Goal: Task Accomplishment & Management: Manage account settings

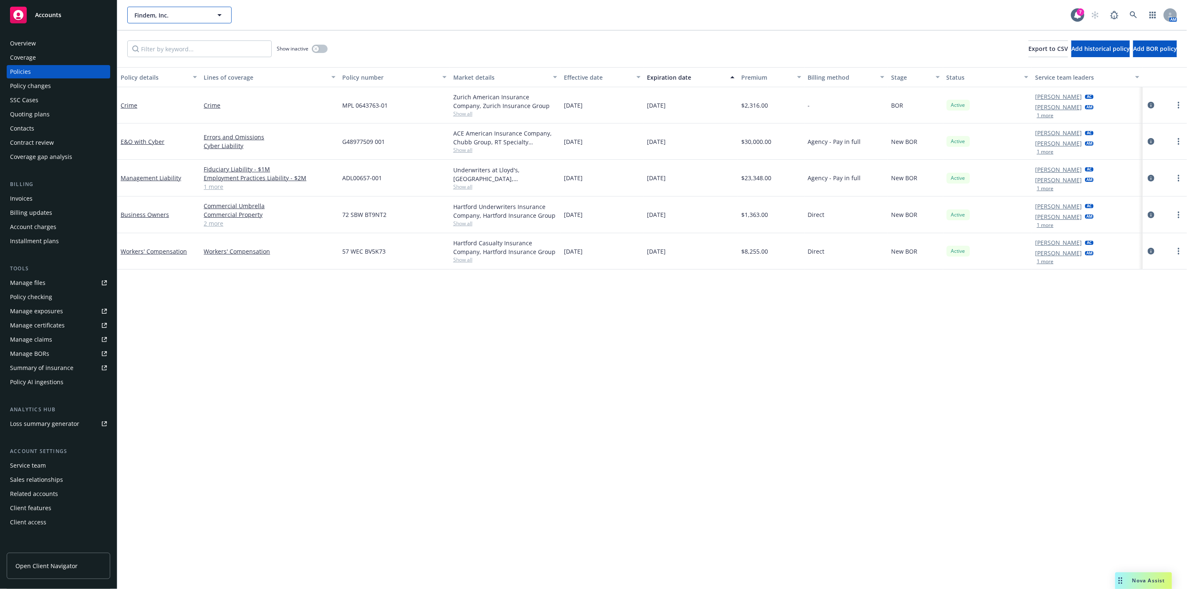
click at [216, 17] on icon "button" at bounding box center [220, 15] width 10 height 10
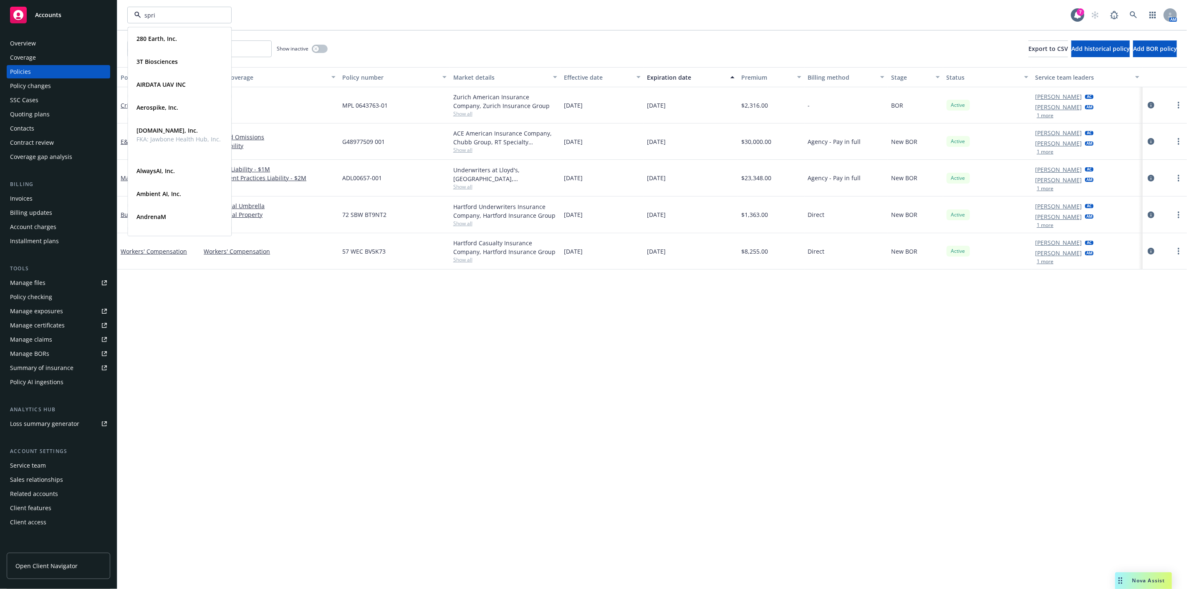
type input "sprig"
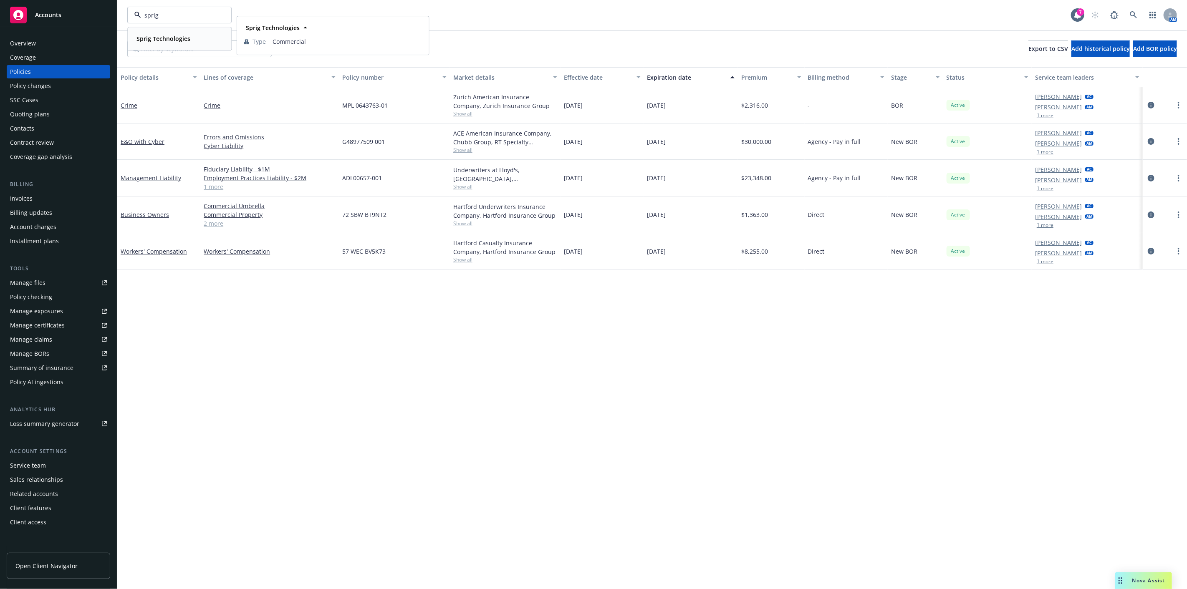
click at [197, 39] on div "Sprig Technologies" at bounding box center [179, 39] width 93 height 12
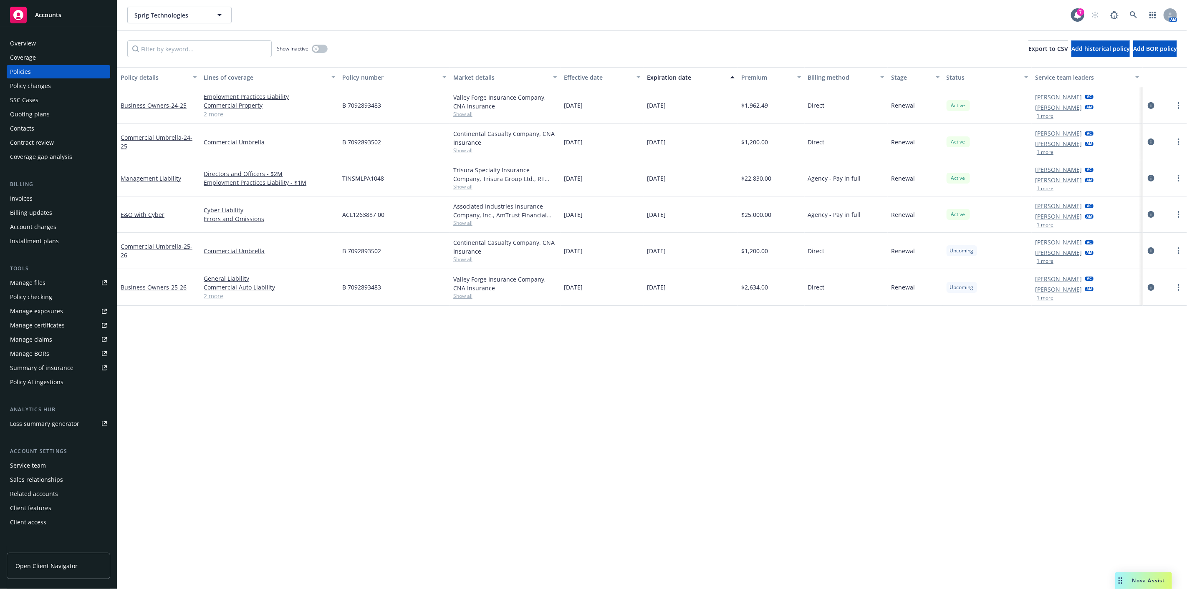
click at [230, 374] on div "Policy details Lines of coverage Policy number Market details Effective date Ex…" at bounding box center [652, 328] width 1070 height 522
click at [94, 134] on div "Contacts" at bounding box center [58, 128] width 97 height 13
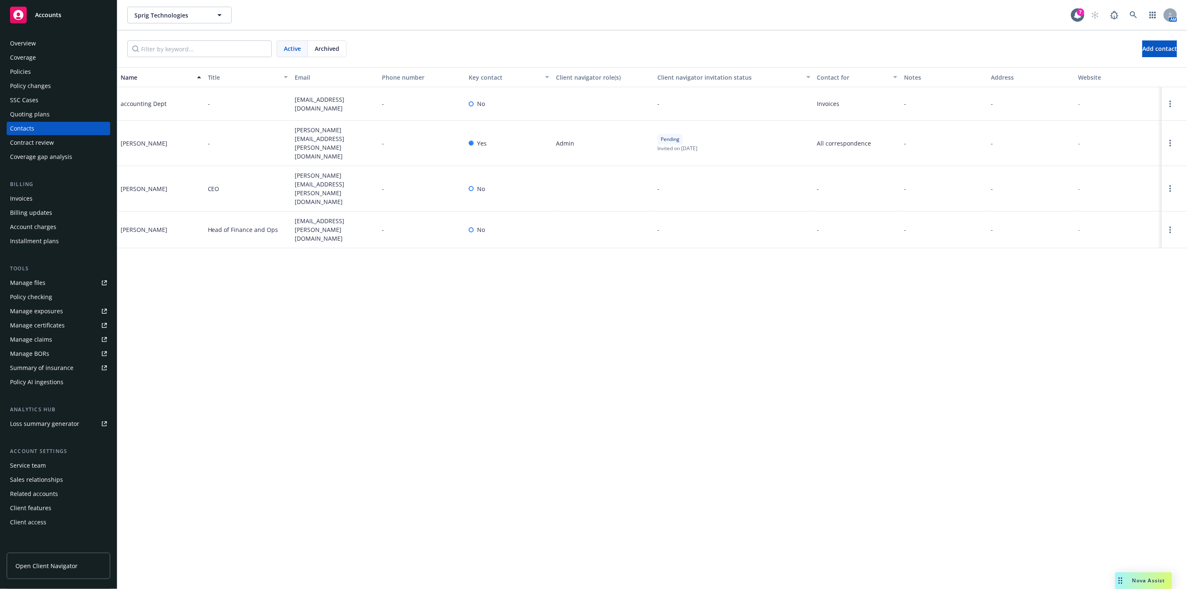
click at [347, 136] on span "greg.abramov@sprig.com" at bounding box center [335, 143] width 81 height 35
copy span "greg.abramov@sprig.com"
drag, startPoint x: 84, startPoint y: 71, endPoint x: 143, endPoint y: 83, distance: 59.5
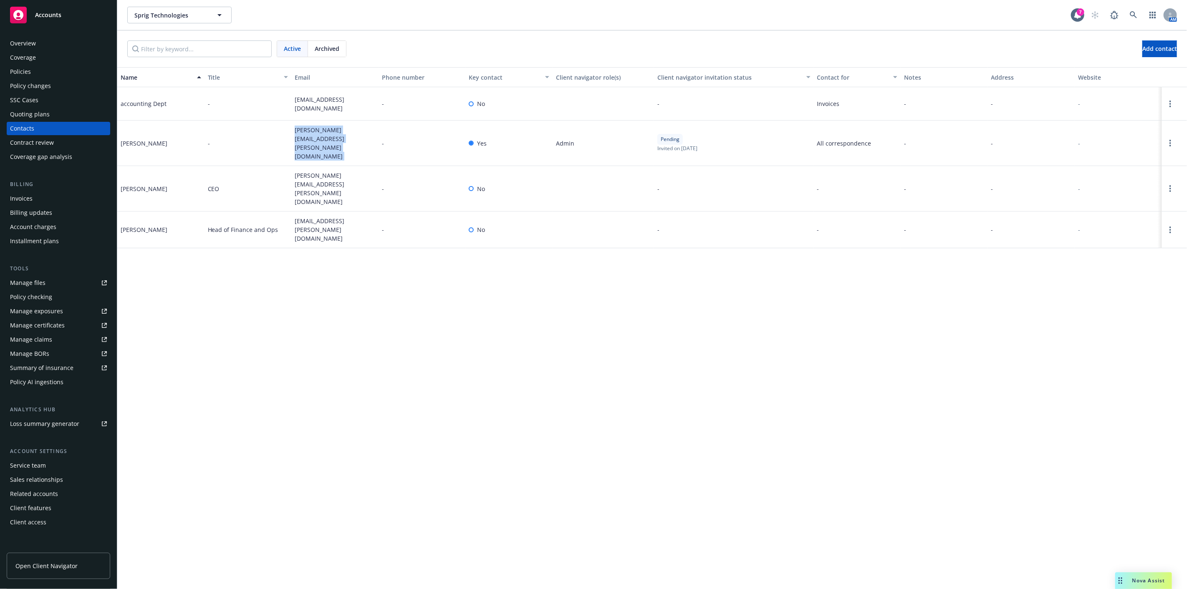
click at [84, 71] on div "Policies" at bounding box center [58, 71] width 97 height 13
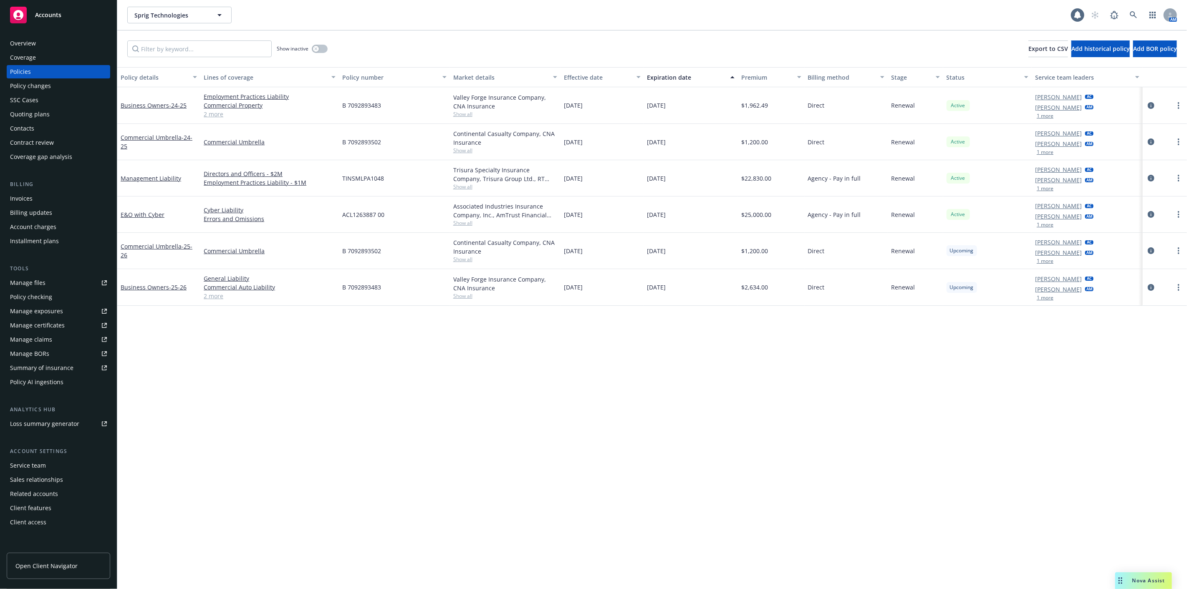
click at [1049, 188] on button "1 more" at bounding box center [1045, 188] width 17 height 5
drag, startPoint x: 26, startPoint y: 114, endPoint x: 311, endPoint y: 131, distance: 285.7
click at [26, 114] on div "Quoting plans" at bounding box center [30, 114] width 40 height 13
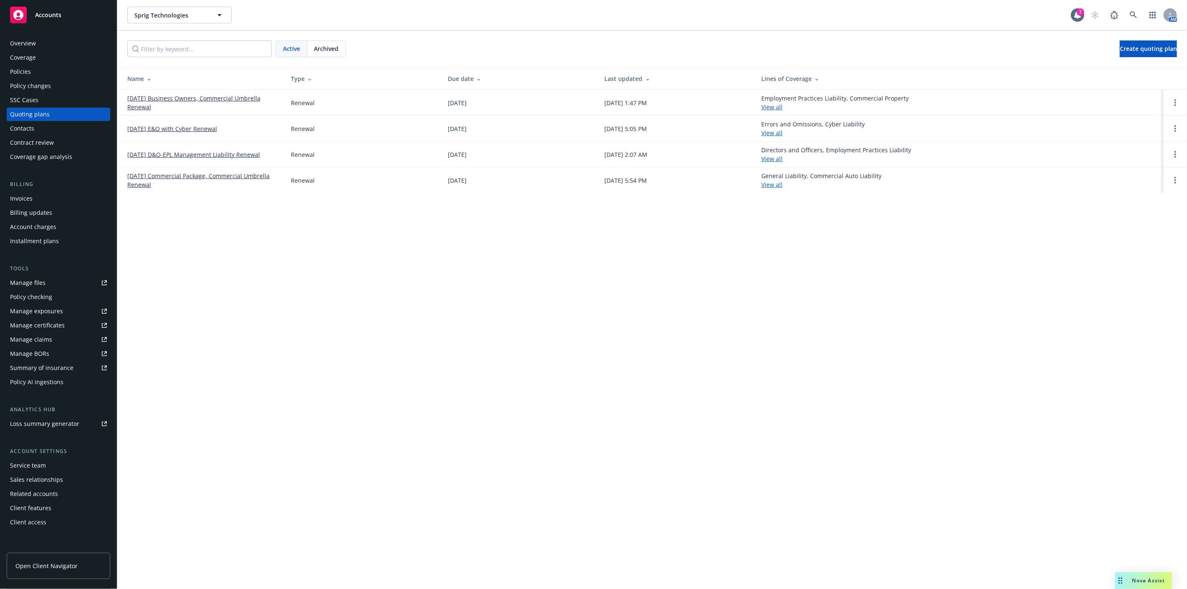
click at [253, 101] on link "[DATE] Business Owners, Commercial Umbrella Renewal" at bounding box center [202, 103] width 150 height 18
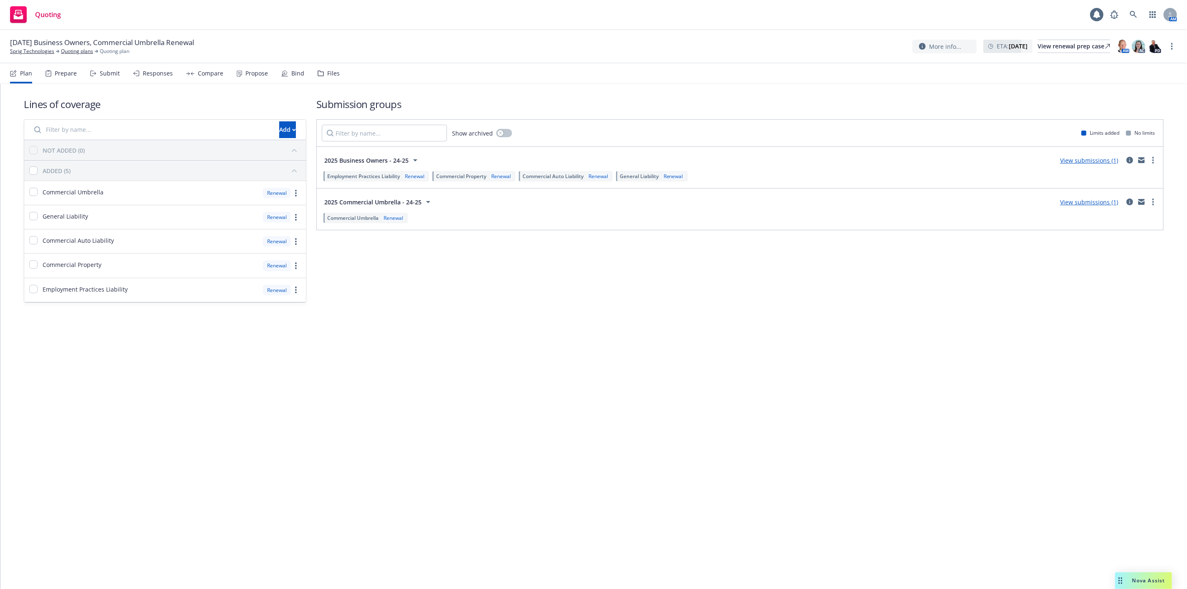
click at [251, 79] on div "Propose" at bounding box center [252, 73] width 31 height 20
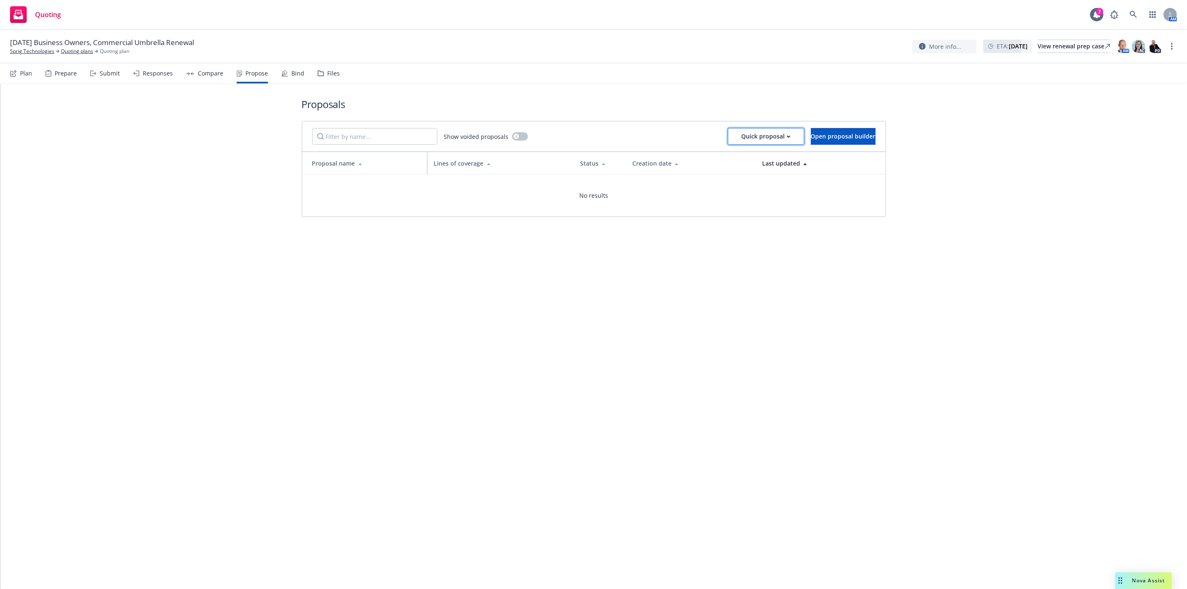
click at [746, 136] on div "Quick proposal" at bounding box center [766, 137] width 49 height 16
click at [745, 156] on span "Upload quick proposal" at bounding box center [744, 158] width 83 height 8
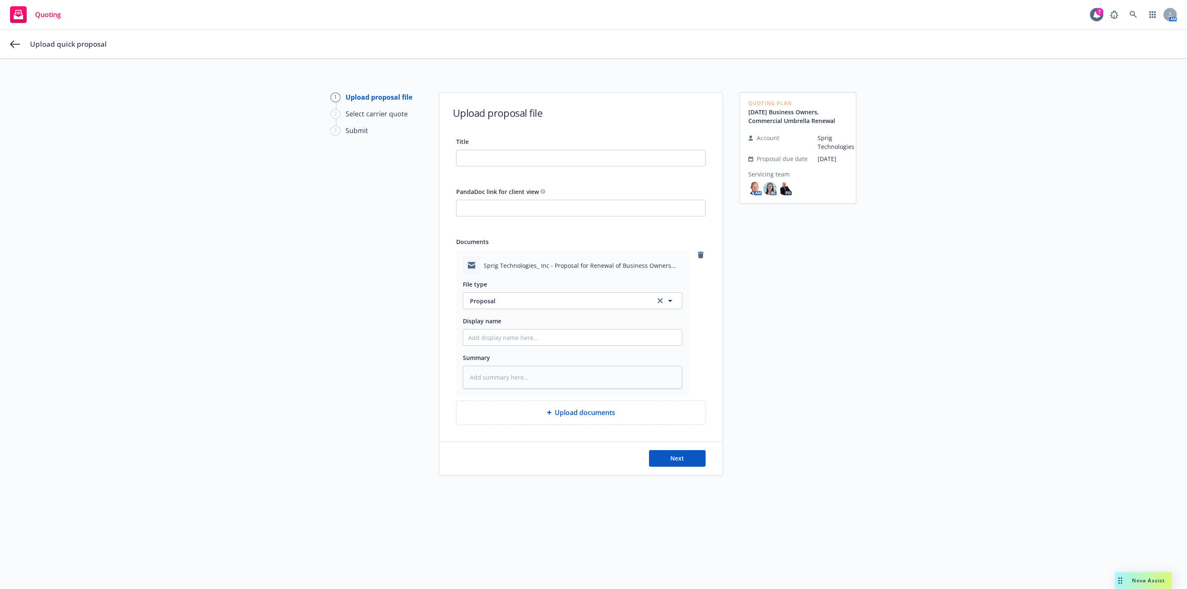
click at [566, 267] on span "Sprig Technologies_ Inc - Proposal for Renewal of Business Owners and Umbrella …" at bounding box center [583, 265] width 199 height 9
copy span "Sprig Technologies_ Inc - Proposal for Renewal of Business Owners and Umbrella …"
click at [567, 160] on input "Title" at bounding box center [581, 158] width 249 height 16
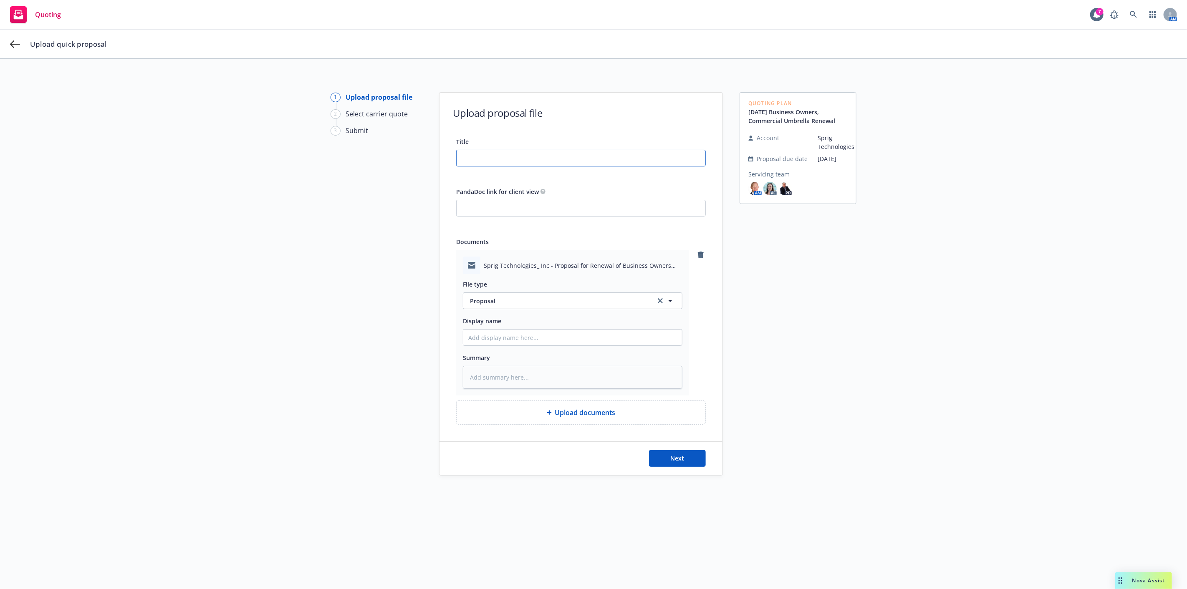
paste input "Sprig Technologies_ Inc - Proposal for Renewal of Business Owners and Umbrella …"
type input "Sprig Technologies_ Inc - Proposal for Renewal of Business Owners and Umbrella …"
type textarea "x"
drag, startPoint x: 685, startPoint y: 154, endPoint x: 721, endPoint y: 156, distance: 36.8
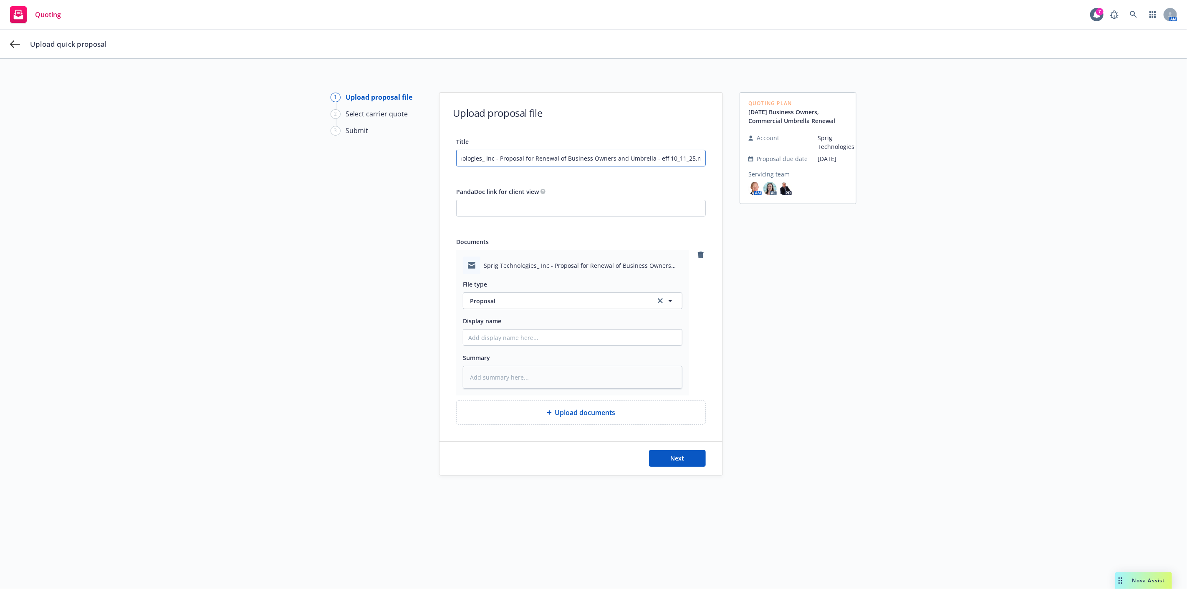
click at [721, 156] on div "1 Upload proposal file 2 Select carrier quote 3 Submit Upload proposal file Tit…" at bounding box center [593, 329] width 1167 height 474
type input "Sprig Technologies_ Inc - Proposal for Renewal of Business Owners and Umbrella …"
type textarea "x"
type input "Sprig Technologies_ Inc - Proposal for Renewal of Business Owners and Umbrella …"
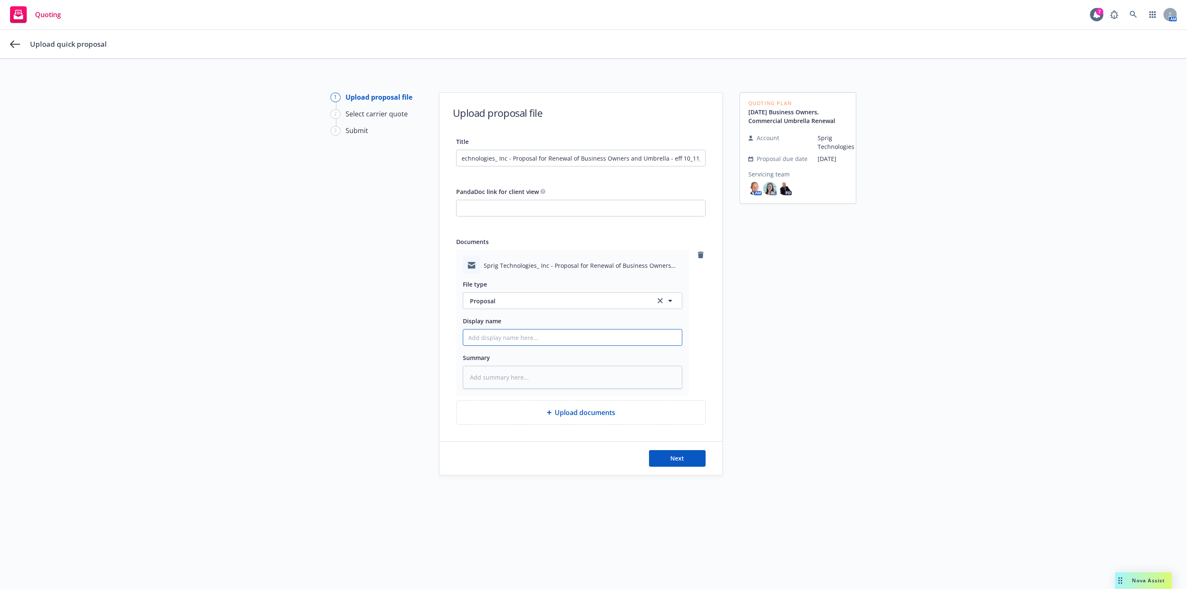
scroll to position [0, 0]
click at [620, 332] on input "Display name" at bounding box center [572, 338] width 219 height 16
type textarea "x"
type input "C"
type textarea "x"
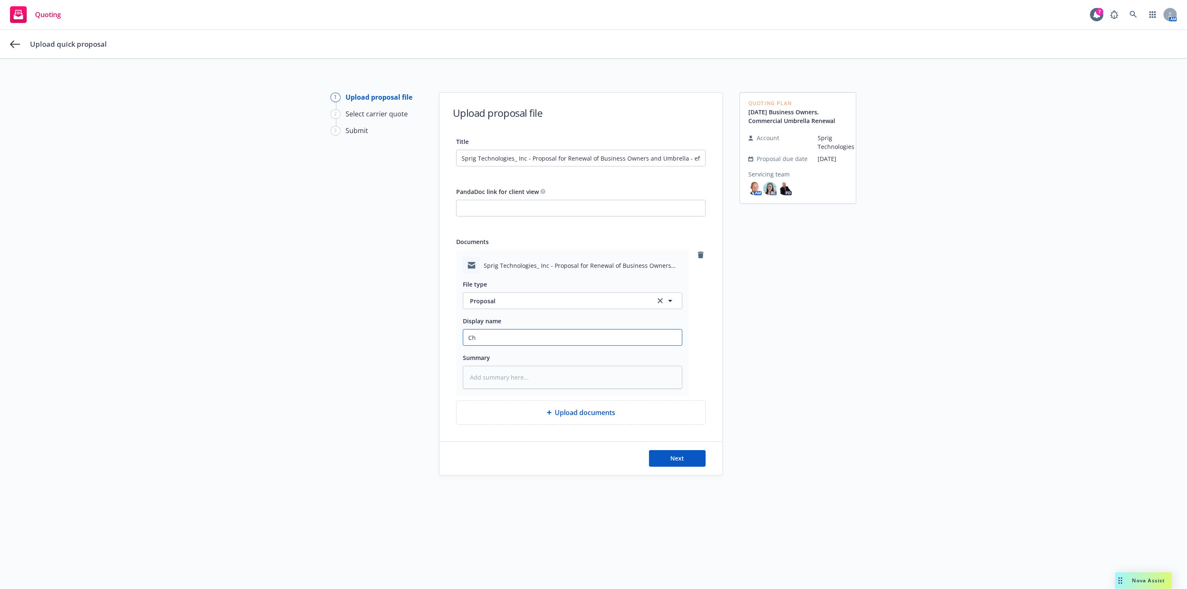
type input "Cha"
type textarea "x"
type input "[PERSON_NAME]: proposal sent to client"
click at [665, 420] on div "Upload documents" at bounding box center [581, 412] width 249 height 23
type textarea "x"
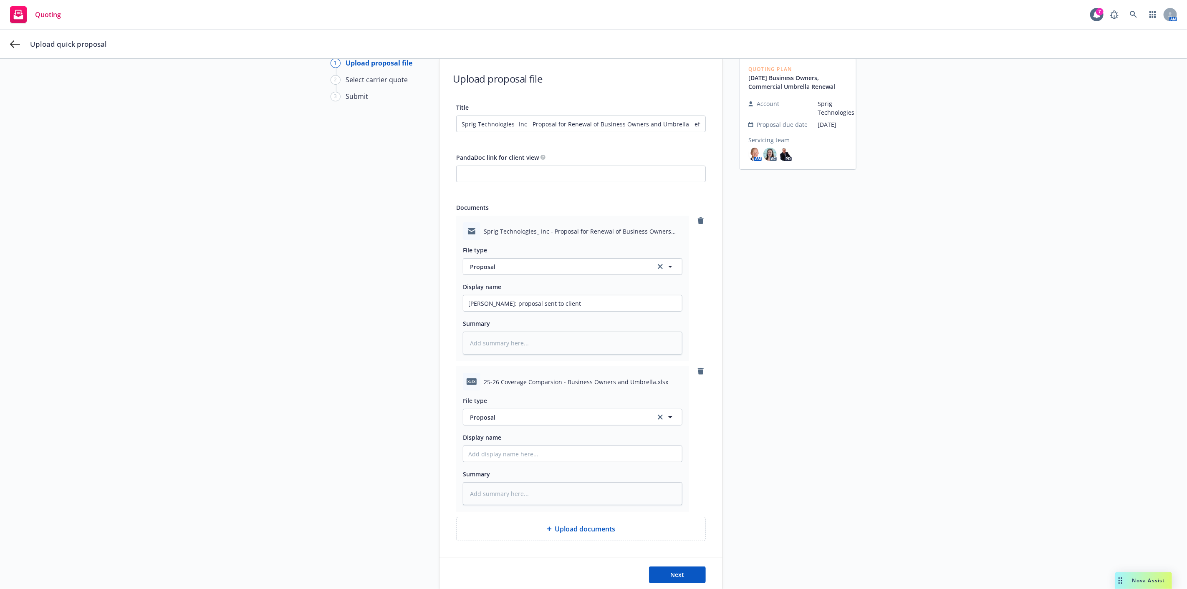
scroll to position [92, 0]
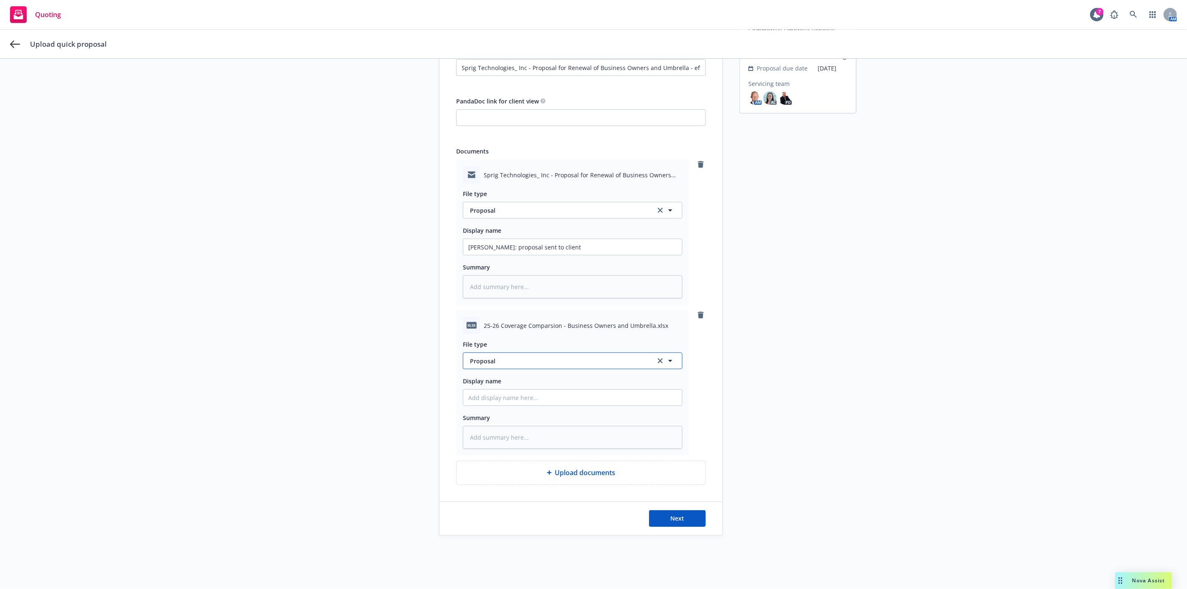
click at [502, 367] on button "Proposal" at bounding box center [573, 361] width 220 height 17
type input "rate"
click at [503, 384] on span "Rate/Exposure Comparison" at bounding box center [511, 384] width 78 height 9
click at [687, 522] on button "Next" at bounding box center [677, 519] width 57 height 17
type textarea "x"
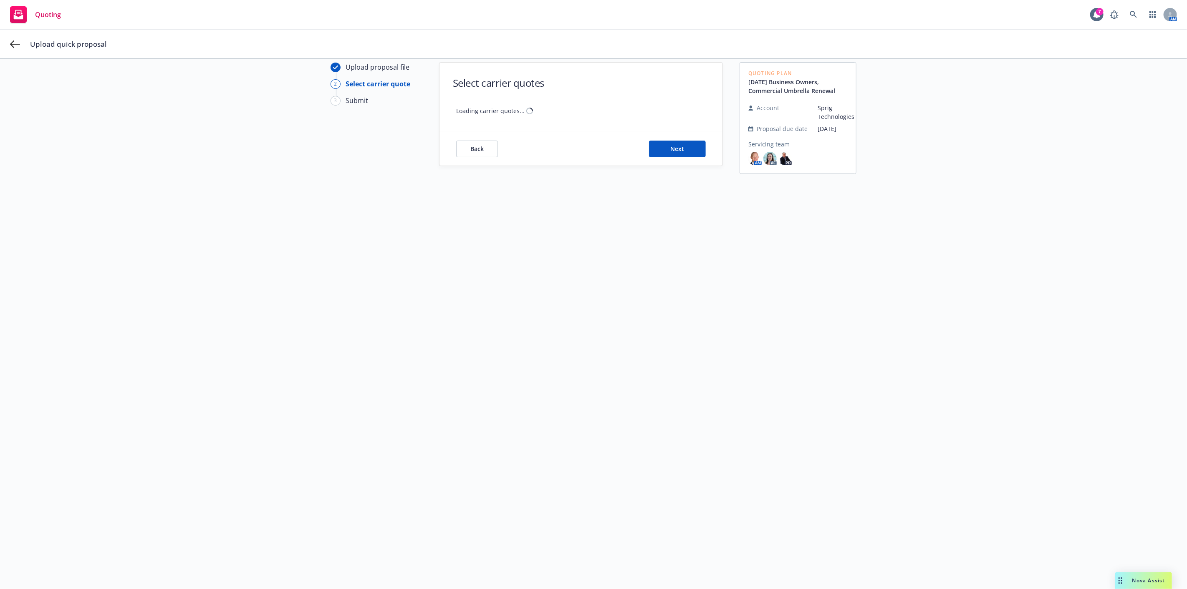
scroll to position [30, 0]
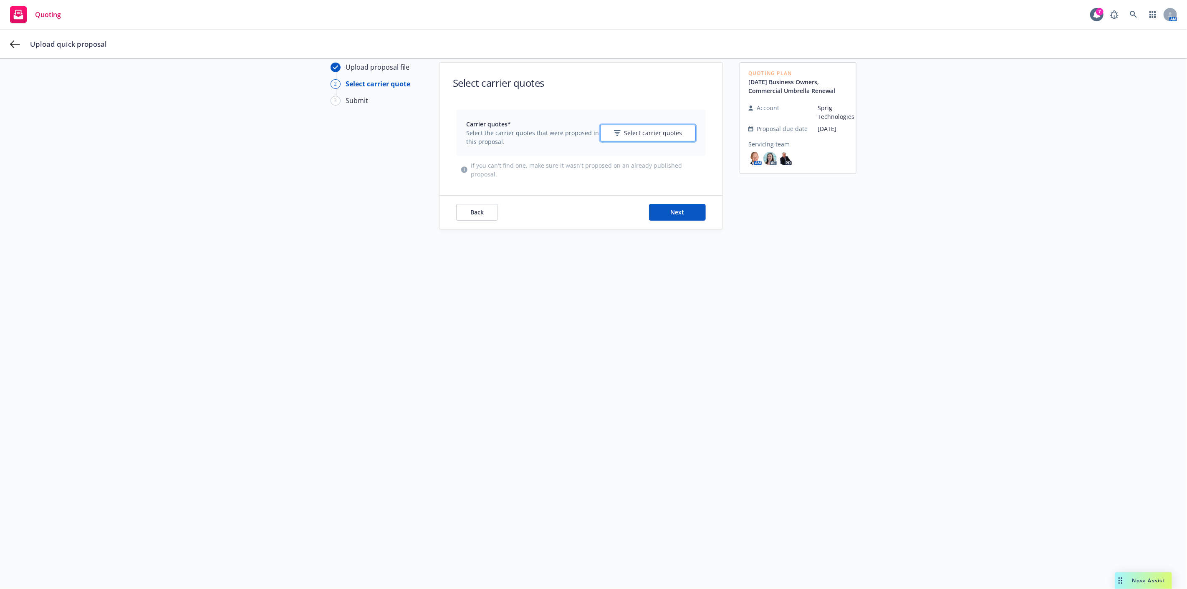
click at [660, 137] on span "Select carrier quotes" at bounding box center [653, 133] width 58 height 9
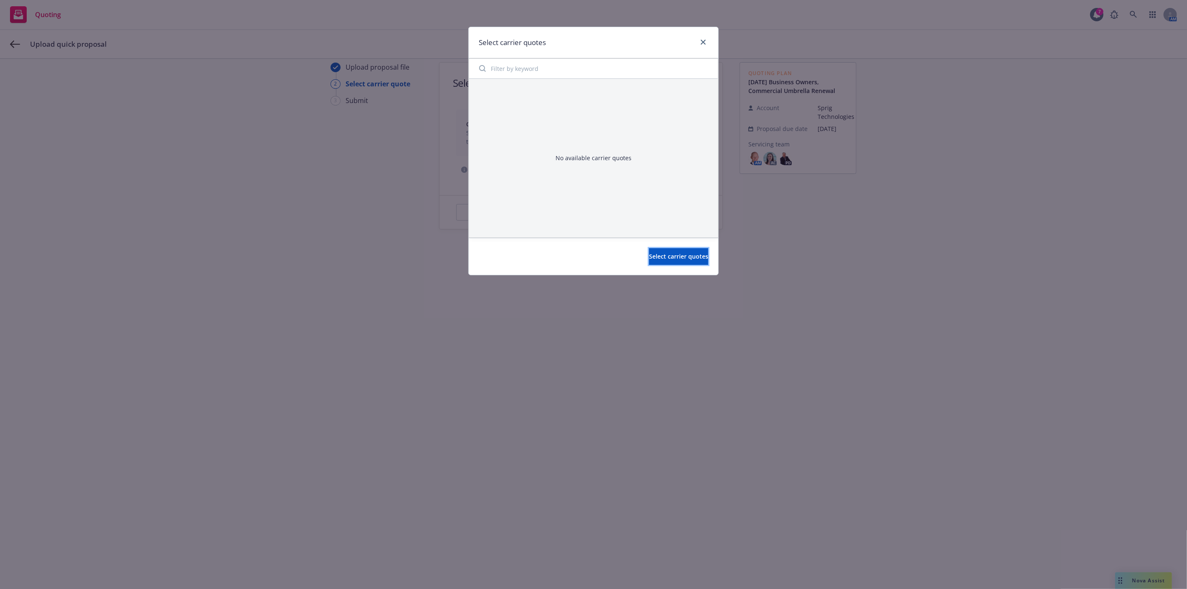
click at [657, 257] on span "Select carrier quotes" at bounding box center [678, 257] width 59 height 8
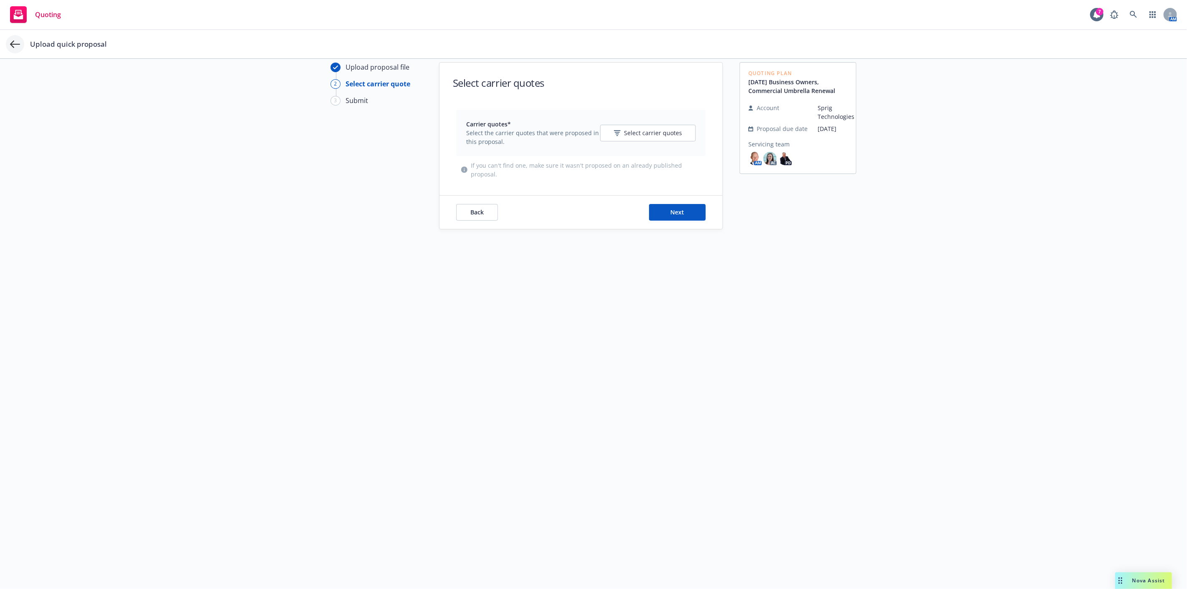
click at [10, 40] on icon at bounding box center [15, 44] width 10 height 10
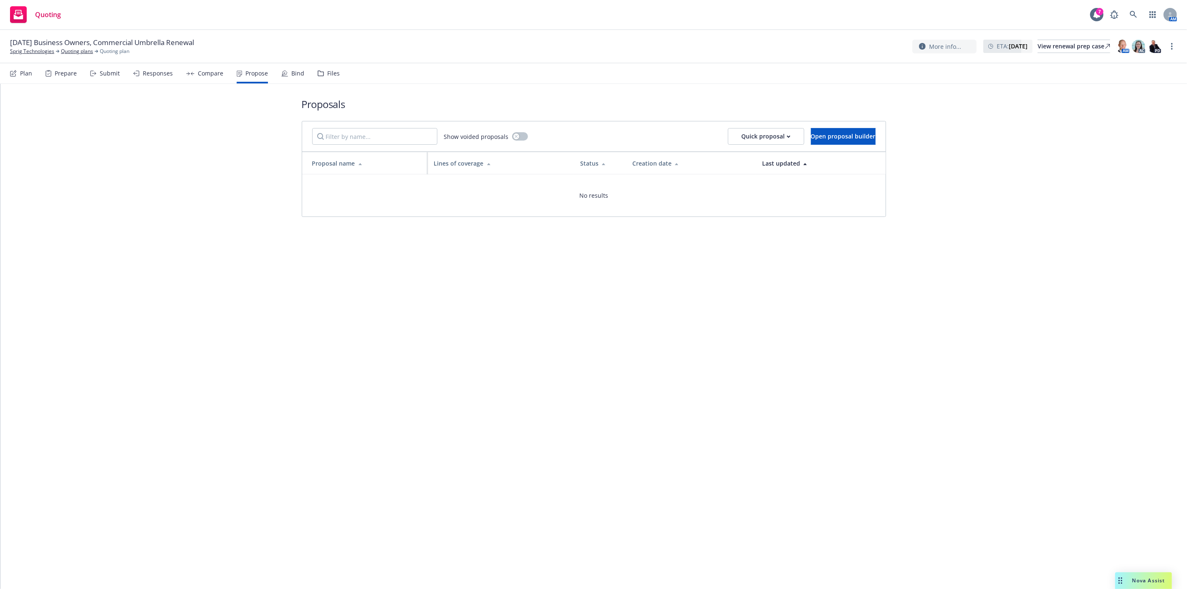
click at [100, 73] on div "Submit" at bounding box center [110, 73] width 20 height 7
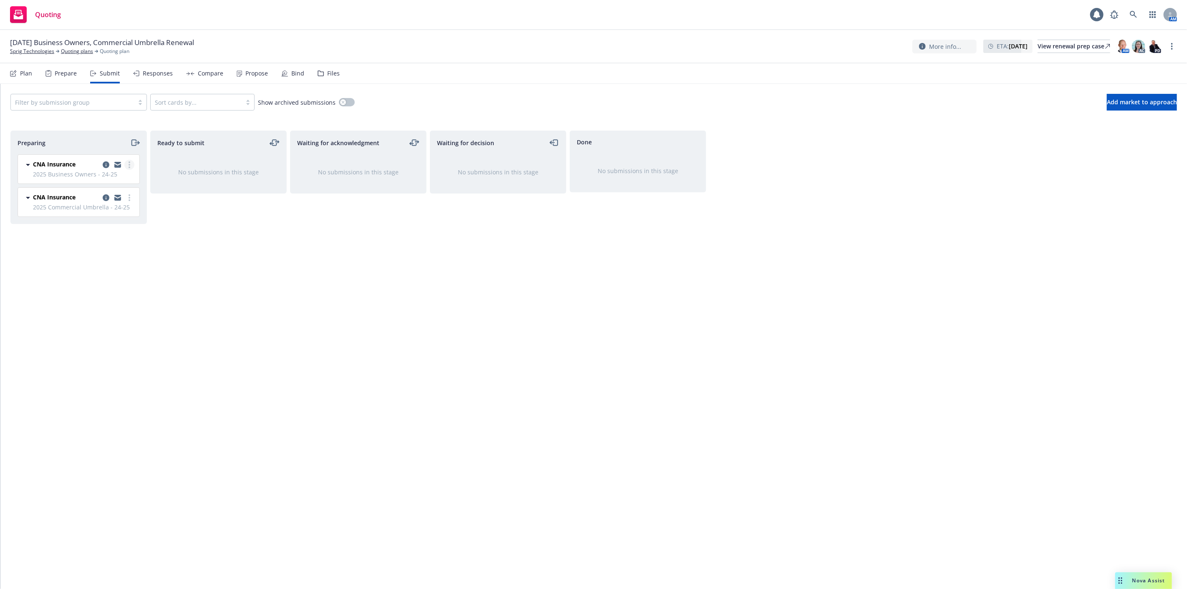
click at [129, 167] on circle "more" at bounding box center [130, 168] width 2 height 2
click at [123, 232] on span "Add accepted decision" at bounding box center [92, 232] width 83 height 8
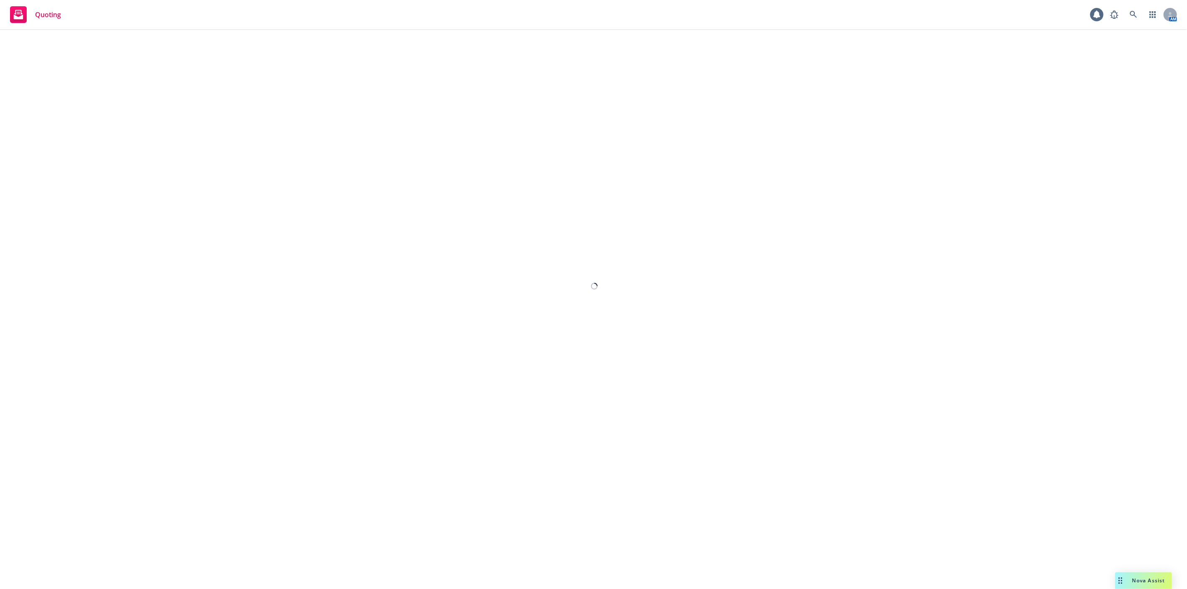
select select "12"
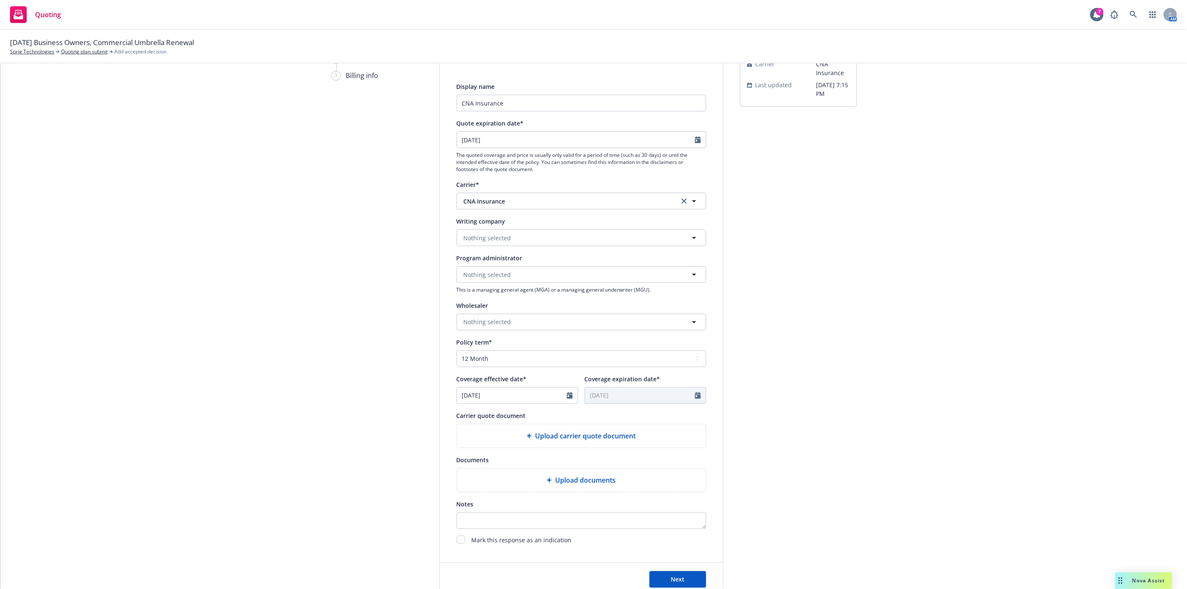
scroll to position [122, 0]
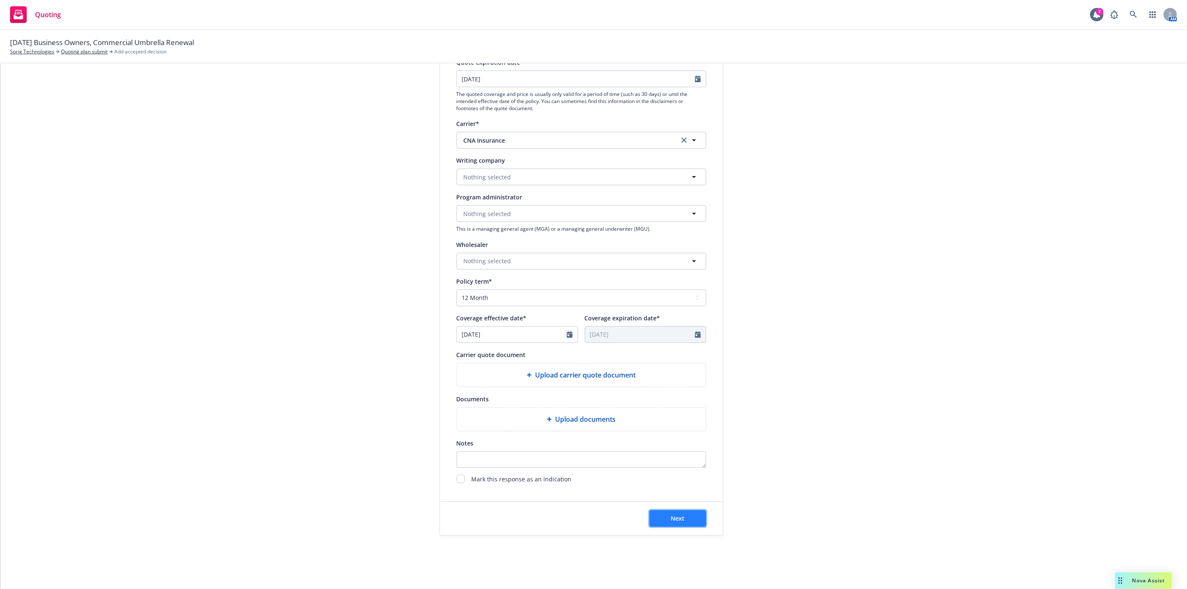
click at [685, 517] on button "Next" at bounding box center [678, 519] width 57 height 17
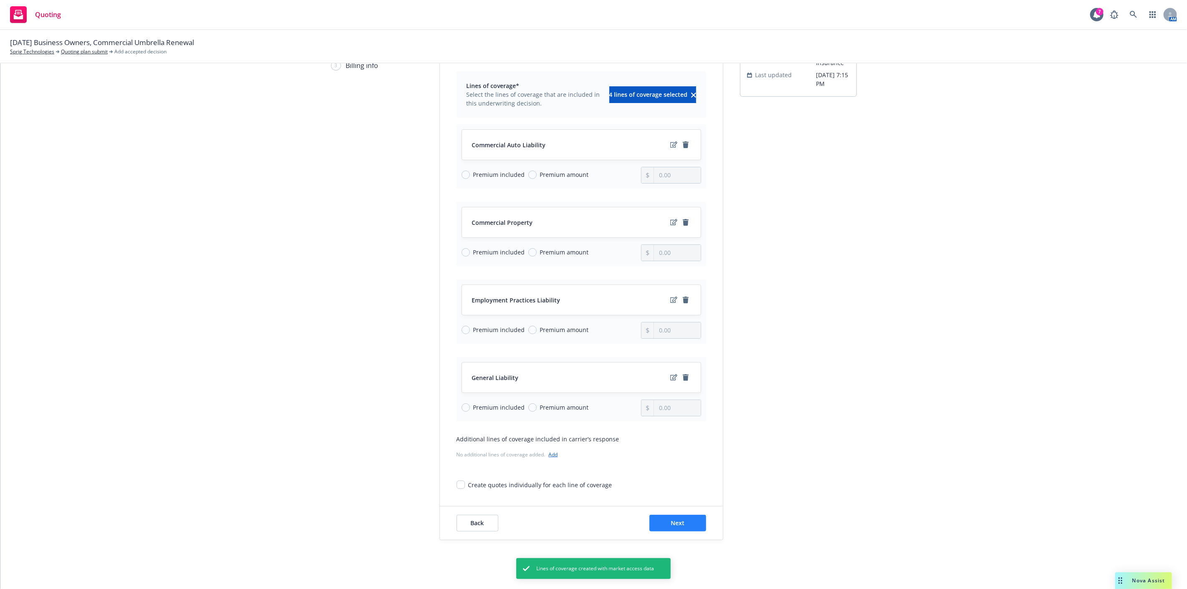
scroll to position [75, 0]
click at [674, 524] on button "Next" at bounding box center [678, 519] width 57 height 17
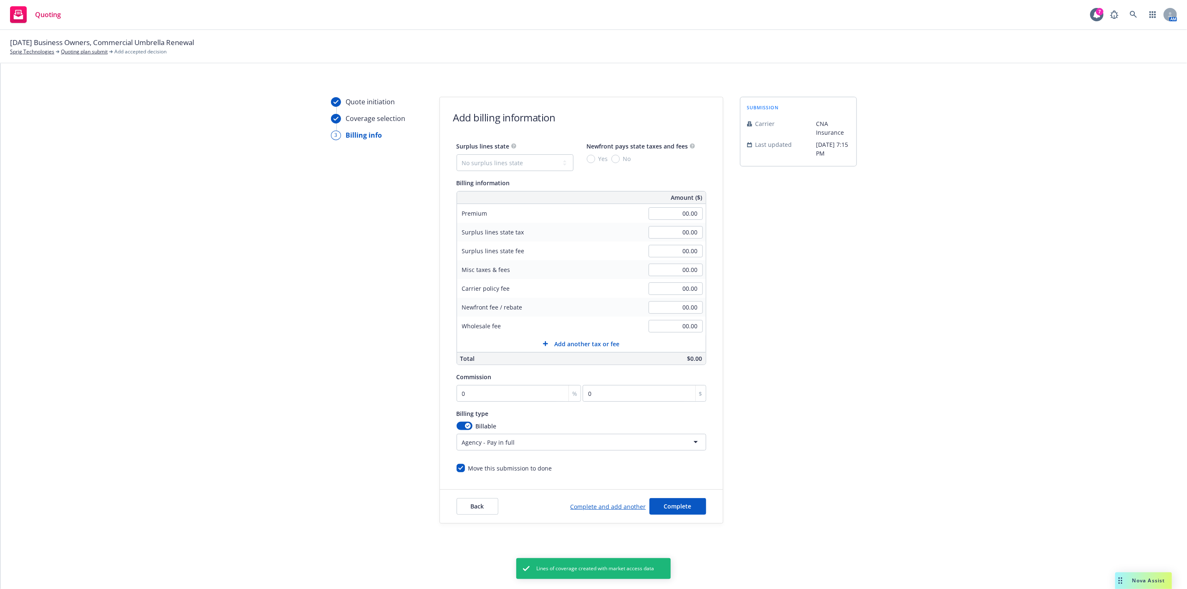
scroll to position [0, 0]
click at [674, 514] on button "Complete" at bounding box center [678, 506] width 57 height 17
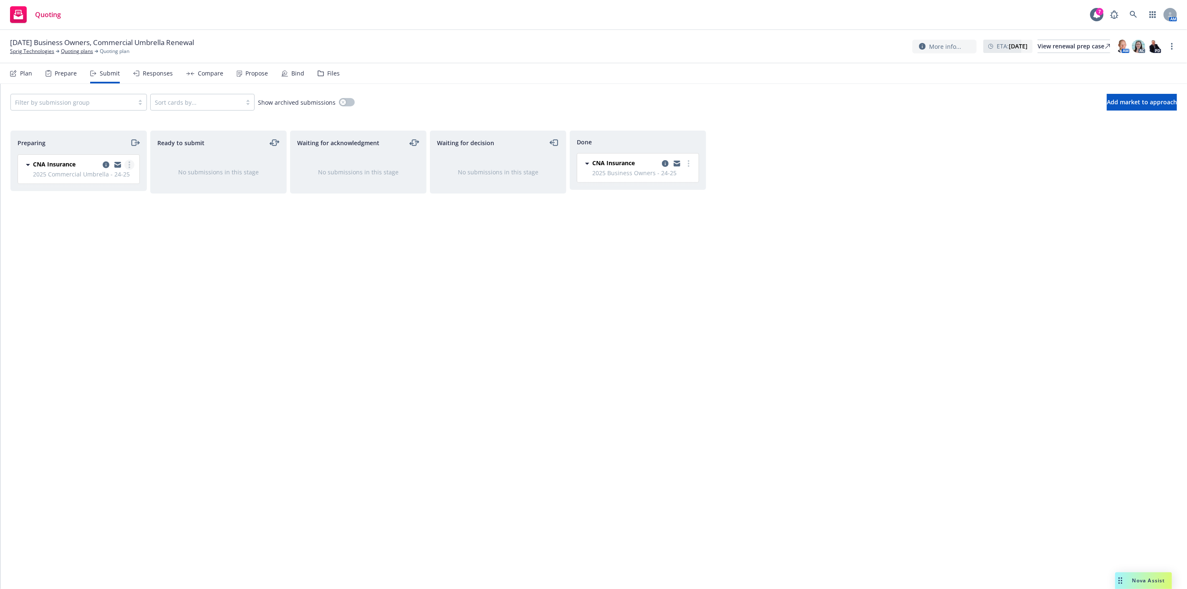
click at [130, 165] on circle "more" at bounding box center [130, 165] width 2 height 2
click at [135, 144] on icon "moveRight" at bounding box center [135, 143] width 10 height 10
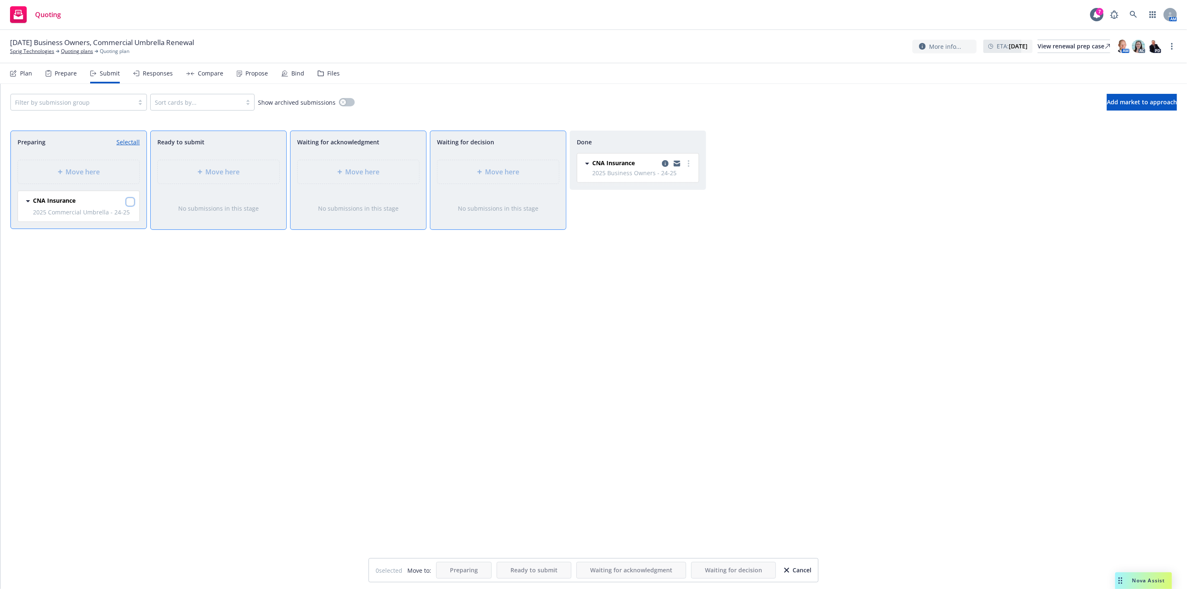
click at [131, 201] on input "checkbox" at bounding box center [130, 202] width 8 height 8
checkbox input "true"
drag, startPoint x: 512, startPoint y: 175, endPoint x: 506, endPoint y: 175, distance: 6.3
click at [512, 176] on span "Move here" at bounding box center [503, 172] width 34 height 10
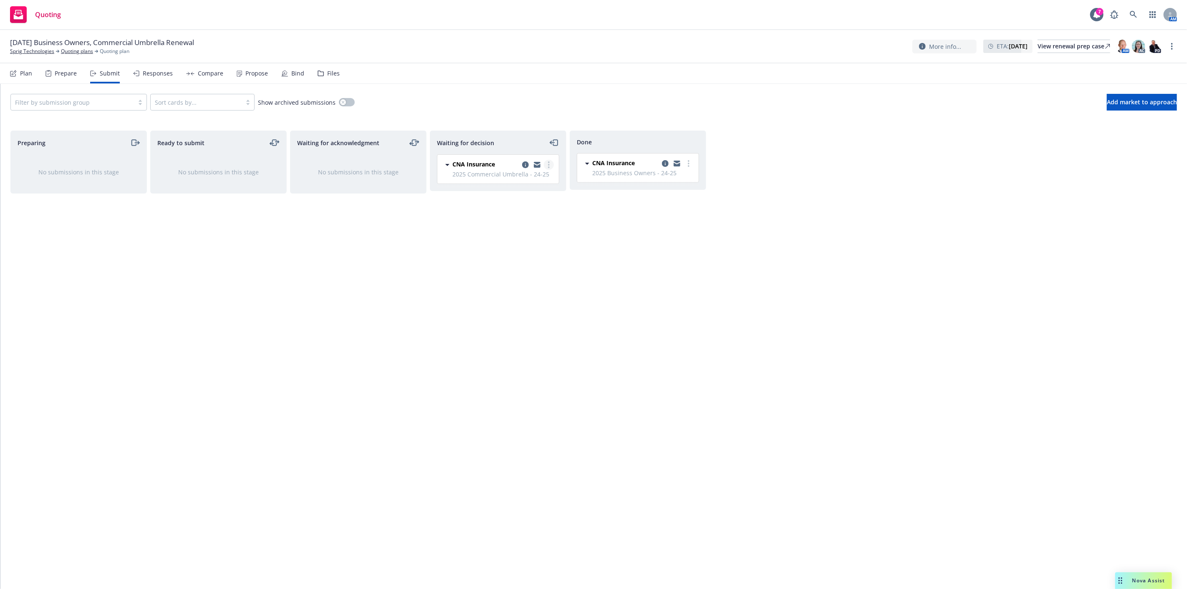
click at [547, 164] on link "more" at bounding box center [549, 165] width 10 height 10
drag, startPoint x: 532, startPoint y: 220, endPoint x: 568, endPoint y: 223, distance: 36.4
click at [532, 220] on link "Add accepted decision" at bounding box center [511, 215] width 83 height 17
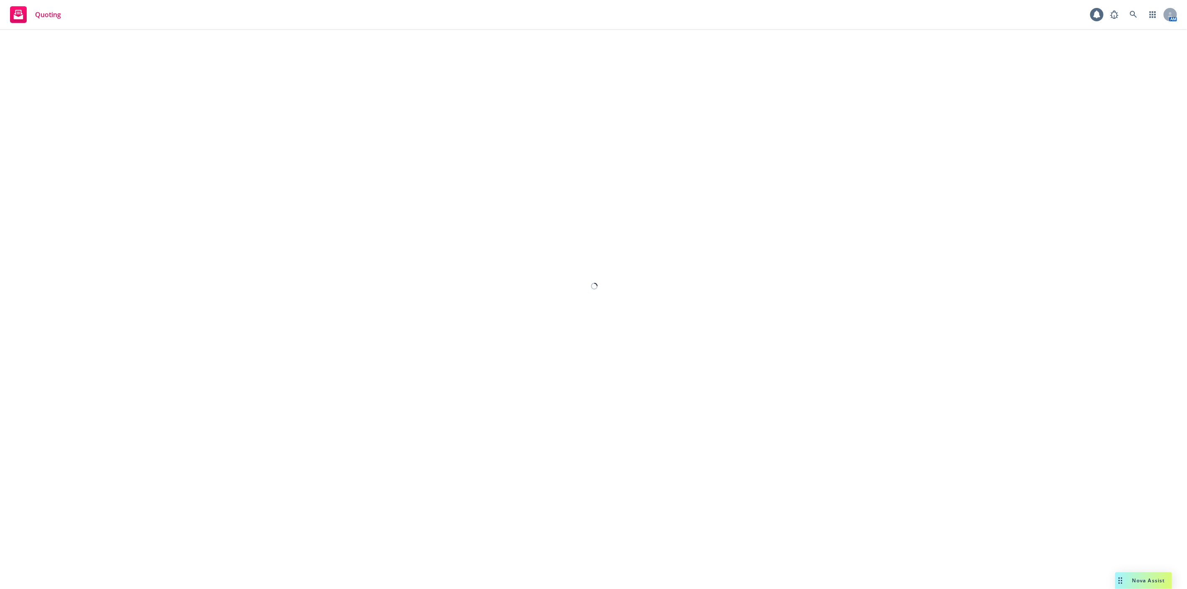
select select "12"
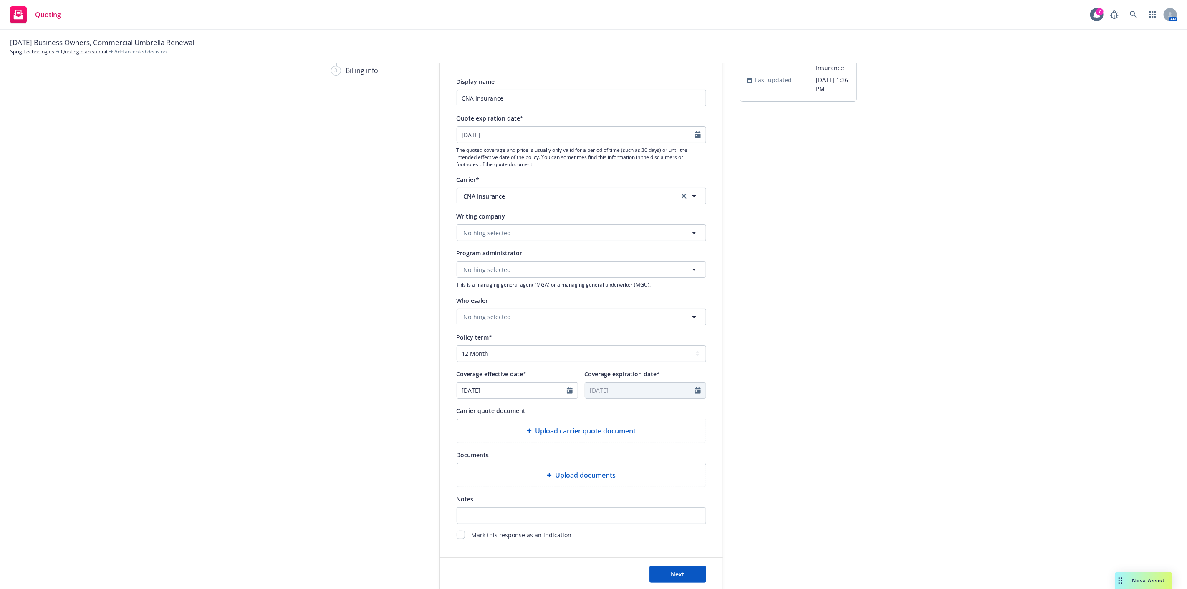
scroll to position [122, 0]
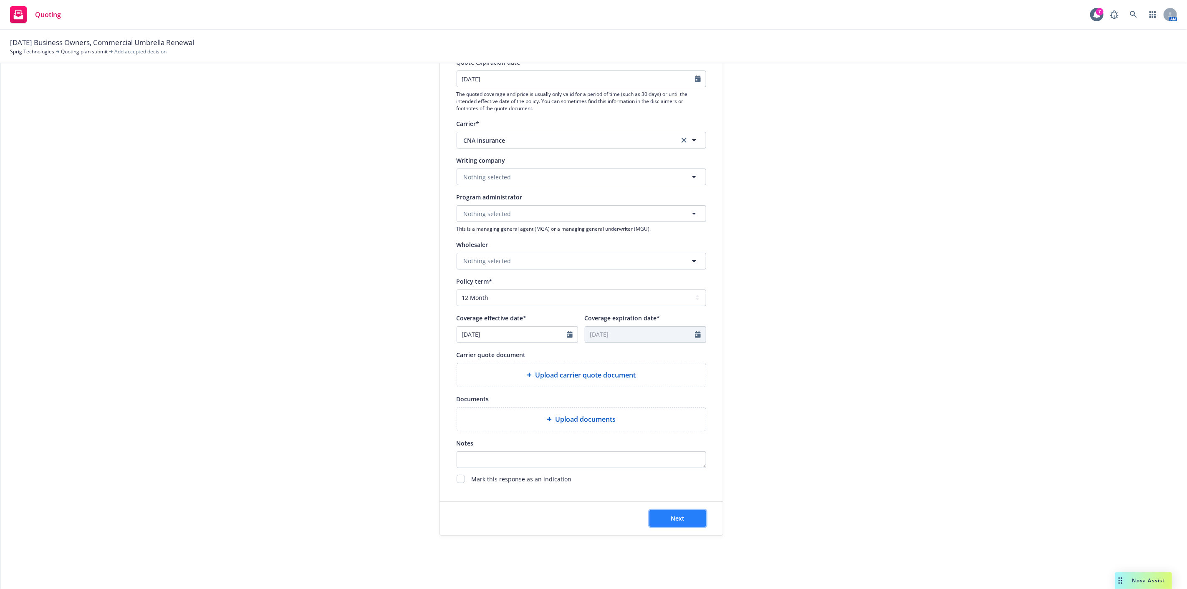
click at [671, 515] on span "Next" at bounding box center [678, 519] width 14 height 8
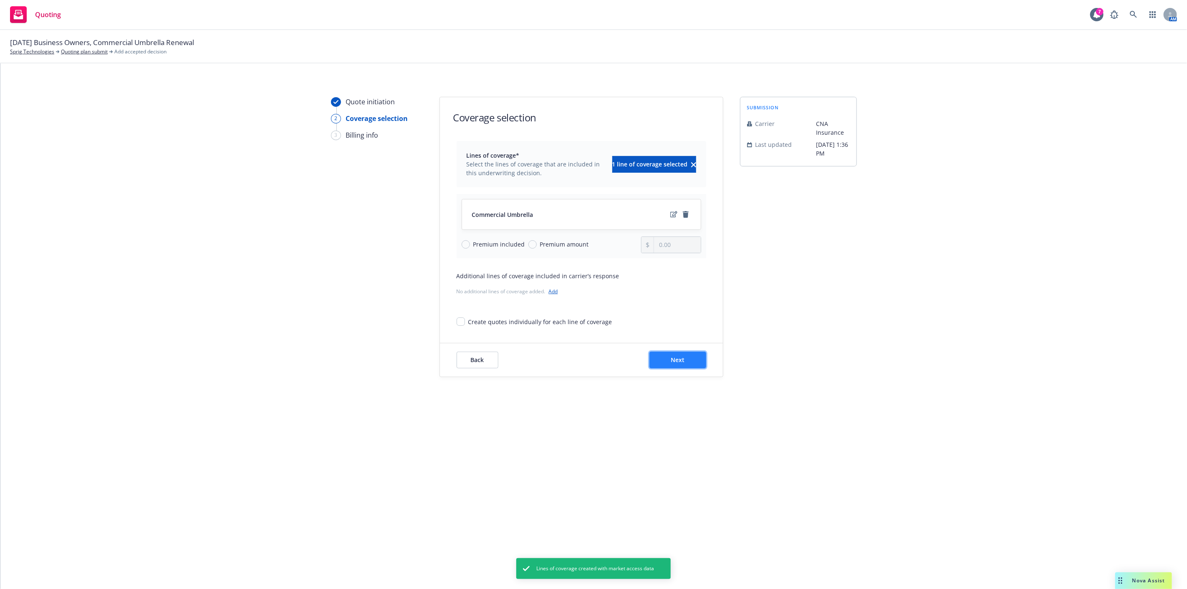
click at [677, 362] on span "Next" at bounding box center [678, 360] width 14 height 8
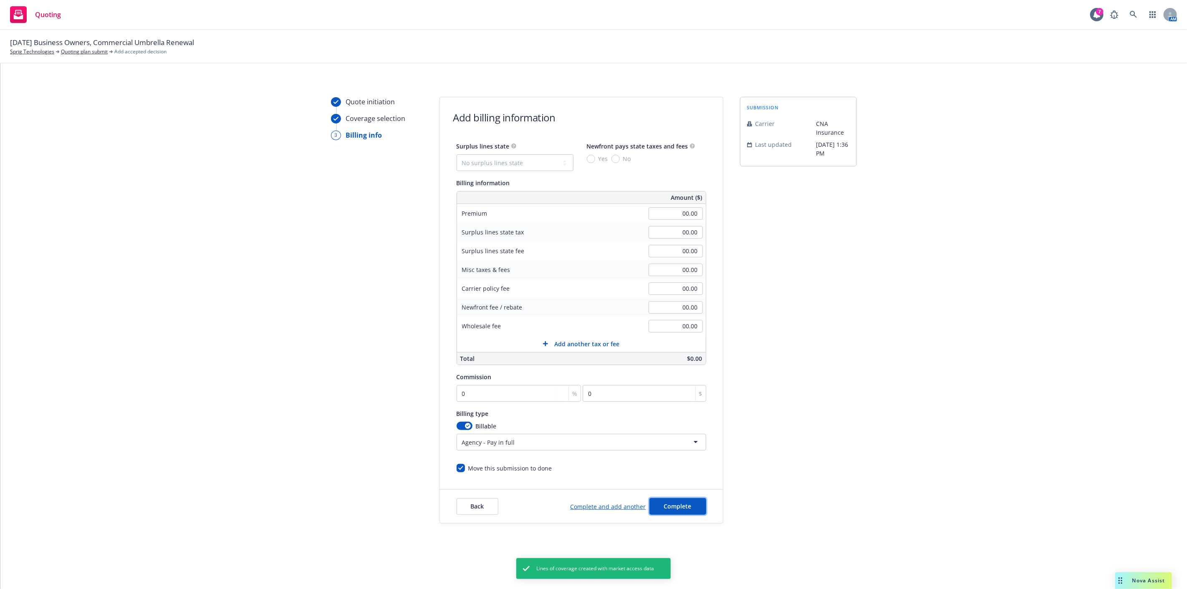
click at [687, 506] on span "Complete" at bounding box center [678, 507] width 28 height 8
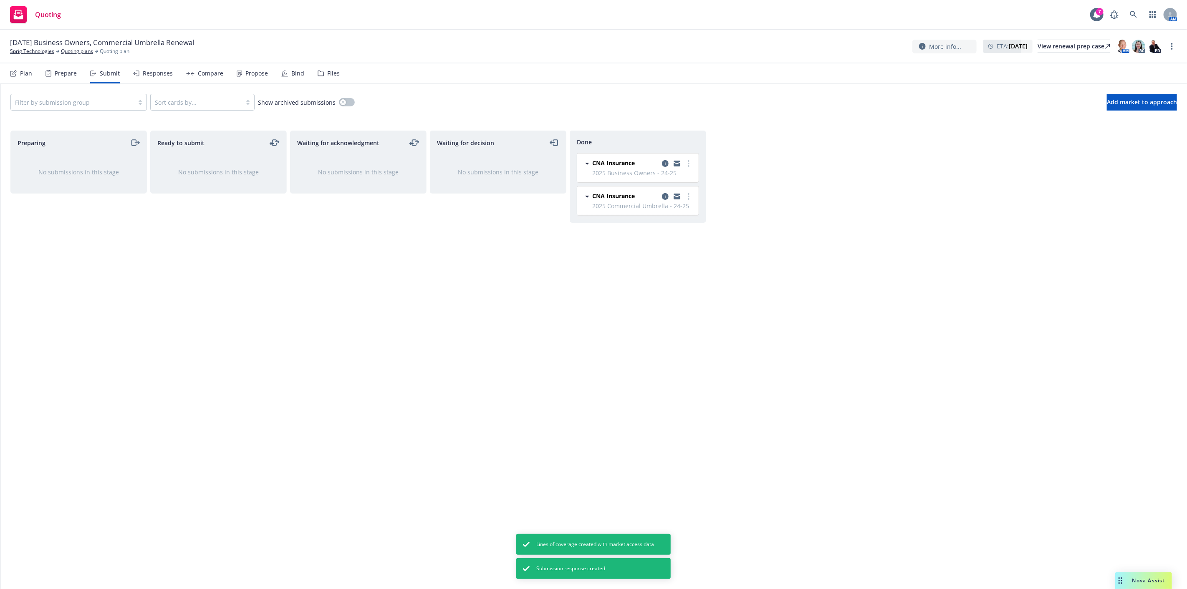
click at [260, 70] on div "Propose" at bounding box center [256, 73] width 23 height 7
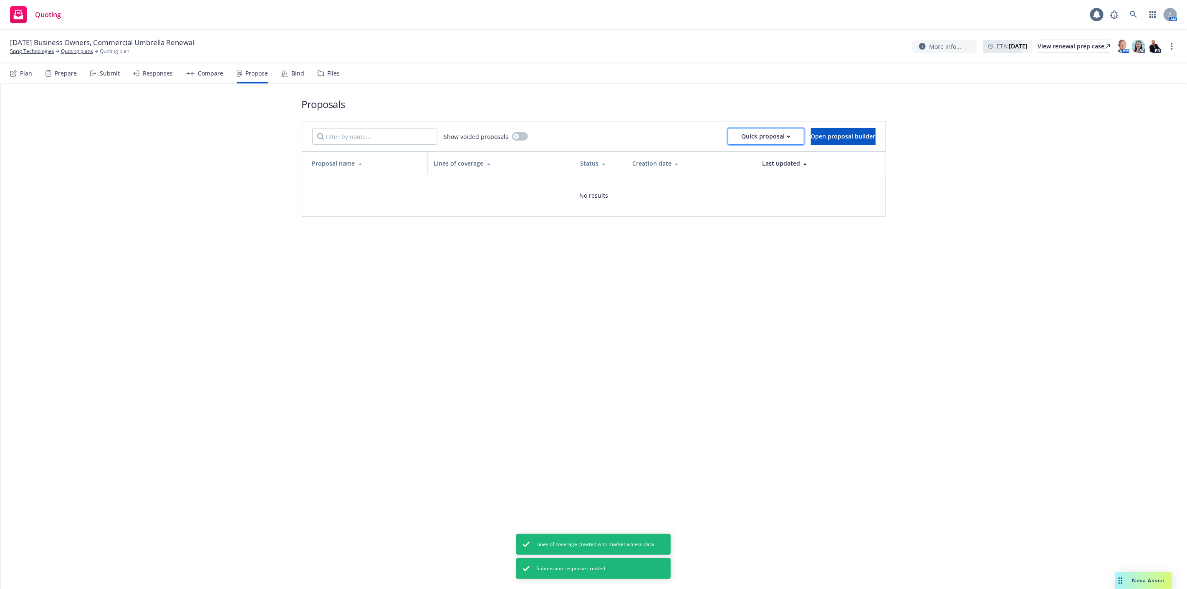
click at [756, 144] on div "Quick proposal" at bounding box center [766, 137] width 49 height 16
drag, startPoint x: 756, startPoint y: 160, endPoint x: 786, endPoint y: 171, distance: 32.5
click at [756, 161] on span "Upload quick proposal" at bounding box center [744, 158] width 83 height 8
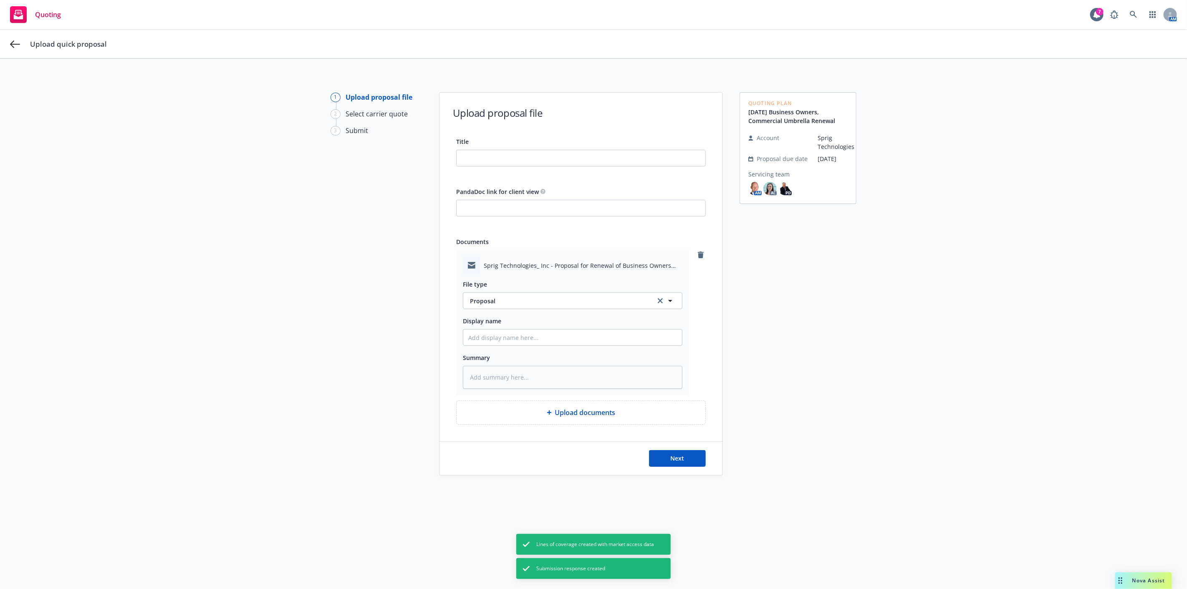
click at [504, 268] on span "Sprig Technologies_ Inc - Proposal for Renewal of Business Owners and Umbrella …" at bounding box center [583, 265] width 199 height 9
copy span "Sprig Technologies_ Inc - Proposal for Renewal of Business Owners and Umbrella …"
click at [512, 155] on input "Title" at bounding box center [581, 158] width 249 height 16
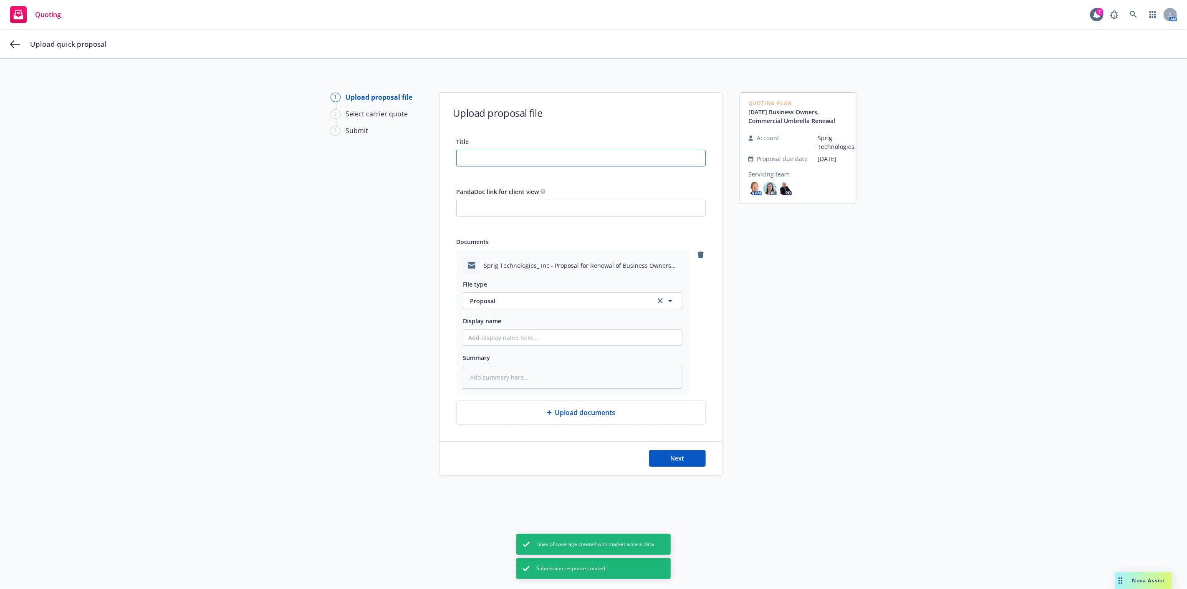
paste input "Sprig Technologies_ Inc - Proposal for Renewal of Business Owners and Umbrella …"
type textarea "x"
type input "Sprig Technologies_ Inc - Proposal for Renewal of Business Owners and Umbrella …"
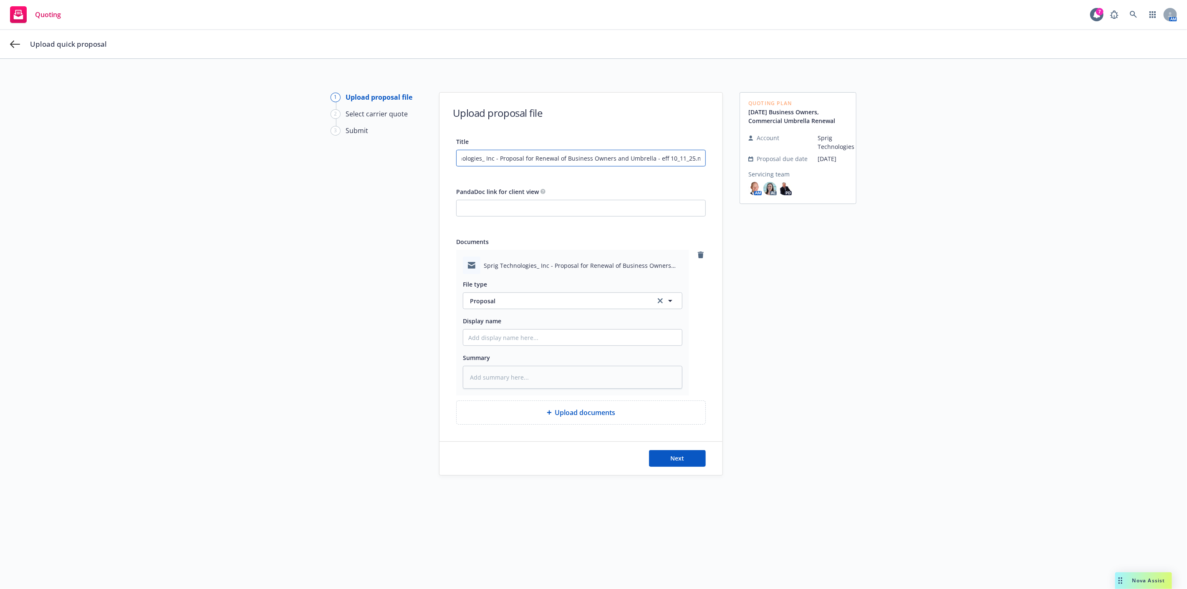
drag, startPoint x: 685, startPoint y: 155, endPoint x: 723, endPoint y: 164, distance: 38.7
click at [733, 162] on div "1 Upload proposal file 2 Select carrier quote 3 Submit Upload proposal file Tit…" at bounding box center [593, 329] width 1167 height 474
type textarea "x"
type input "Sprig Technologies_ Inc - Proposal for Renewal of Business Owners and Umbrella …"
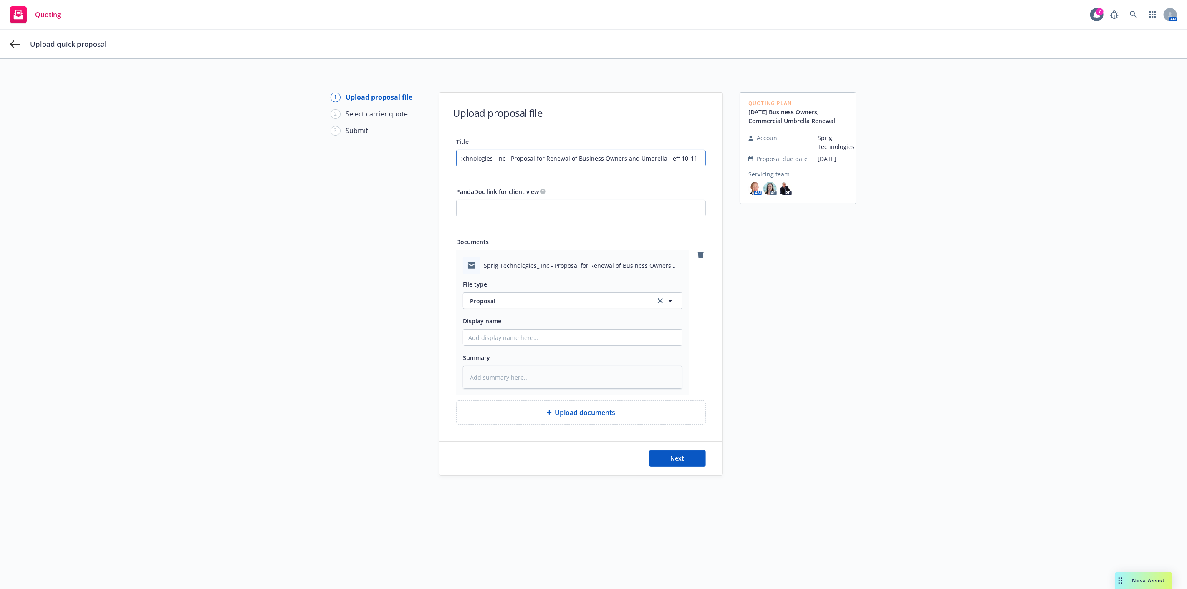
type textarea "x"
type input "Sprig Technologies_ Inc - Proposal for Renewal of Business Owners and Umbrella …"
click at [753, 334] on div "Quoting Plan 10/11/25 Business Owners, Commercial Umbrella Renewal Account Spri…" at bounding box center [798, 329] width 117 height 474
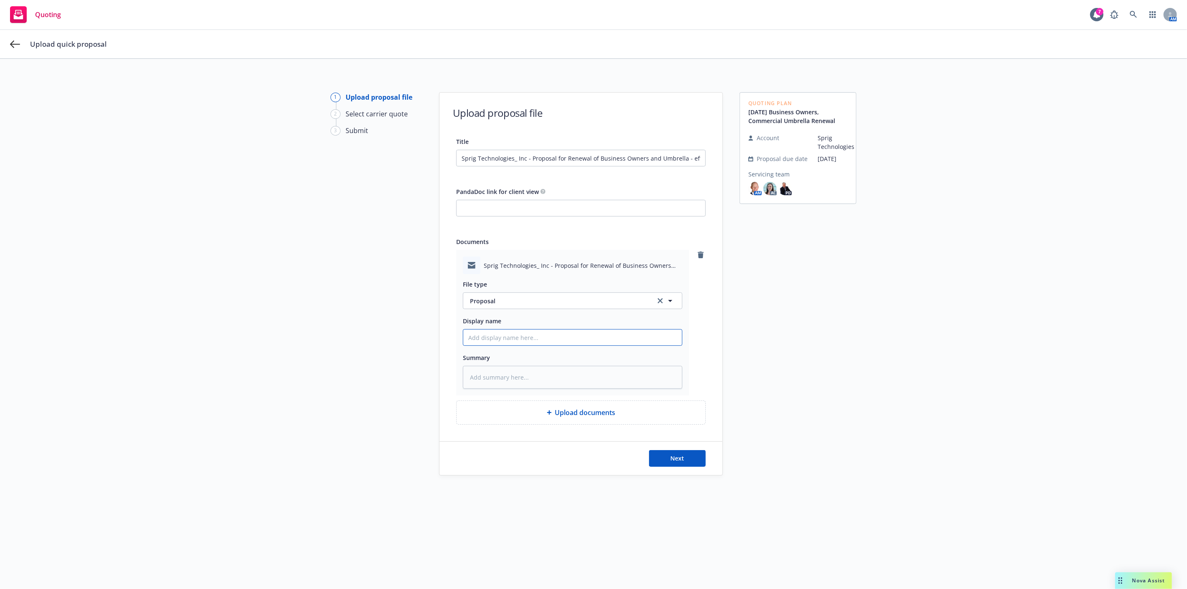
click at [614, 336] on input "Display name" at bounding box center [572, 338] width 219 height 16
type textarea "x"
type input "C"
type textarea "x"
click at [770, 351] on div "Quoting Plan 10/11/25 Business Owners, Commercial Umbrella Renewal Account Spri…" at bounding box center [798, 329] width 117 height 474
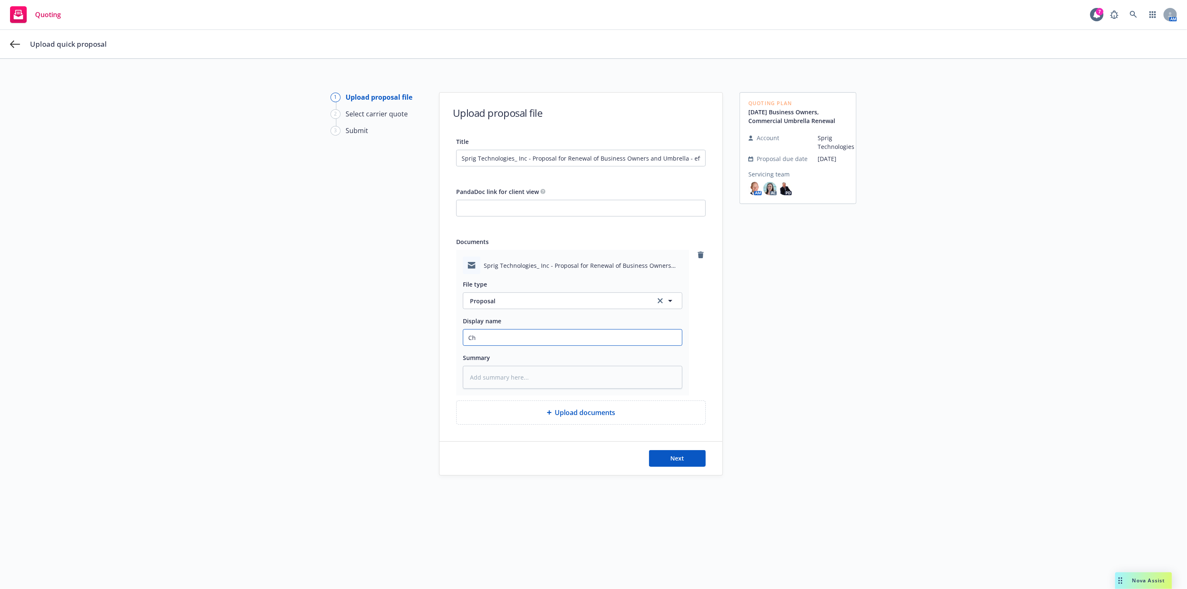
click at [513, 338] on input "Ch" at bounding box center [572, 338] width 219 height 16
type input "Chase: proposal sent to client"
click at [537, 415] on div "Upload documents" at bounding box center [580, 413] width 235 height 10
type textarea "x"
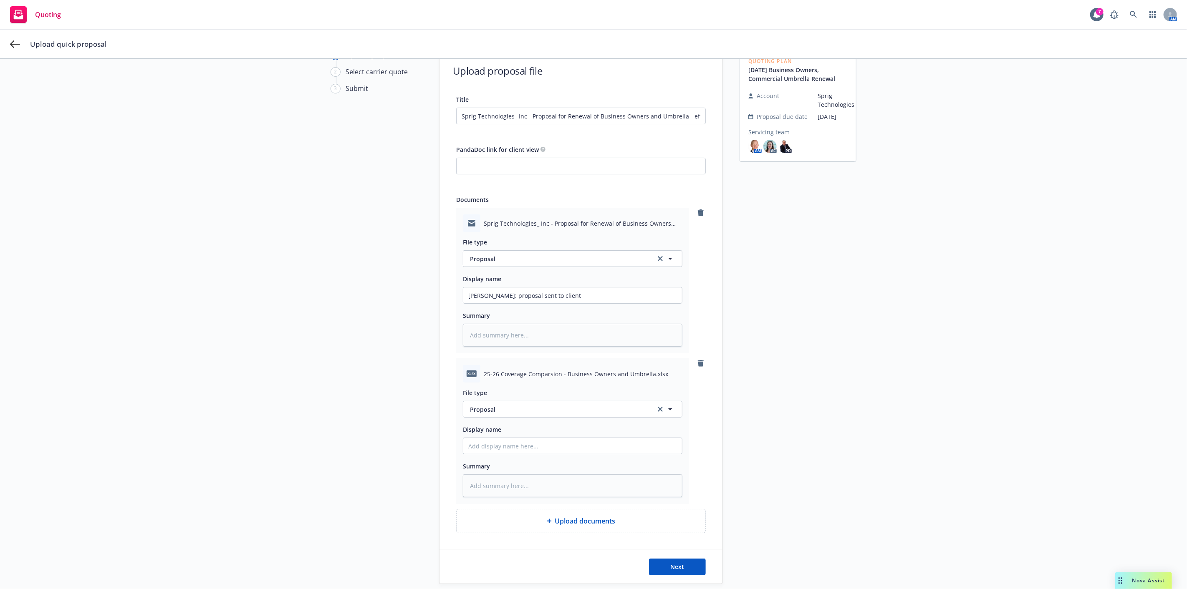
scroll to position [92, 0]
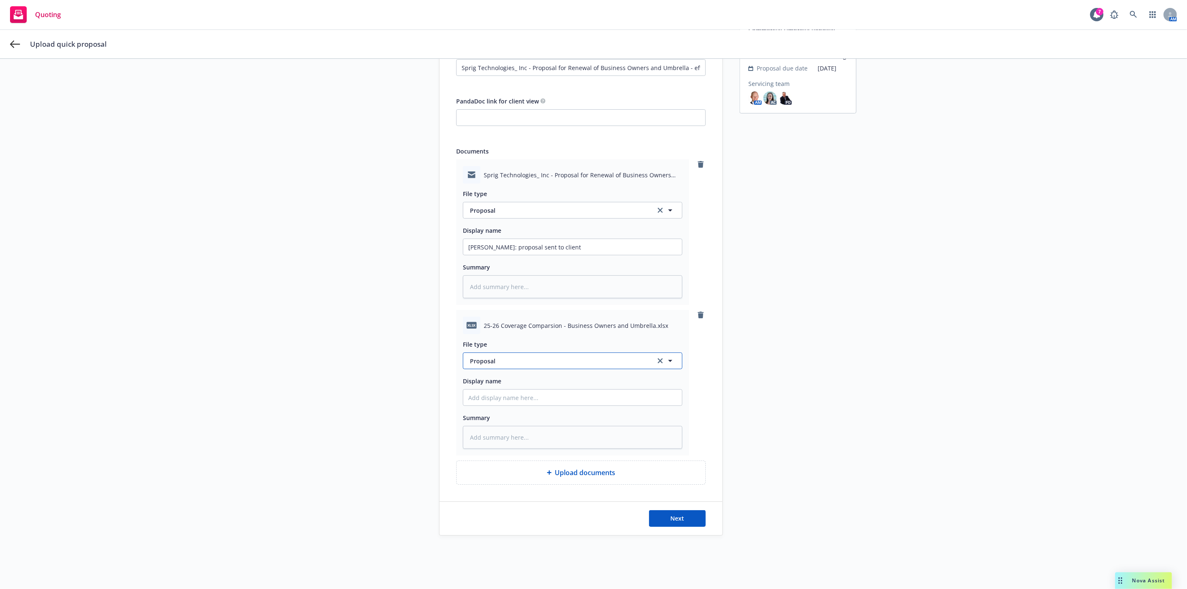
click at [554, 357] on span "Proposal" at bounding box center [558, 361] width 176 height 9
type input "rate"
click at [554, 381] on div "Rate/Exposure Comparison" at bounding box center [572, 384] width 209 height 12
click at [689, 523] on button "Next" at bounding box center [677, 519] width 57 height 17
type textarea "x"
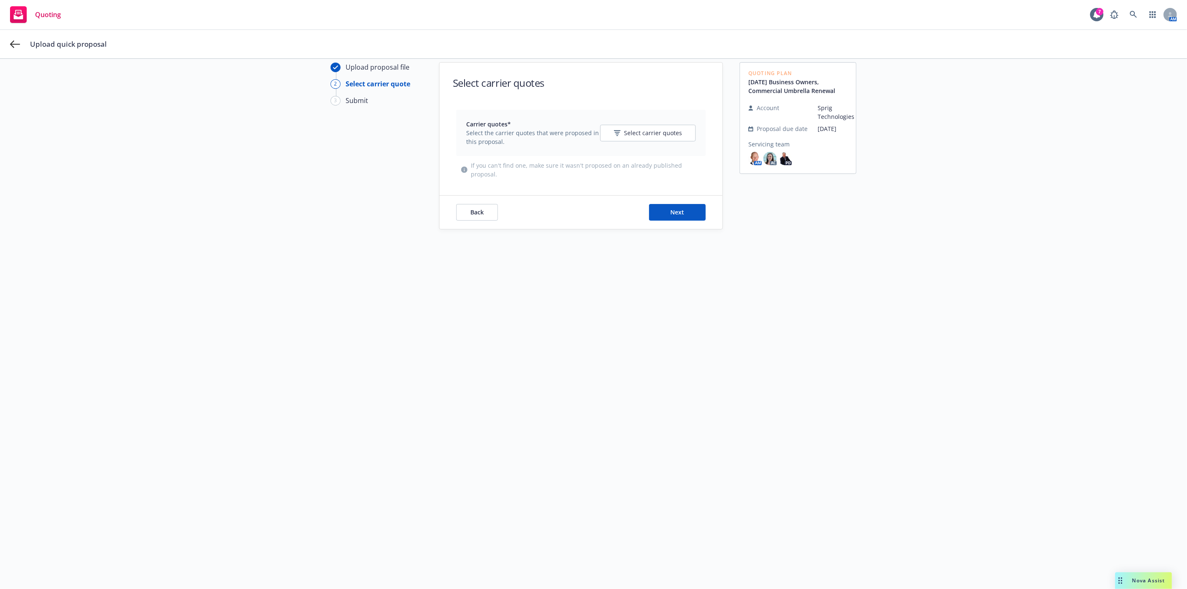
scroll to position [30, 0]
click at [644, 129] on span "Select carrier quotes" at bounding box center [653, 133] width 58 height 9
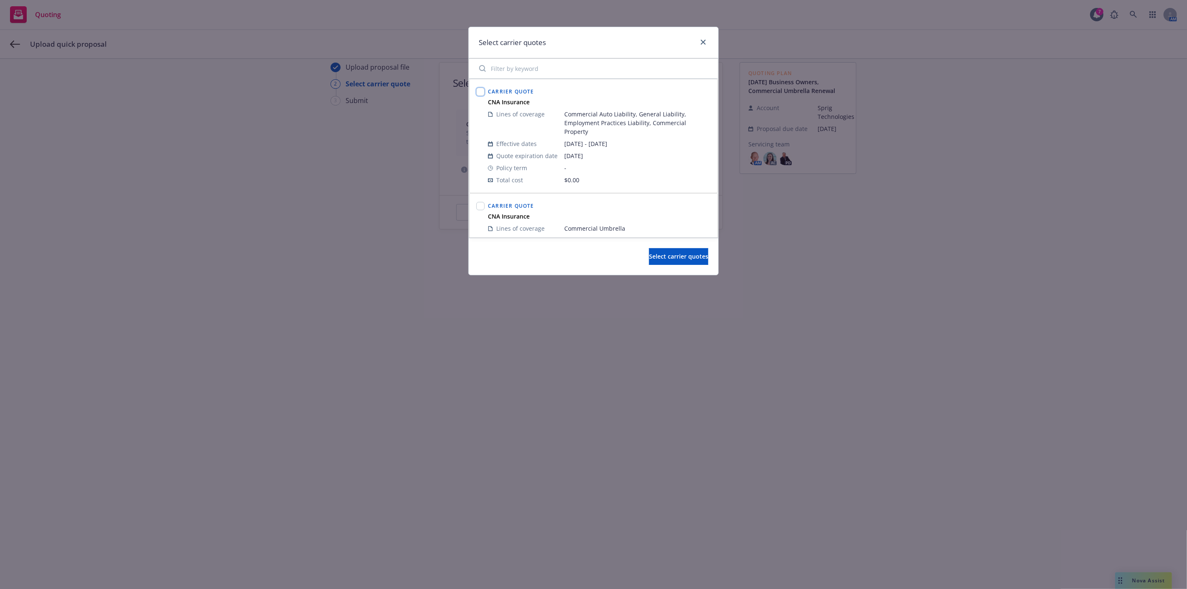
click at [483, 92] on input "checkbox" at bounding box center [480, 92] width 8 height 8
checkbox input "true"
click at [481, 207] on input "checkbox" at bounding box center [480, 206] width 8 height 8
checkbox input "true"
click at [683, 261] on button "Select carrier quotes" at bounding box center [678, 256] width 59 height 17
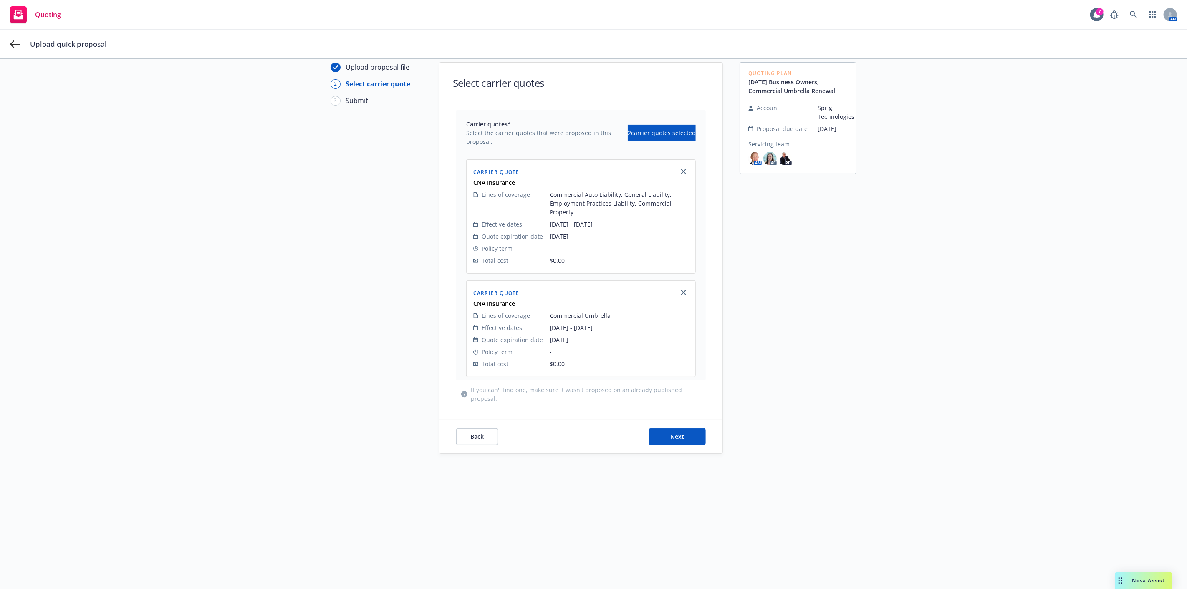
click at [842, 344] on div "Quoting Plan 10/11/25 Business Owners, Commercial Umbrella Renewal Account Spri…" at bounding box center [798, 299] width 117 height 474
click at [686, 432] on button "Next" at bounding box center [677, 437] width 57 height 17
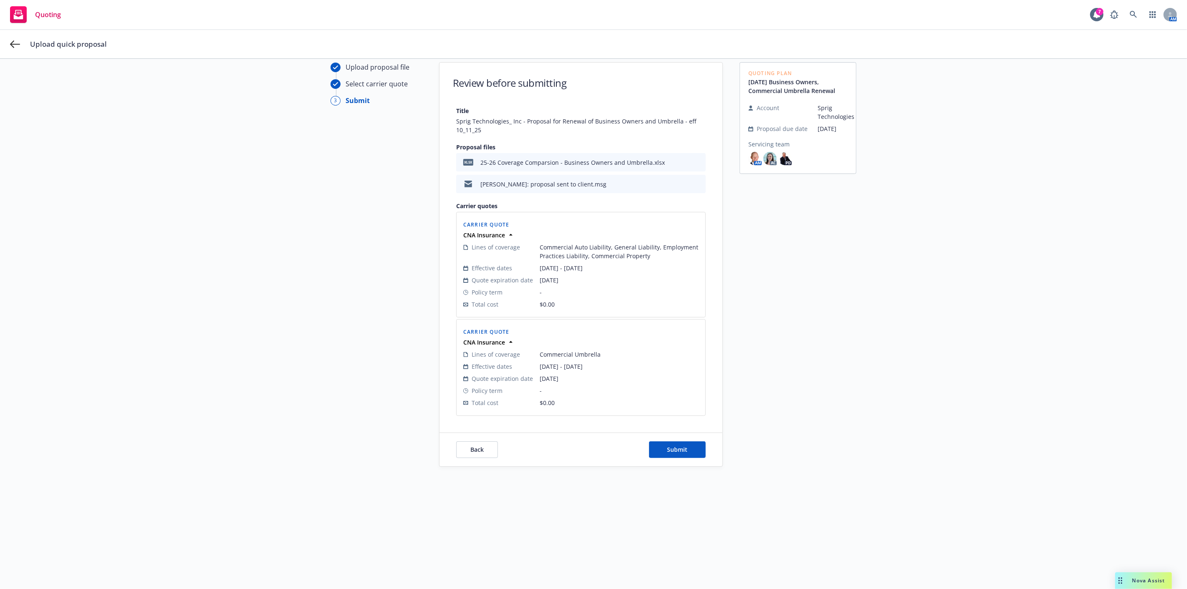
click at [684, 441] on div "Back Submit" at bounding box center [581, 449] width 283 height 33
click at [687, 449] on button "Submit" at bounding box center [677, 450] width 57 height 17
drag, startPoint x: 737, startPoint y: 353, endPoint x: 748, endPoint y: 357, distance: 11.4
click at [740, 354] on div "Quoting Plan 10/11/25 Business Owners, Commercial Umbrella Renewal Account Spri…" at bounding box center [798, 299] width 117 height 474
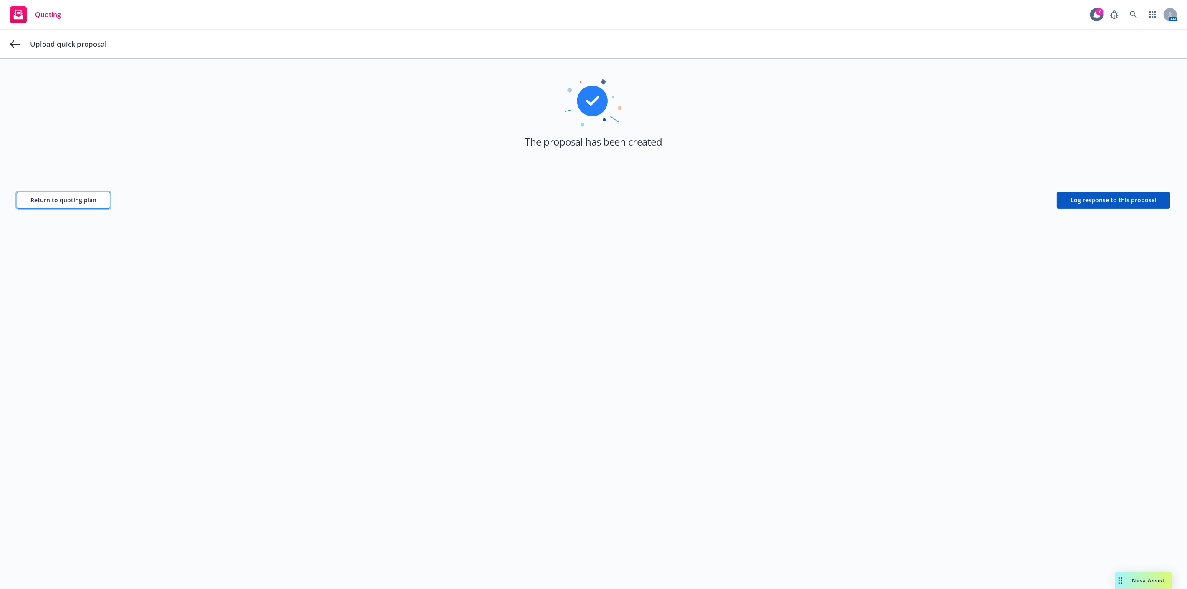
click at [72, 197] on span "Return to quoting plan" at bounding box center [63, 200] width 66 height 8
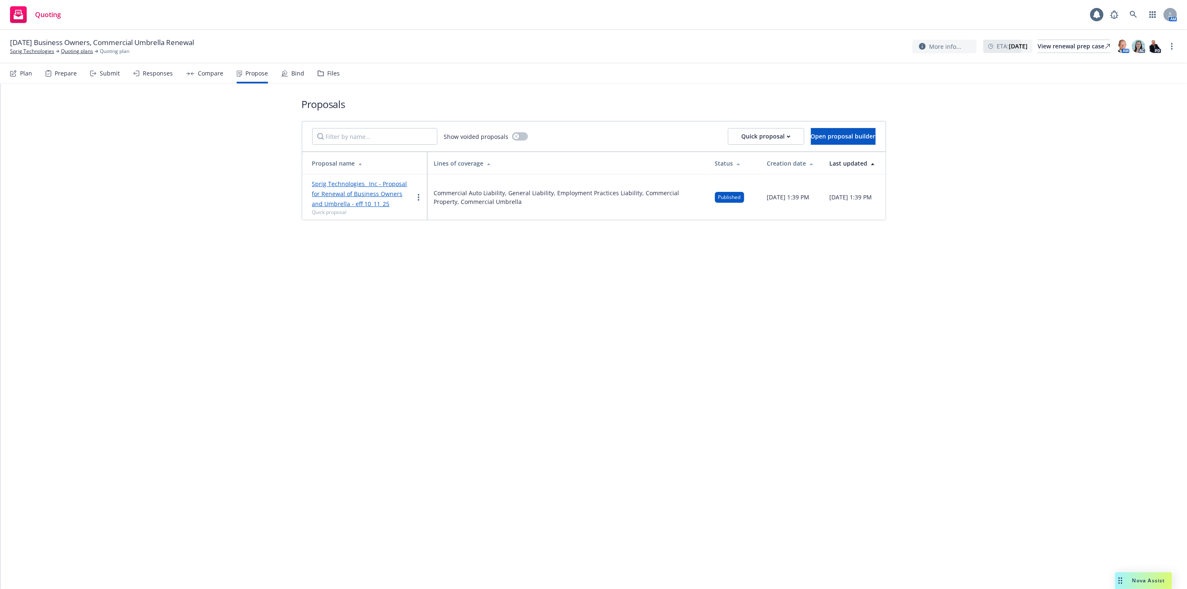
click at [506, 356] on div "Proposals Show voided proposals Quick proposal Open proposal builder Proposal n…" at bounding box center [593, 337] width 1187 height 506
click at [1097, 255] on div "Proposals Show voided proposals Quick proposal Open proposal builder Proposal n…" at bounding box center [593, 337] width 1187 height 506
click at [32, 51] on link "Sprig Technologies" at bounding box center [32, 52] width 44 height 8
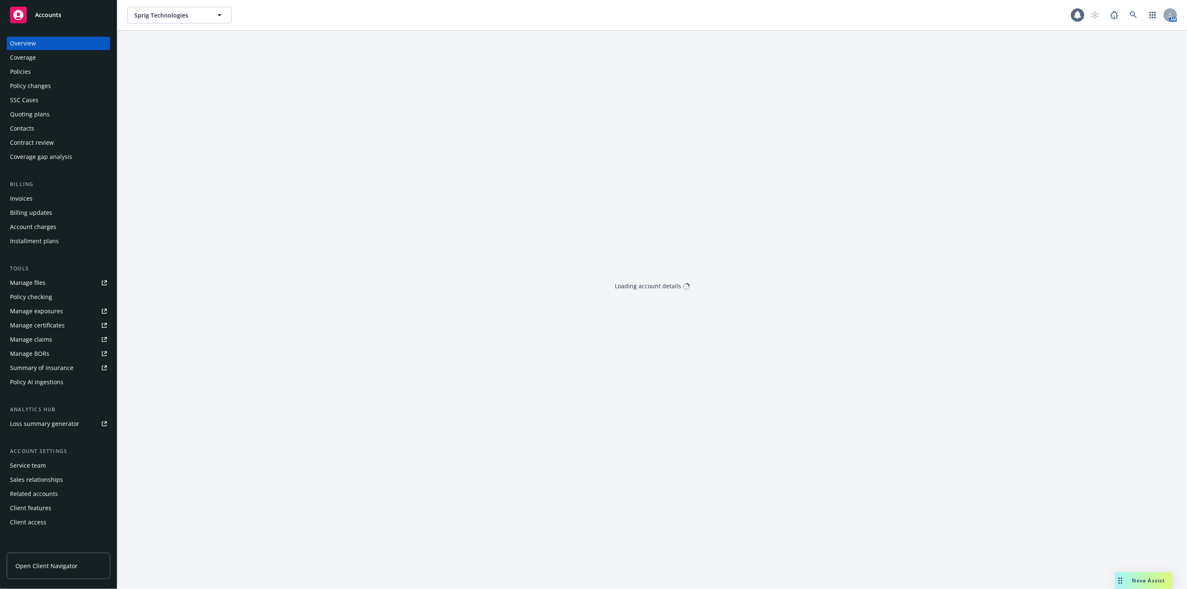
click at [310, 119] on div "Sprig Technologies Sprig Technologies AM Loading account details" at bounding box center [652, 294] width 1070 height 589
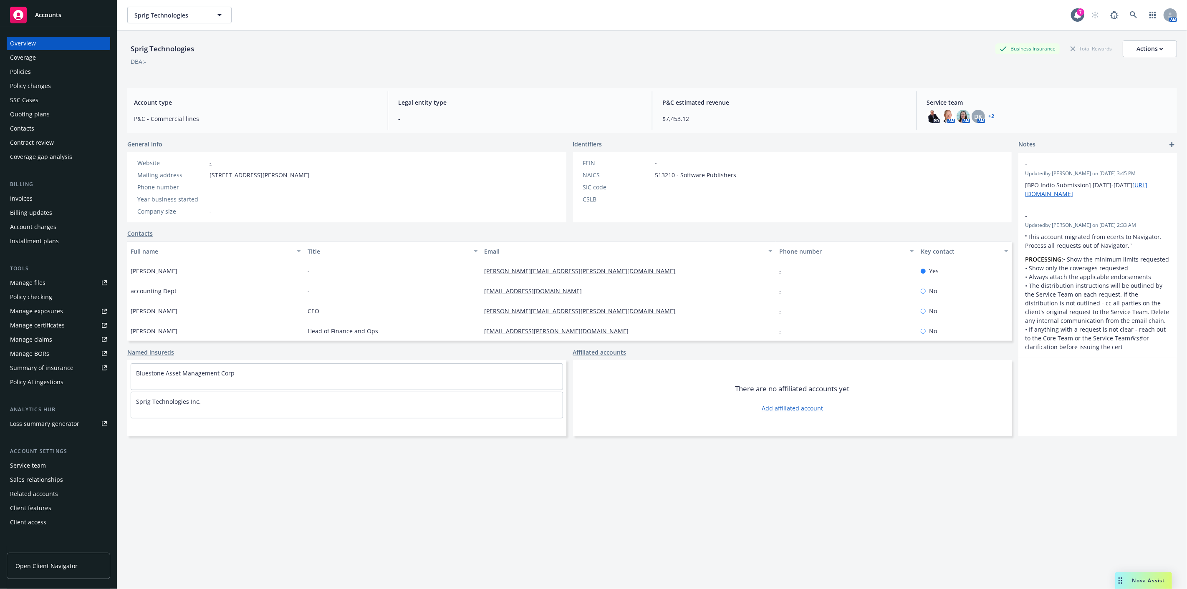
drag, startPoint x: 834, startPoint y: 185, endPoint x: 837, endPoint y: 170, distance: 15.0
click at [834, 185] on div "FEIN - NAICS 513210 - Software Publishers SIC code - CSLB -" at bounding box center [792, 187] width 439 height 71
drag, startPoint x: 60, startPoint y: 128, endPoint x: 195, endPoint y: 153, distance: 137.9
click at [60, 128] on div "Contacts" at bounding box center [58, 128] width 97 height 13
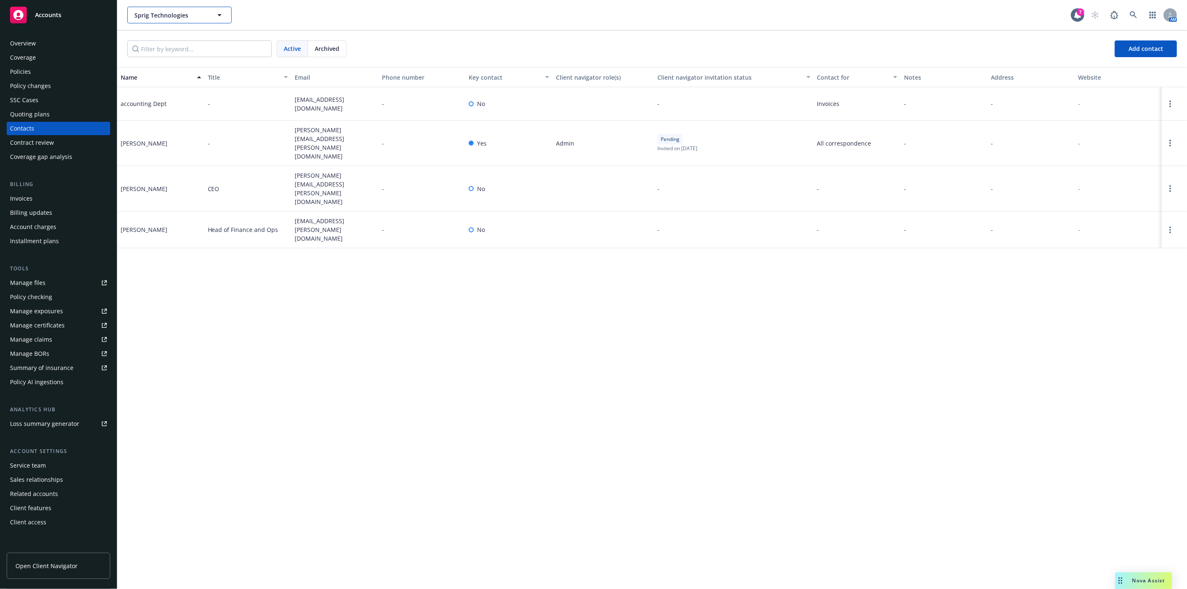
click at [182, 15] on span "Sprig Technologies" at bounding box center [170, 15] width 72 height 9
type input "findem"
click at [187, 39] on div "Findem, Inc." at bounding box center [179, 39] width 93 height 12
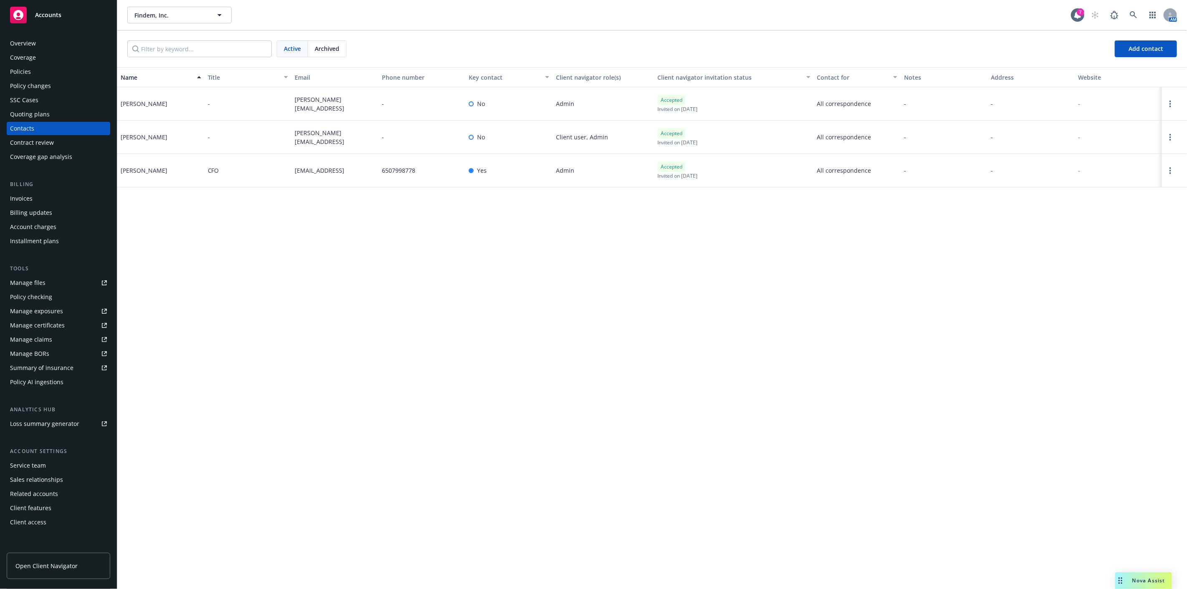
click at [137, 102] on div "Brandon Bunch" at bounding box center [144, 103] width 47 height 9
click at [137, 166] on div "John Cappelletti" at bounding box center [144, 170] width 47 height 9
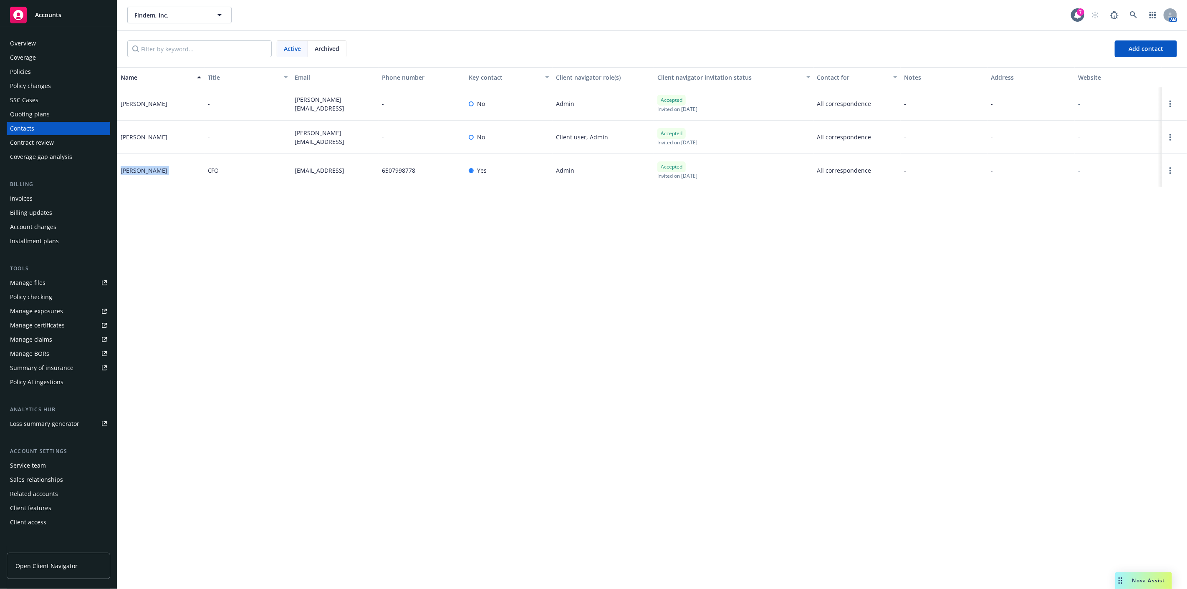
drag, startPoint x: 137, startPoint y: 166, endPoint x: 621, endPoint y: 209, distance: 486.2
click at [138, 166] on div "John Cappelletti" at bounding box center [144, 170] width 47 height 9
click at [744, 232] on div "Name Title Email Phone number Key contact Client navigator role(s) Client navig…" at bounding box center [652, 328] width 1070 height 522
click at [344, 168] on span "jcappelletti@findem.ai" at bounding box center [320, 170] width 50 height 9
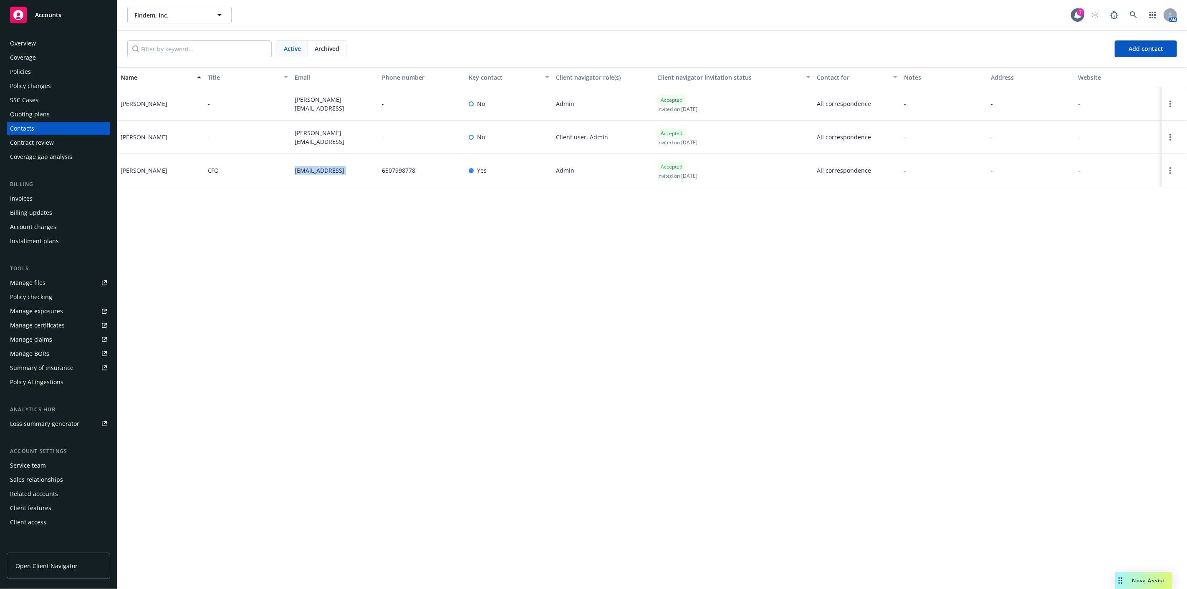
click at [344, 168] on span "jcappelletti@findem.ai" at bounding box center [320, 170] width 50 height 9
copy span "jcappelletti@findem.ai"
drag, startPoint x: 652, startPoint y: 463, endPoint x: 634, endPoint y: 454, distance: 20.2
click at [652, 463] on div "Name Title Email Phone number Key contact Client navigator role(s) Client navig…" at bounding box center [652, 328] width 1070 height 522
drag, startPoint x: 49, startPoint y: 71, endPoint x: 200, endPoint y: 106, distance: 154.1
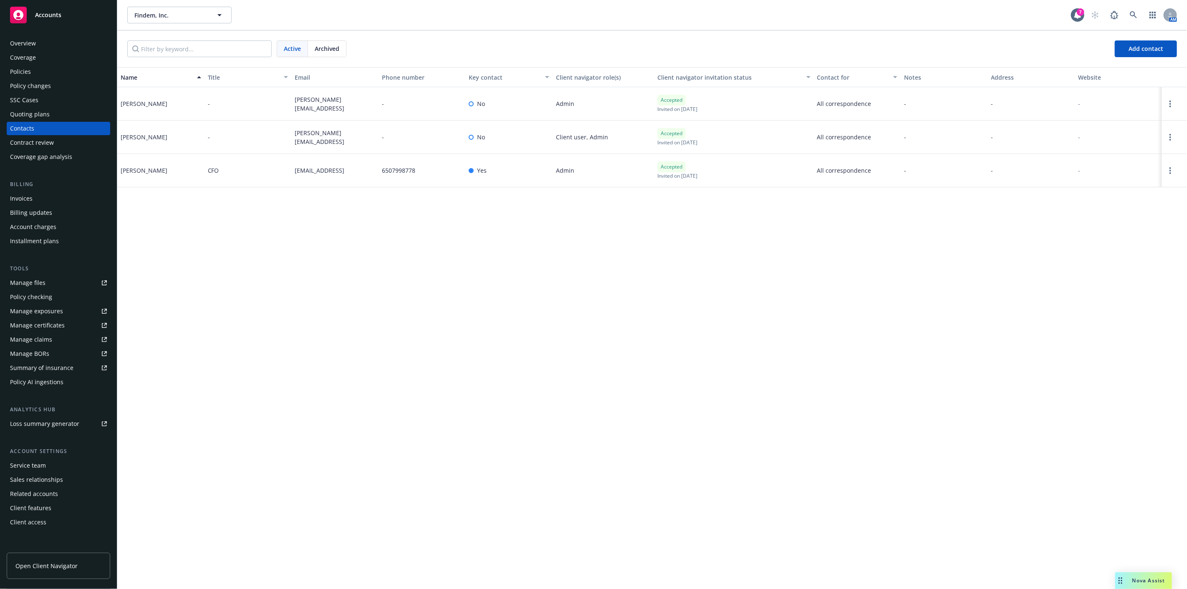
click at [49, 71] on div "Policies" at bounding box center [58, 71] width 97 height 13
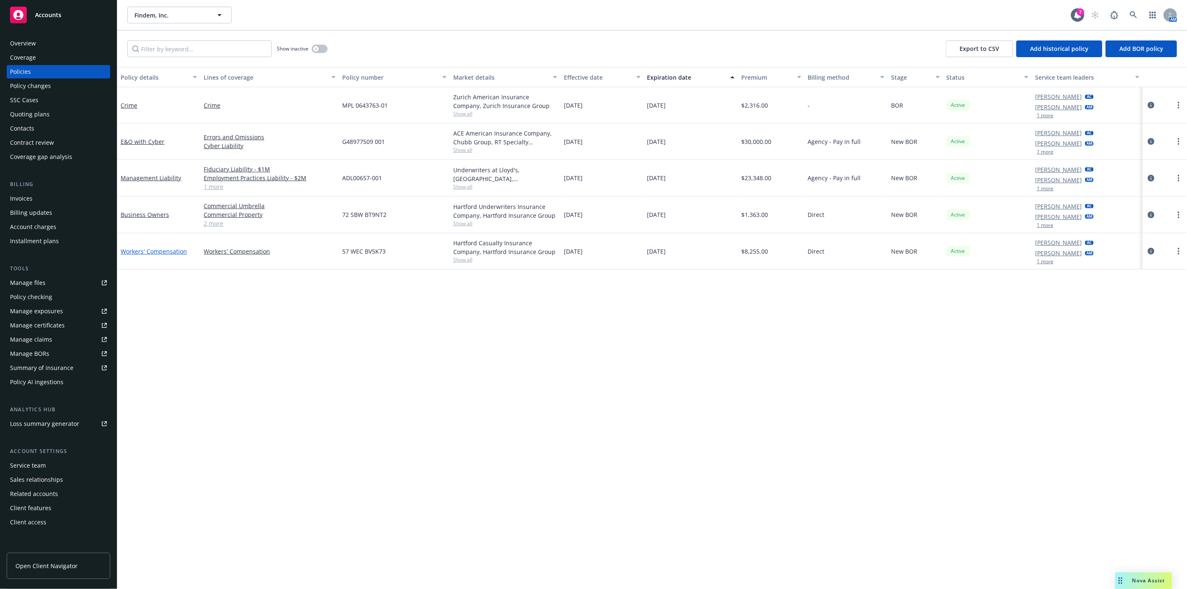
click at [166, 250] on link "Workers' Compensation" at bounding box center [154, 252] width 66 height 8
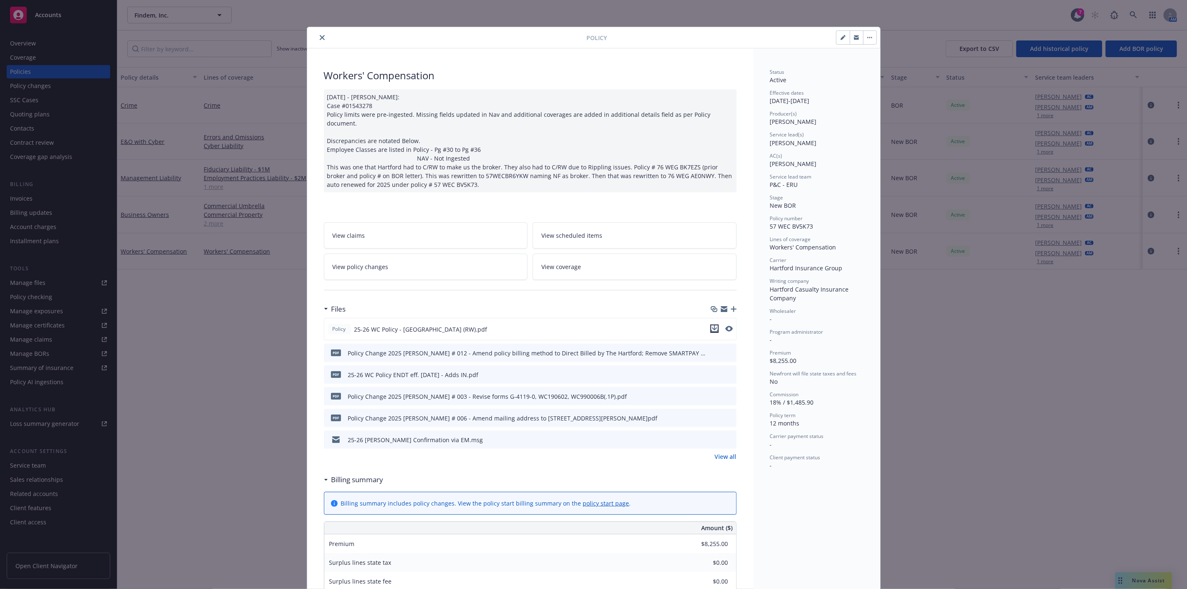
click at [712, 326] on icon "download file" at bounding box center [714, 328] width 5 height 5
drag, startPoint x: 331, startPoint y: 38, endPoint x: 316, endPoint y: 35, distance: 14.9
click at [331, 38] on div at bounding box center [449, 38] width 276 height 10
drag, startPoint x: 316, startPoint y: 35, endPoint x: 301, endPoint y: 35, distance: 15.9
click at [320, 35] on icon "close" at bounding box center [322, 37] width 5 height 5
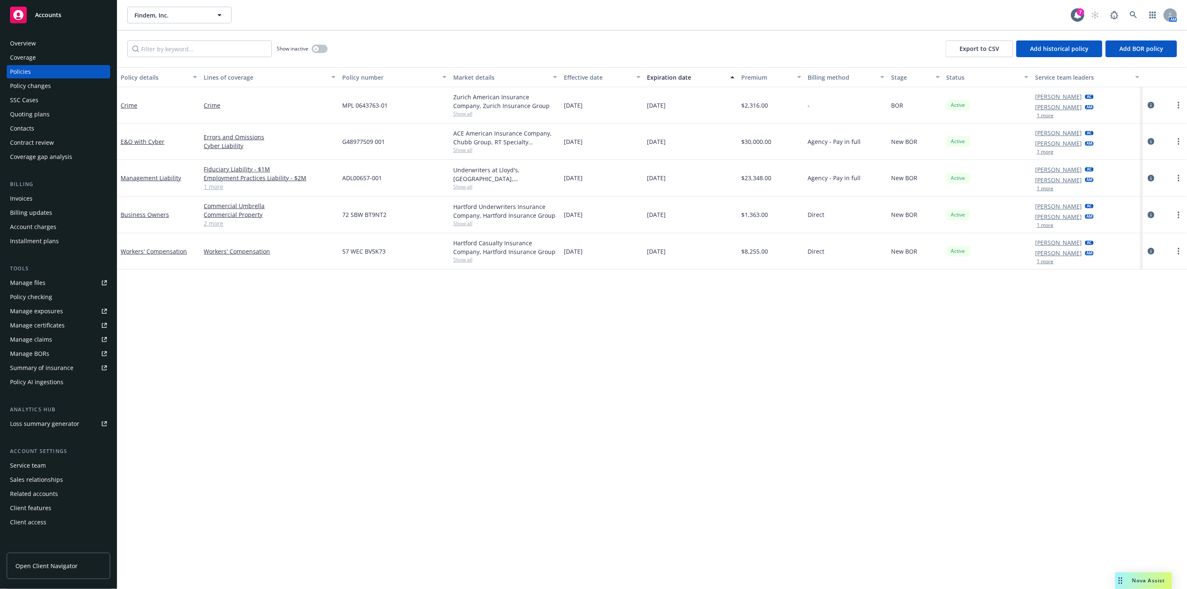
click at [73, 111] on div "Quoting plans" at bounding box center [58, 114] width 97 height 13
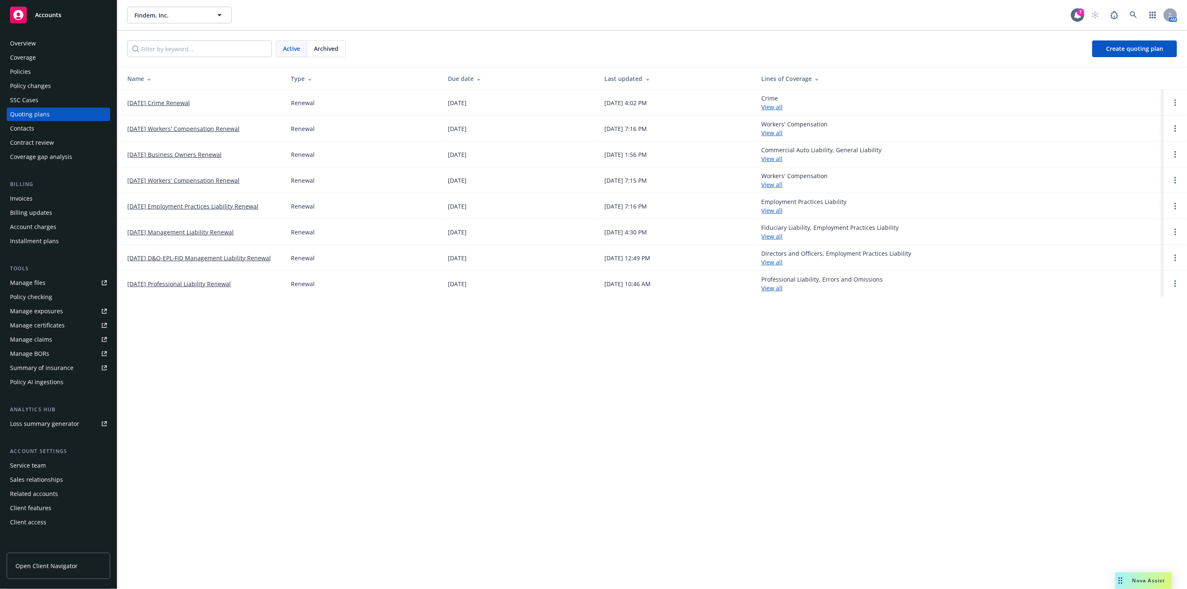
click at [174, 126] on link "09/25/25 Workers' Compensation Renewal" at bounding box center [183, 128] width 112 height 9
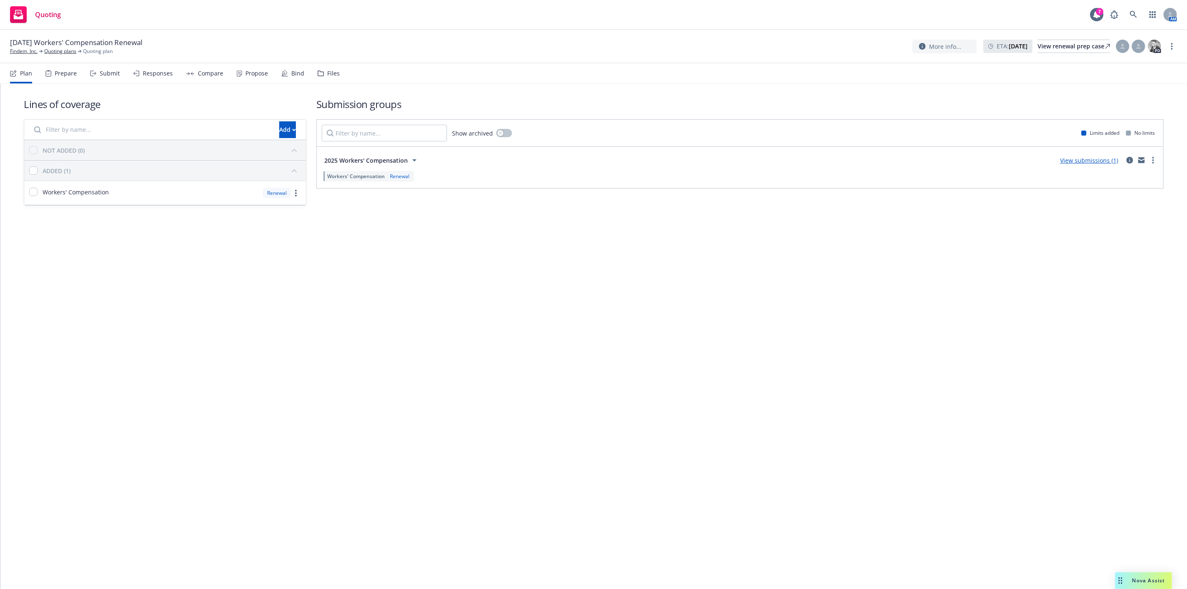
click at [1105, 159] on link "View submissions (1)" at bounding box center [1089, 161] width 58 height 8
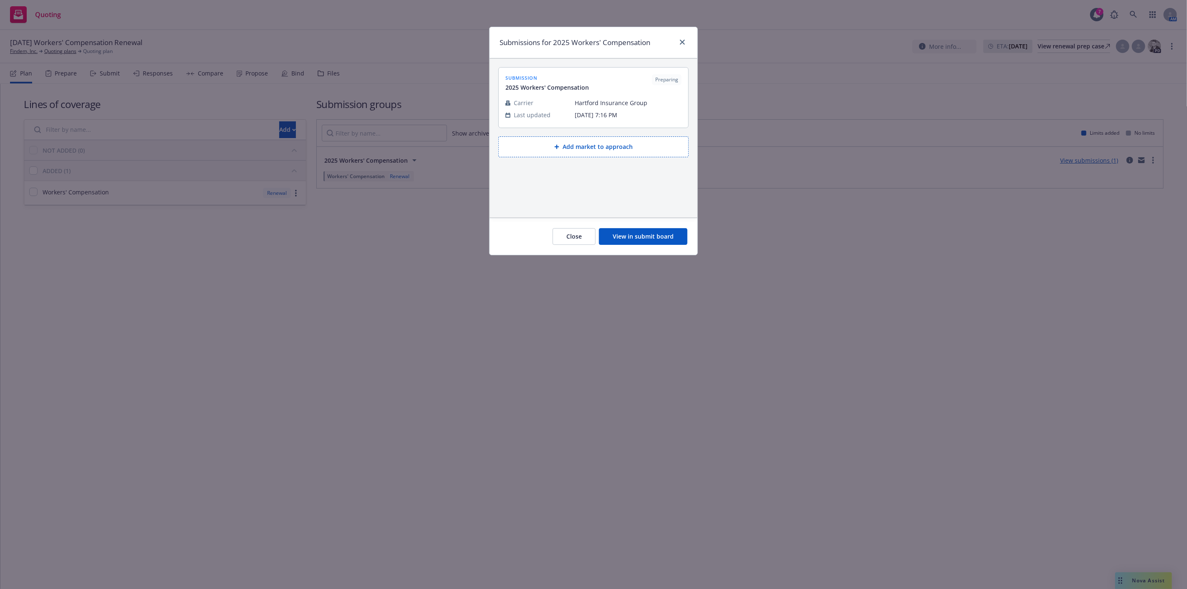
click at [678, 230] on button "View in submit board" at bounding box center [643, 236] width 89 height 17
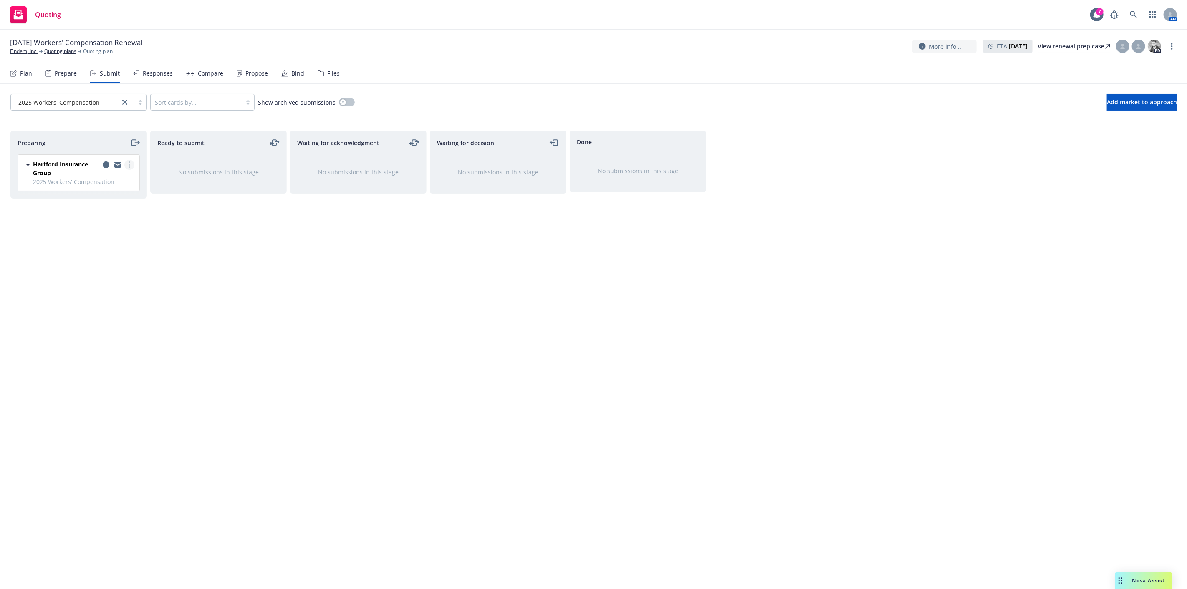
click at [129, 166] on icon "more" at bounding box center [130, 165] width 2 height 7
click at [121, 235] on span "Add accepted decision" at bounding box center [92, 232] width 83 height 8
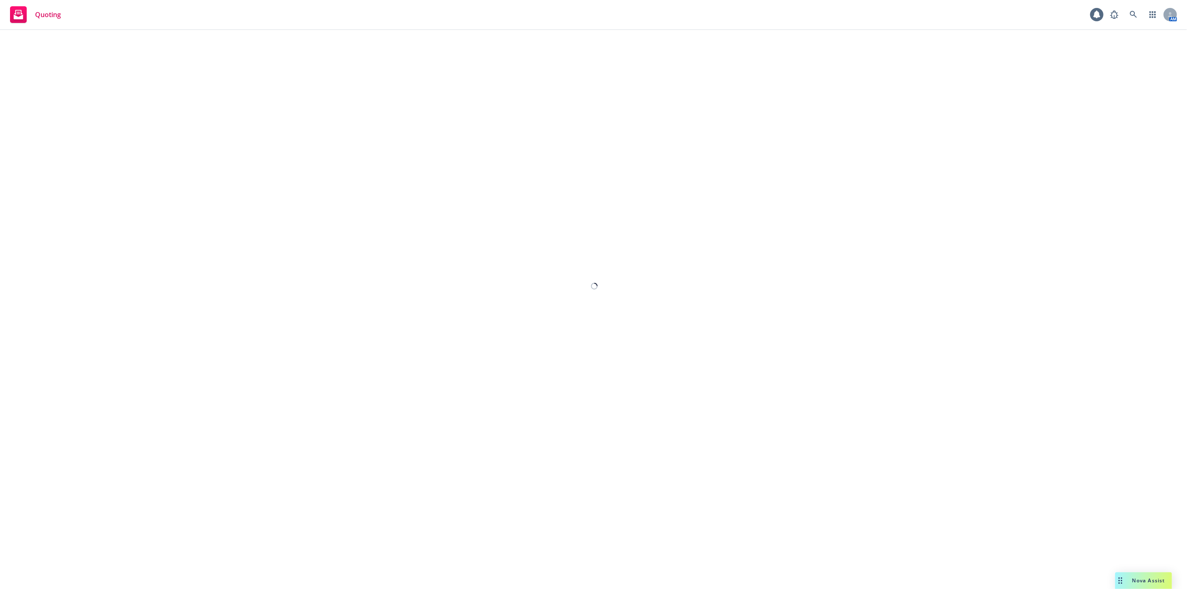
select select "12"
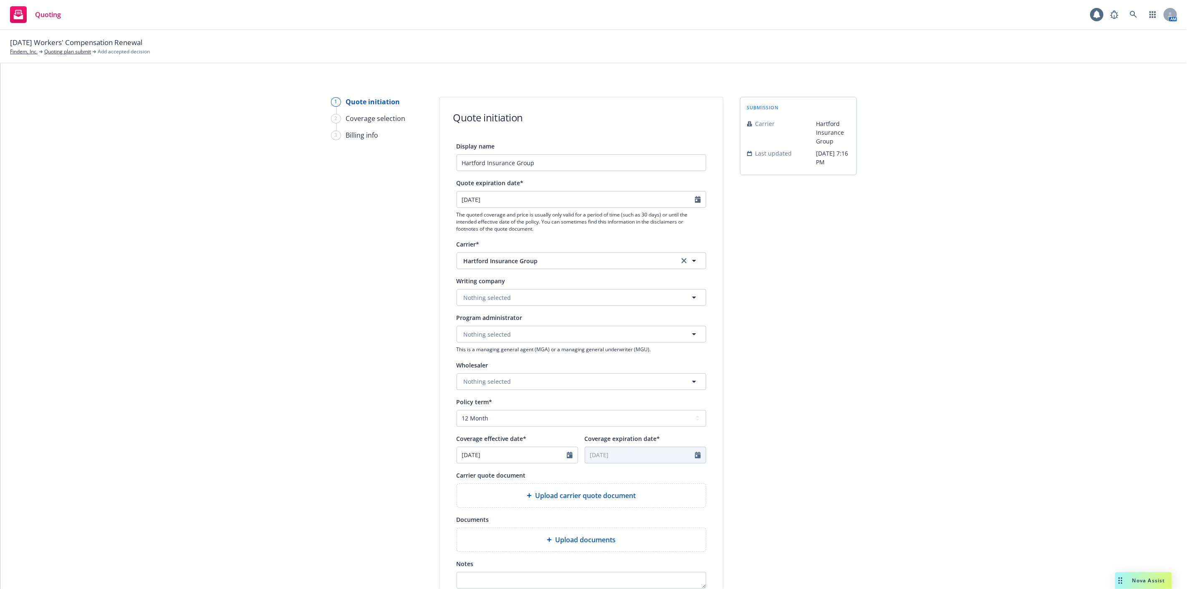
scroll to position [122, 0]
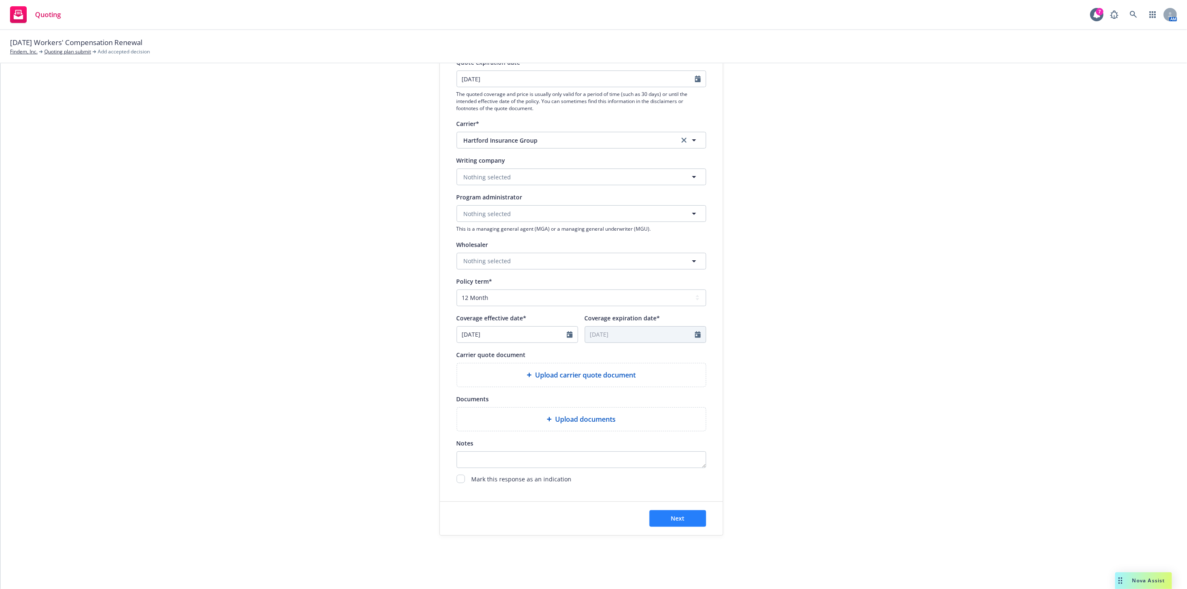
click at [680, 527] on div "Next" at bounding box center [581, 518] width 283 height 33
click at [681, 515] on span "Next" at bounding box center [678, 519] width 14 height 8
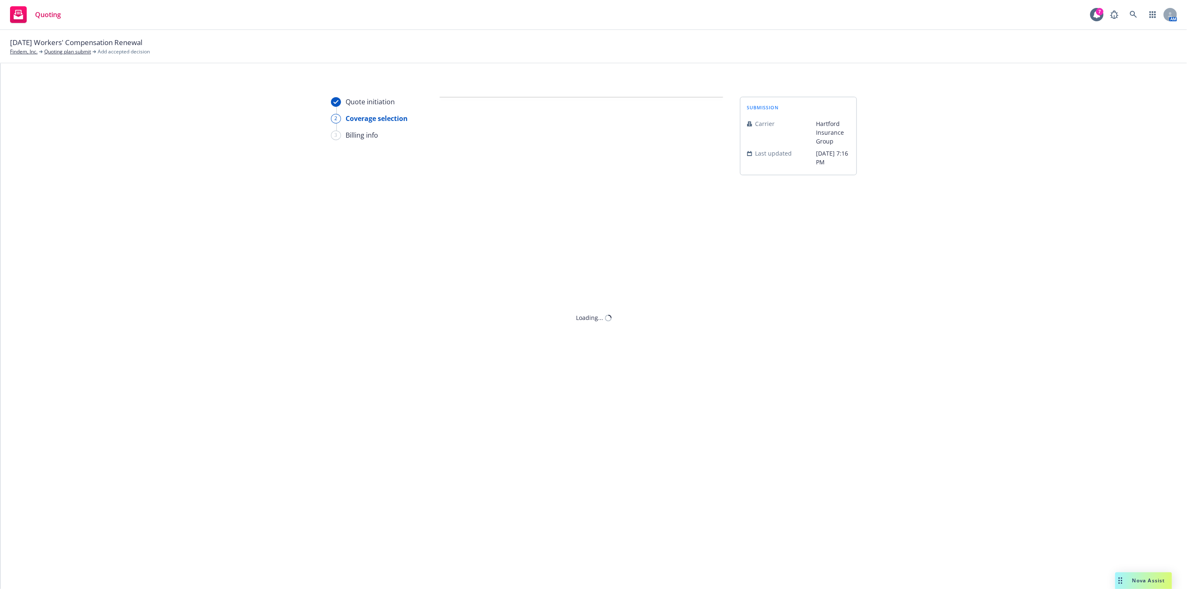
scroll to position [0, 0]
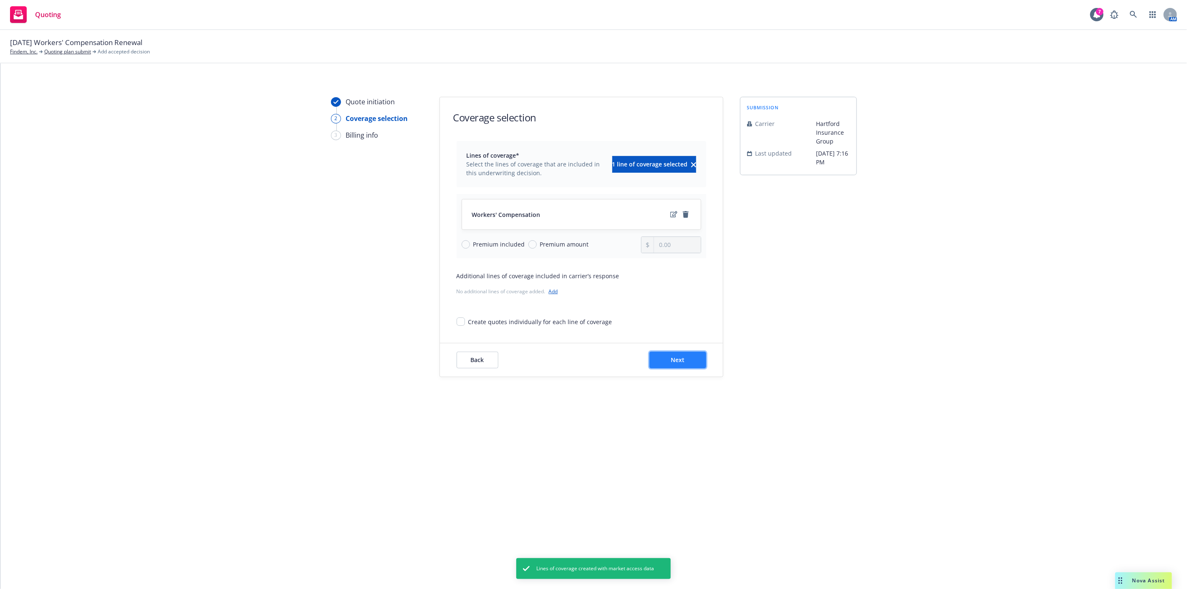
click at [675, 361] on span "Next" at bounding box center [678, 360] width 14 height 8
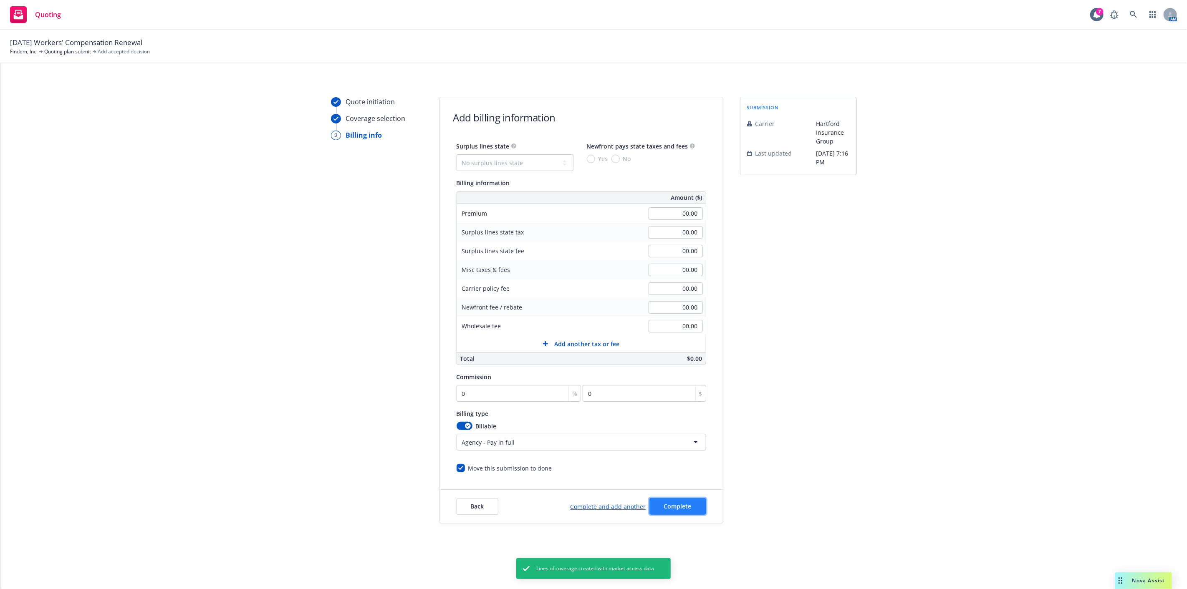
click at [683, 515] on button "Complete" at bounding box center [678, 506] width 57 height 17
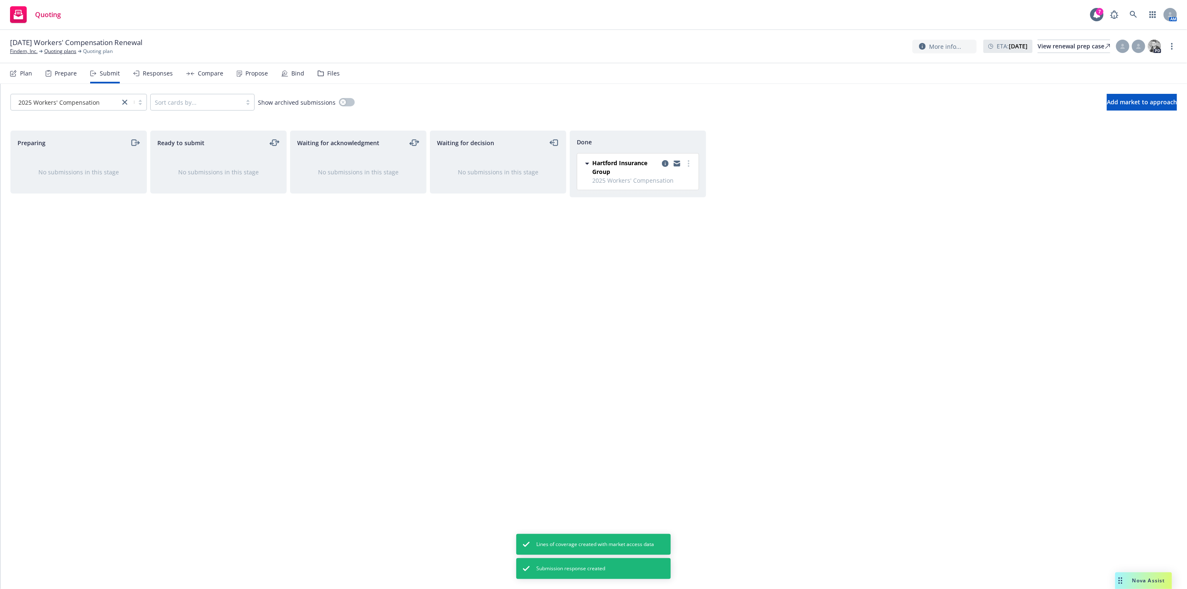
drag, startPoint x: 248, startPoint y: 73, endPoint x: 253, endPoint y: 74, distance: 5.2
click at [248, 73] on div "Propose" at bounding box center [256, 73] width 23 height 7
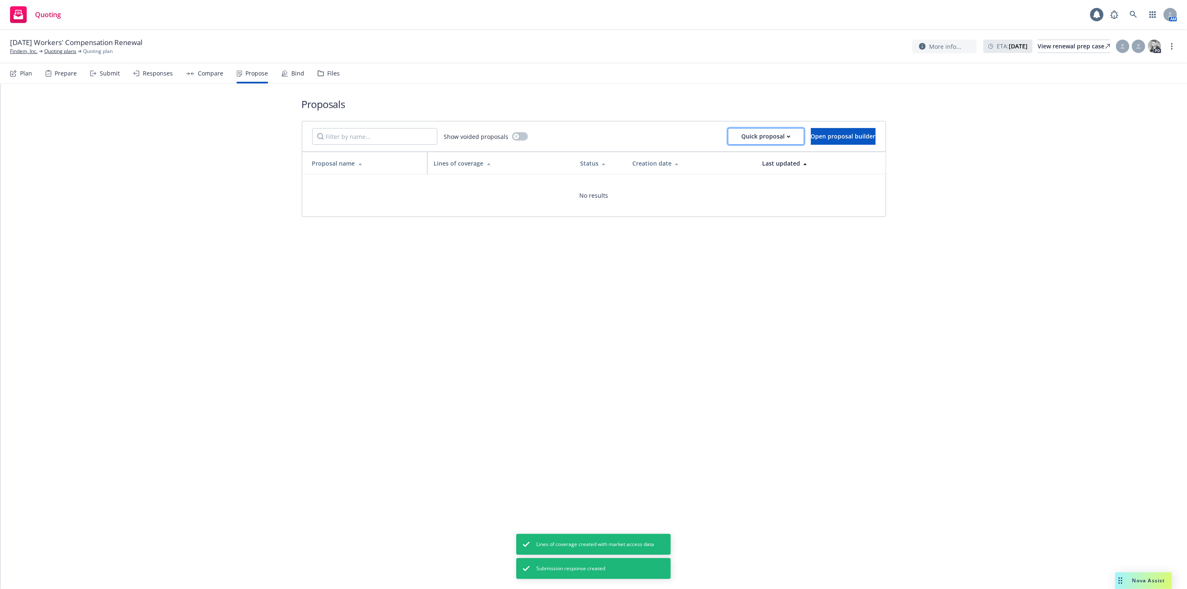
click at [742, 139] on div "Quick proposal" at bounding box center [766, 137] width 49 height 16
click at [725, 154] on link "Upload quick proposal" at bounding box center [764, 158] width 123 height 17
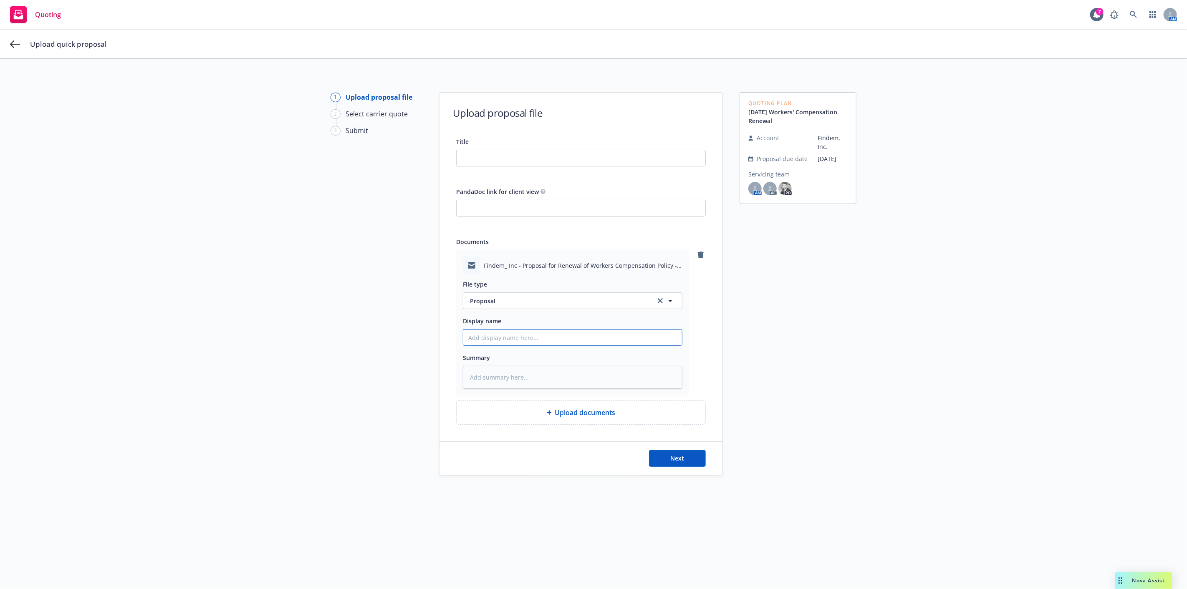
click at [566, 346] on input "Display name" at bounding box center [572, 338] width 219 height 16
type textarea "x"
type input "C"
type textarea "x"
type input "Ch"
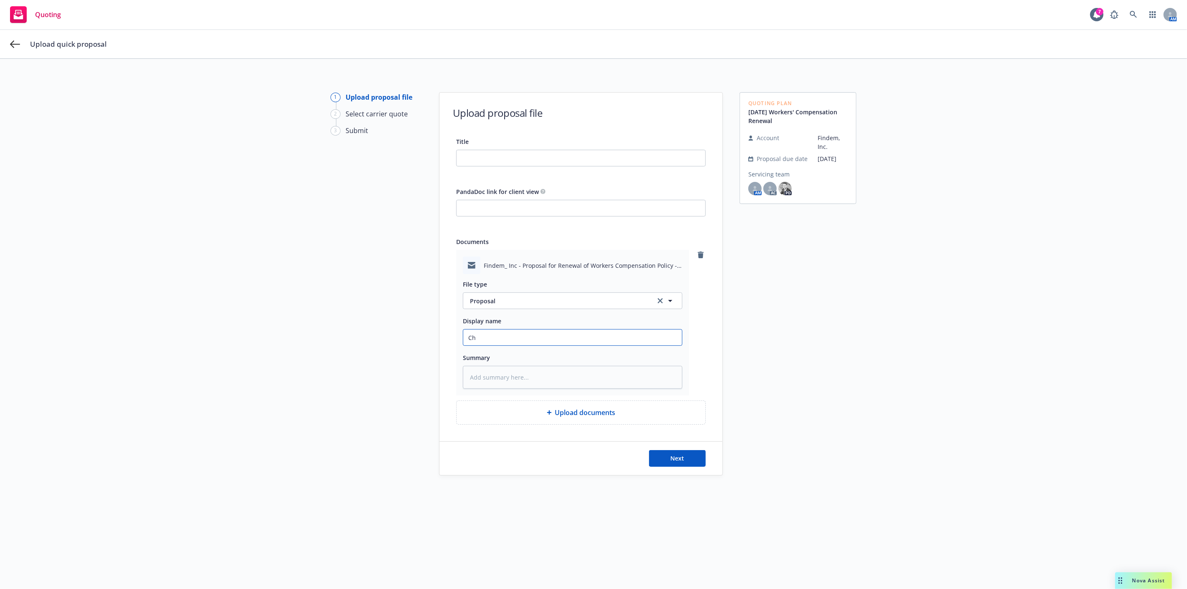
type textarea "x"
type input "Cha"
type textarea "x"
type input "Chase"
type textarea "x"
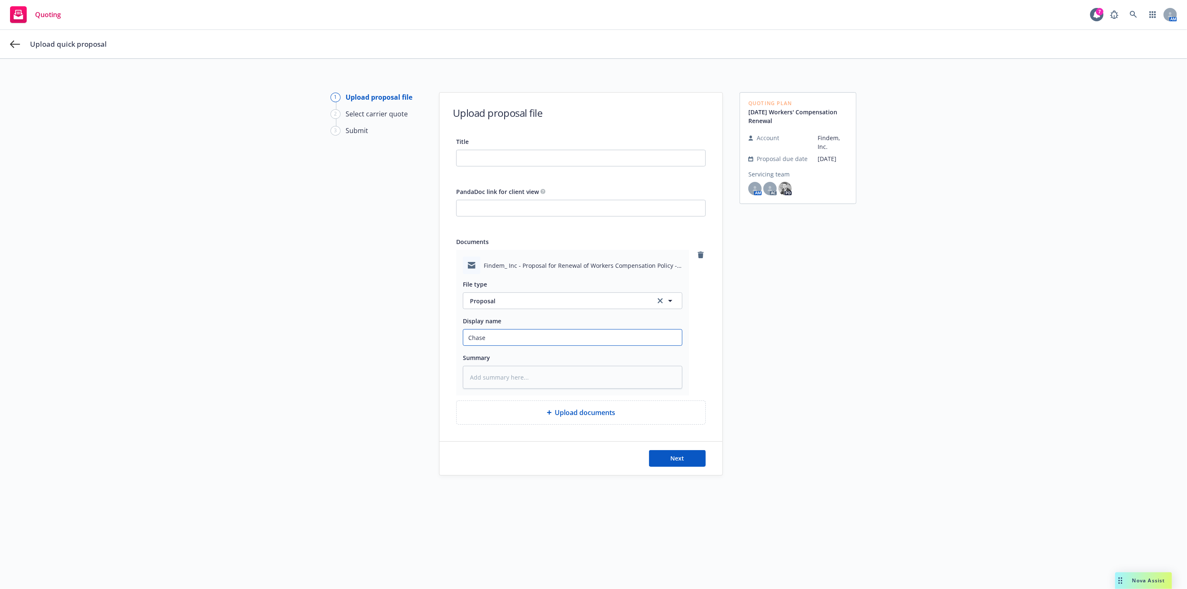
type input "Chase"
type textarea "x"
type input "Chase"
type textarea "x"
type input "Chase:"
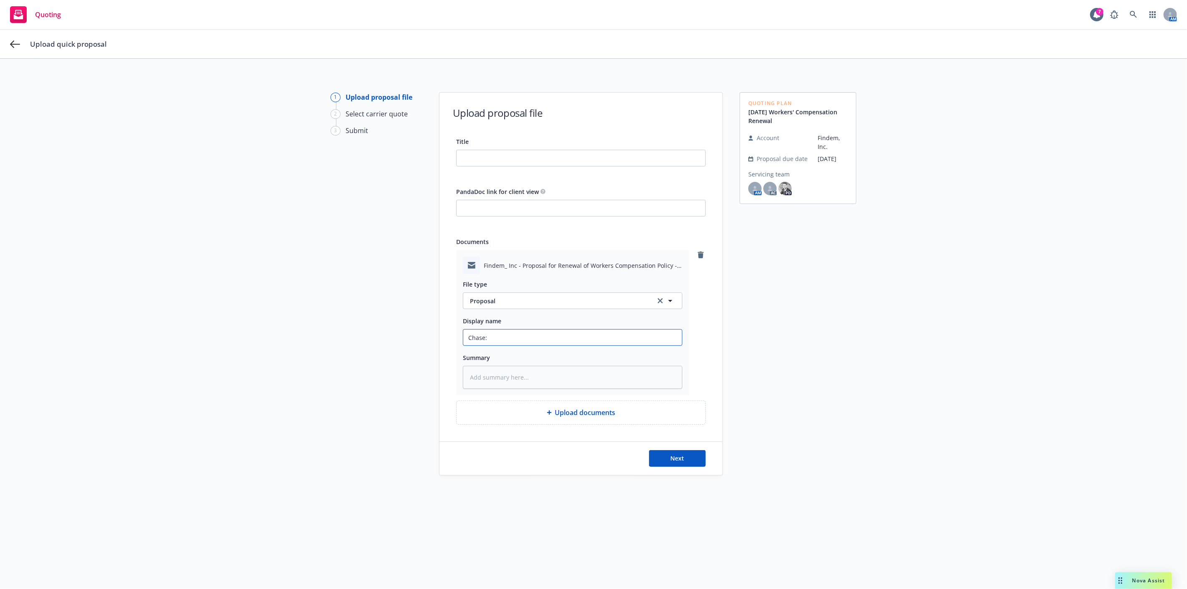
type textarea "x"
type input "Chase:"
type textarea "x"
type input "Chase: R"
type textarea "x"
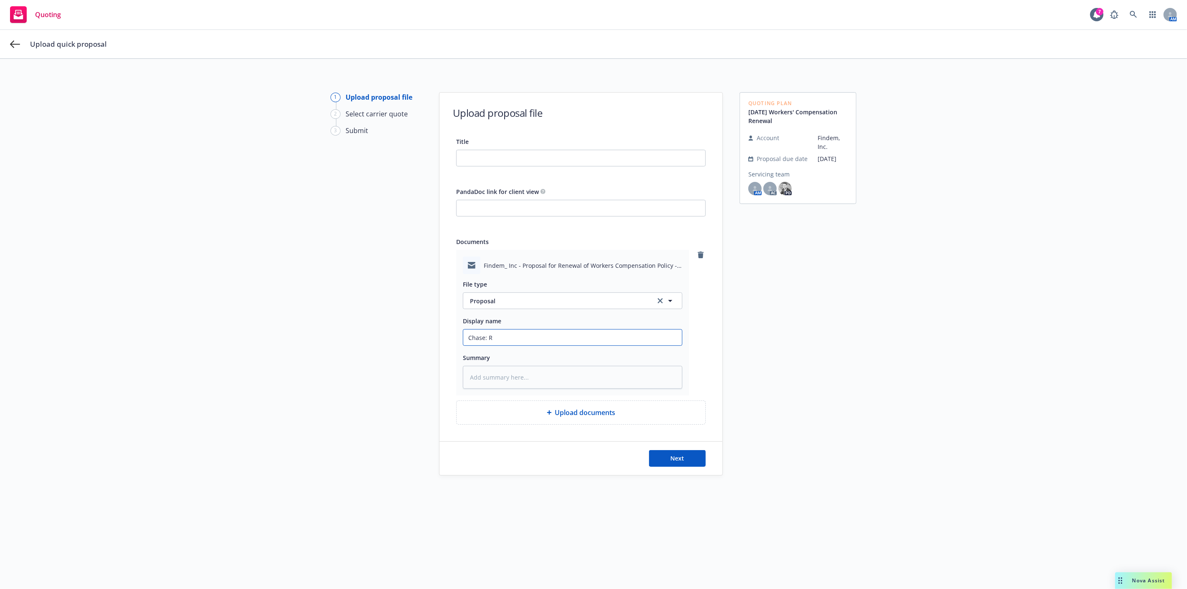
type input "Chase:"
type textarea "x"
type input "Chase: P"
type textarea "x"
type input "Chase: Pr"
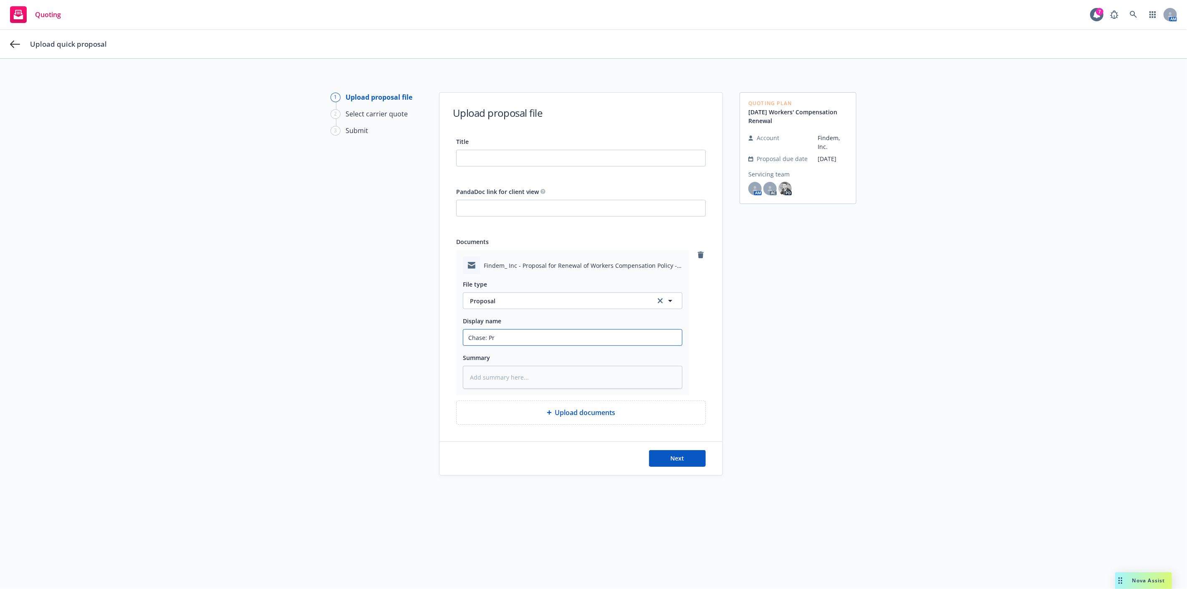
type textarea "x"
type input "Chase: Pro"
type textarea "x"
type input "Chase: Prop"
type textarea "x"
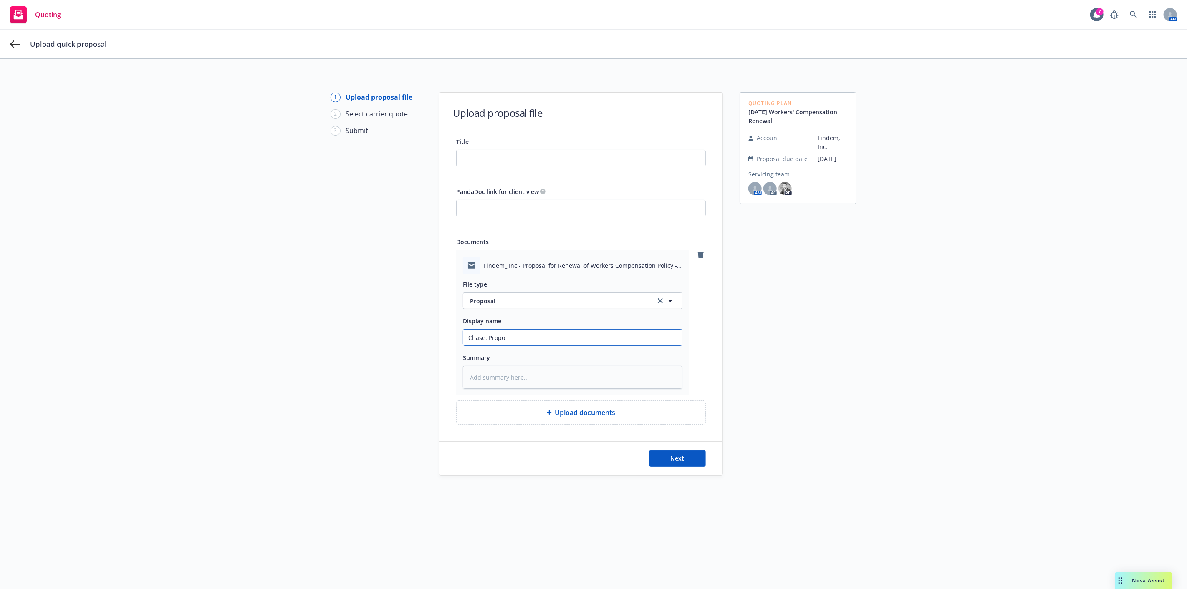
type input "[PERSON_NAME]: proposal sent to client"
type textarea "x"
click at [558, 269] on span "Findem_ Inc - Proposal for Renewal of Workers Compensation Policy - eff 9-26-25…" at bounding box center [583, 265] width 199 height 9
click at [559, 269] on span "Findem_ Inc - Proposal for Renewal of Workers Compensation Policy - eff 9-26-25…" at bounding box center [583, 265] width 199 height 9
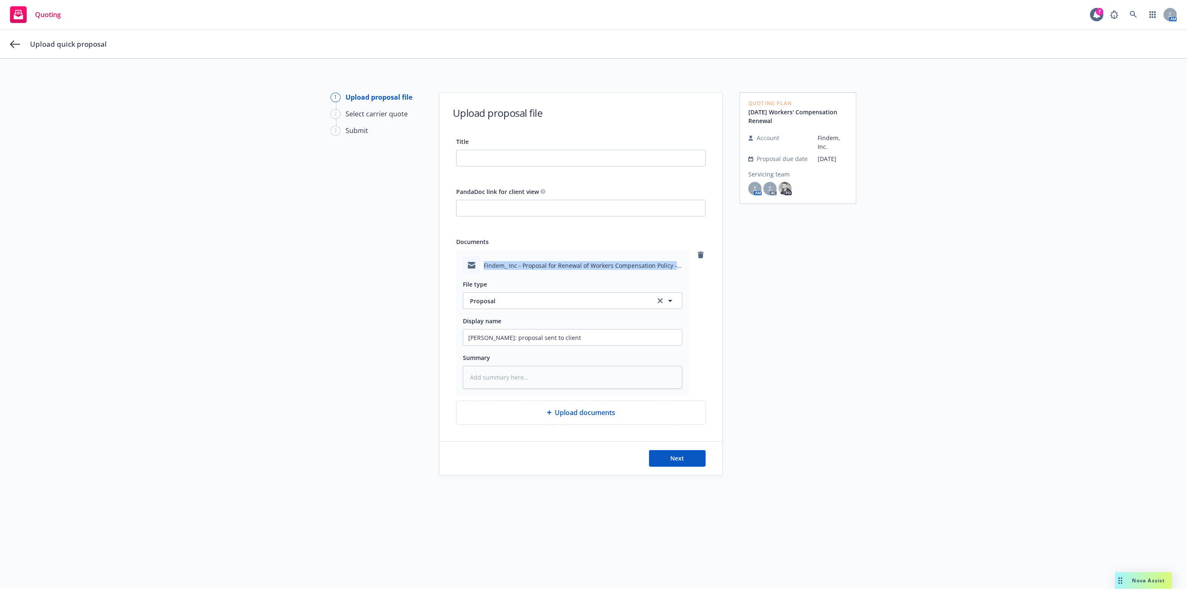
copy span "Findem_ Inc - Proposal for Renewal of Workers Compensation Policy - eff 9-26-25…"
click at [516, 158] on input "Title" at bounding box center [581, 158] width 249 height 16
paste input "Findem_ Inc - Proposal for Renewal of Workers Compensation Policy - eff 9-26-25…"
type input "Findem_ Inc - Proposal for Renewal of Workers Compensation Policy - eff 9-26-25…"
type textarea "x"
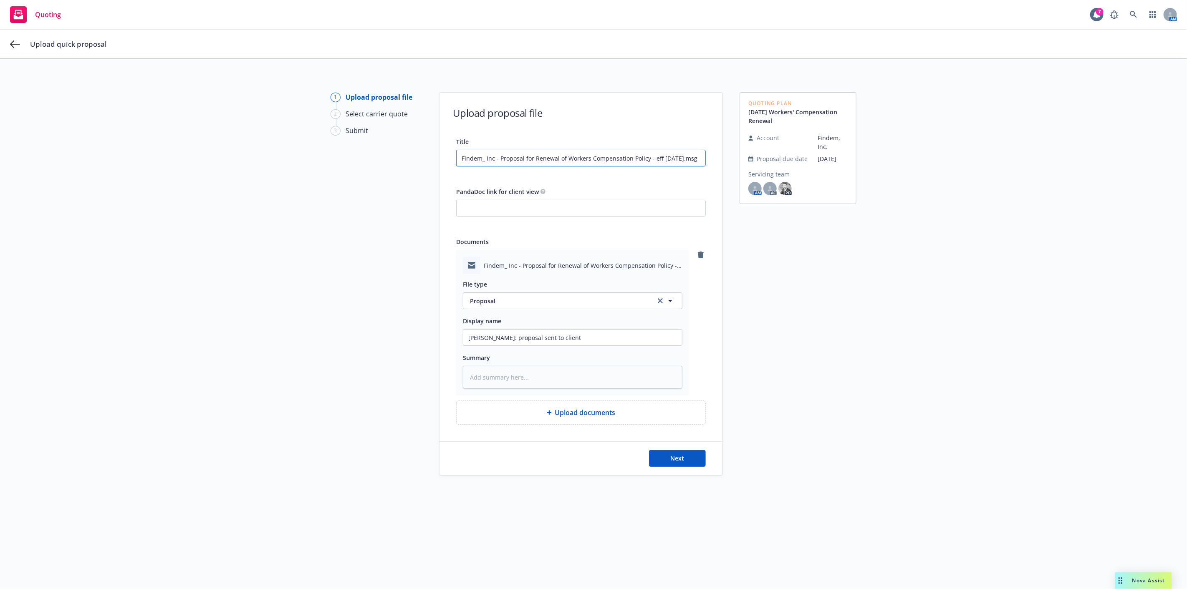
drag, startPoint x: 677, startPoint y: 158, endPoint x: 738, endPoint y: 164, distance: 61.3
click at [733, 164] on div "1 Upload proposal file 2 Select carrier quote 3 Submit Upload proposal file Tit…" at bounding box center [593, 329] width 1167 height 474
type input "Findem_ Inc - Proposal for Renewal of Workers Compensation Policy - eff 9-26-25"
type textarea "x"
type input "Findem_ Inc - Proposal for Renewal of Workers Compensation Policy - eff 9-26-25"
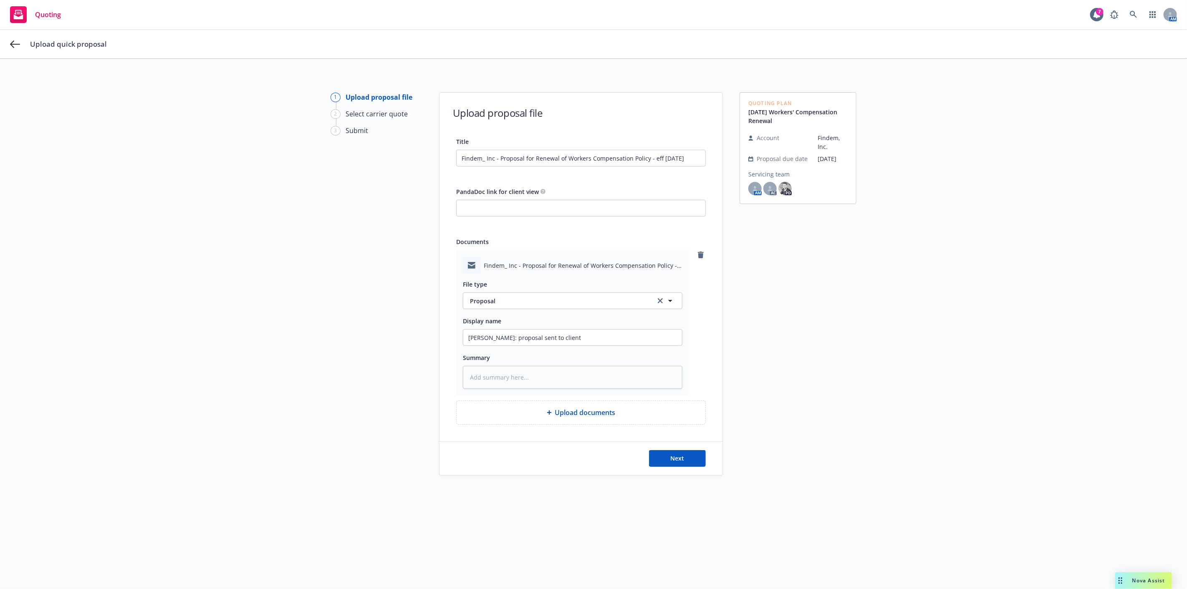
click at [731, 329] on div "1 Upload proposal file 2 Select carrier quote 3 Submit Upload proposal file Tit…" at bounding box center [593, 329] width 1167 height 474
click at [652, 414] on div "Upload documents" at bounding box center [580, 413] width 235 height 10
type textarea "x"
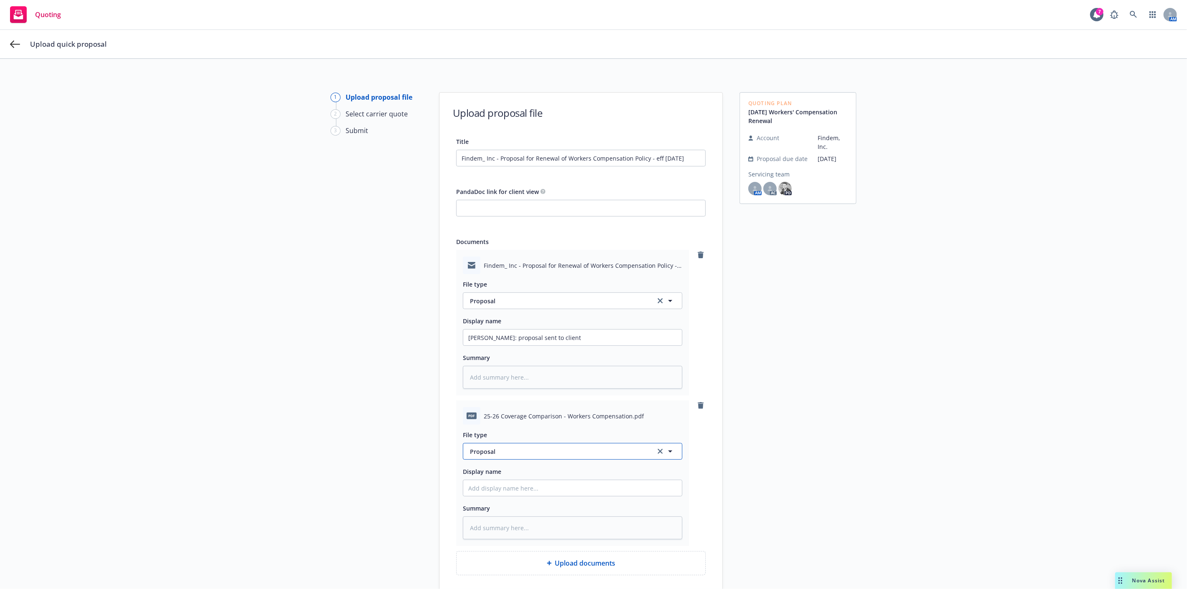
click at [543, 449] on span "Proposal" at bounding box center [558, 452] width 176 height 9
type input "rate"
click at [544, 475] on span "Rate/Exposure Comparison" at bounding box center [511, 474] width 78 height 9
drag, startPoint x: 657, startPoint y: 453, endPoint x: 653, endPoint y: 455, distance: 4.3
click at [658, 453] on icon "clear selection" at bounding box center [660, 451] width 5 height 5
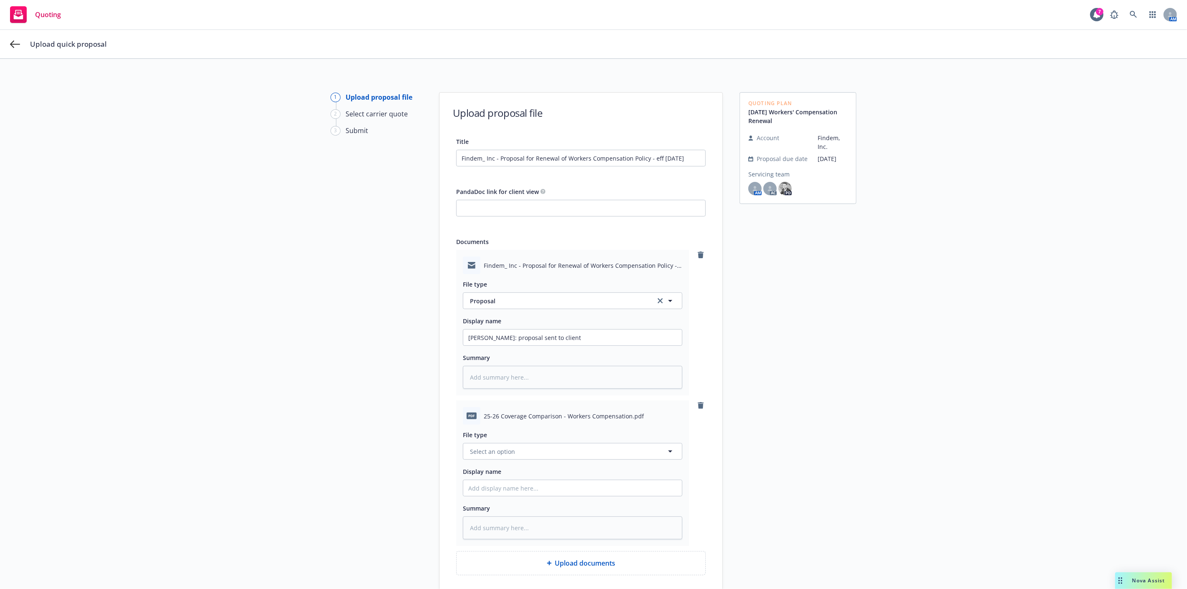
click at [691, 407] on div "pdf 25-26 Coverage Comparison - Workers Compensation.pdf File type Select an op…" at bounding box center [581, 474] width 250 height 146
click at [700, 407] on icon "remove" at bounding box center [701, 405] width 7 height 7
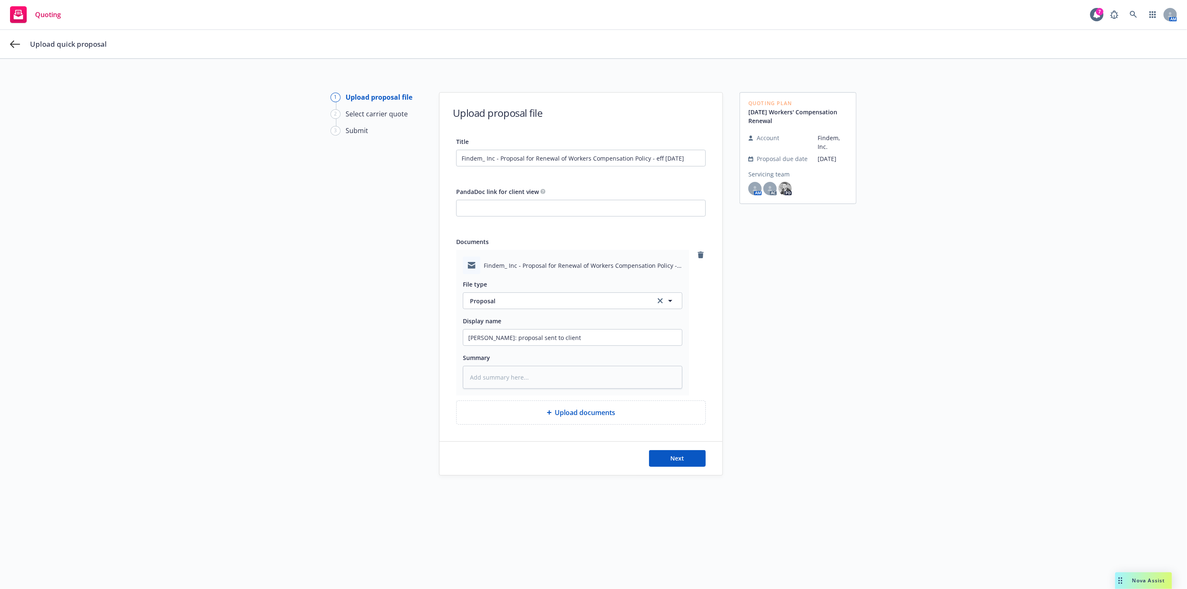
click at [644, 416] on div "Upload documents" at bounding box center [580, 413] width 235 height 10
type textarea "x"
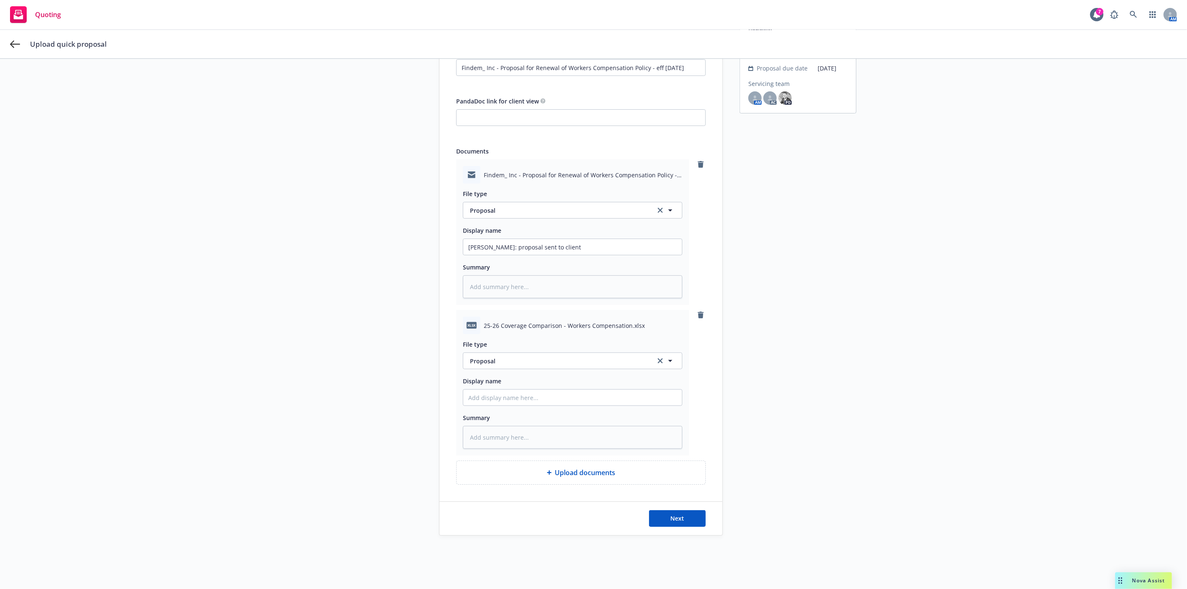
scroll to position [92, 0]
click at [518, 359] on span "Proposal" at bounding box center [558, 361] width 176 height 9
type input "rate"
click at [516, 386] on span "Rate/Exposure Comparison" at bounding box center [511, 384] width 78 height 9
drag, startPoint x: 698, startPoint y: 534, endPoint x: 692, endPoint y: 528, distance: 8.0
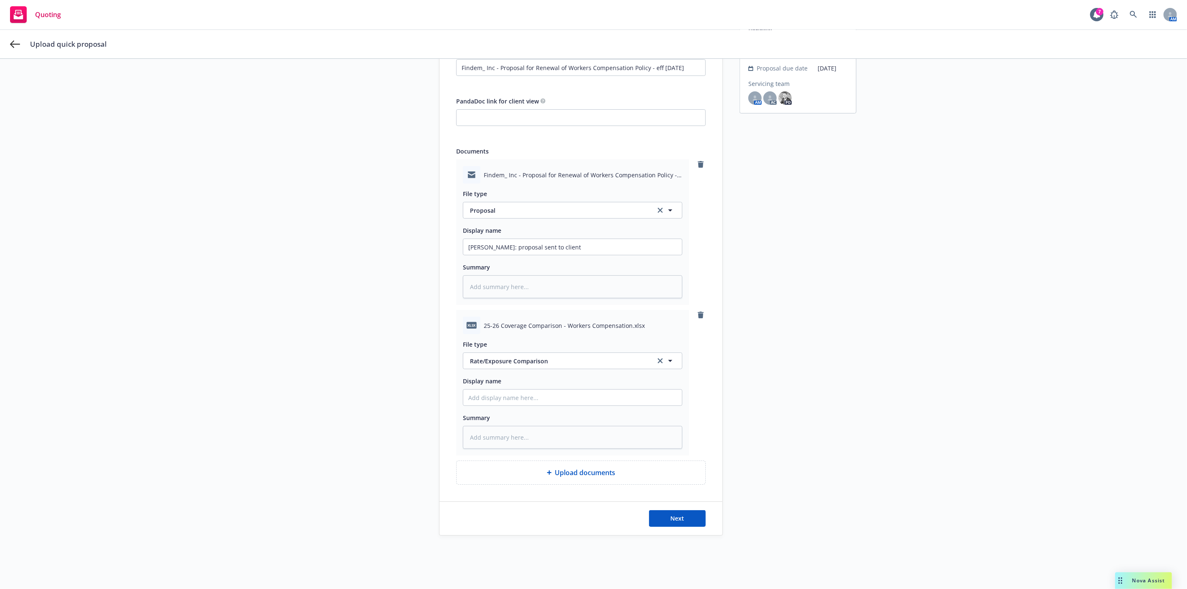
click at [696, 532] on div "Next" at bounding box center [581, 518] width 283 height 33
click at [690, 525] on button "Next" at bounding box center [677, 519] width 57 height 17
type textarea "x"
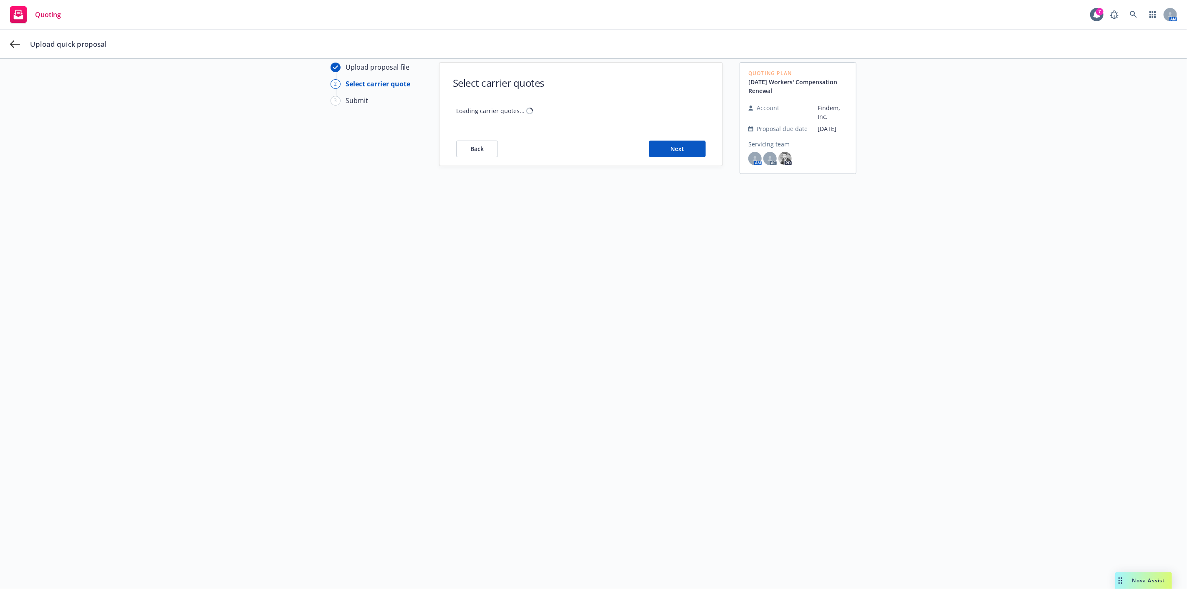
scroll to position [30, 0]
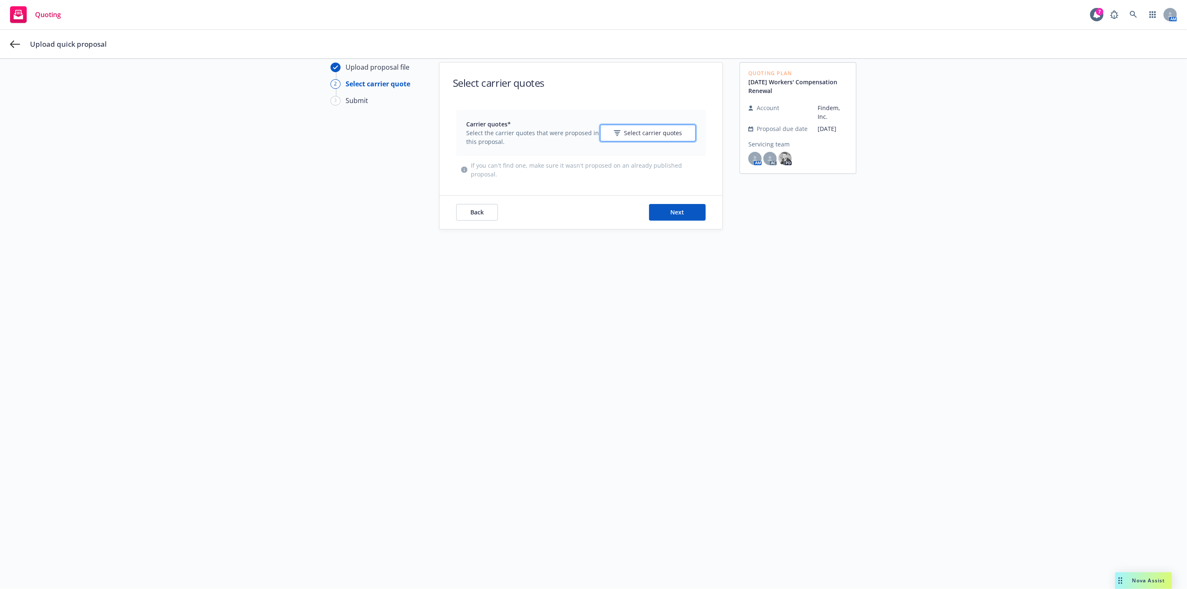
click at [649, 135] on span "Select carrier quotes" at bounding box center [653, 133] width 58 height 9
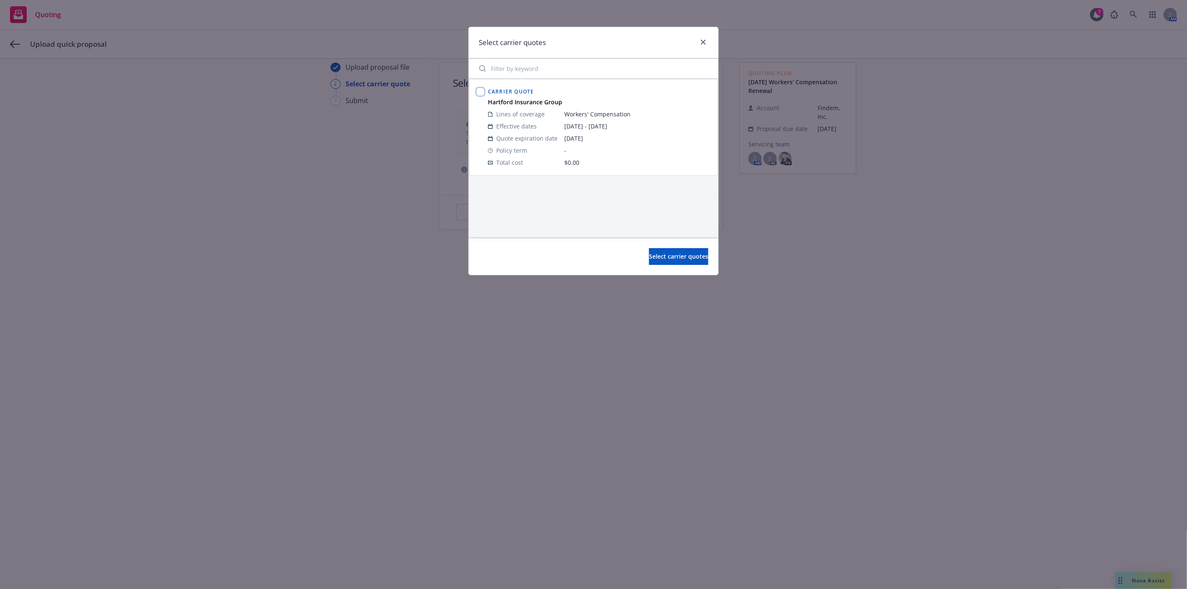
click at [483, 92] on input "checkbox" at bounding box center [480, 92] width 8 height 8
checkbox input "true"
click at [691, 249] on button "Select carrier quotes" at bounding box center [678, 256] width 59 height 17
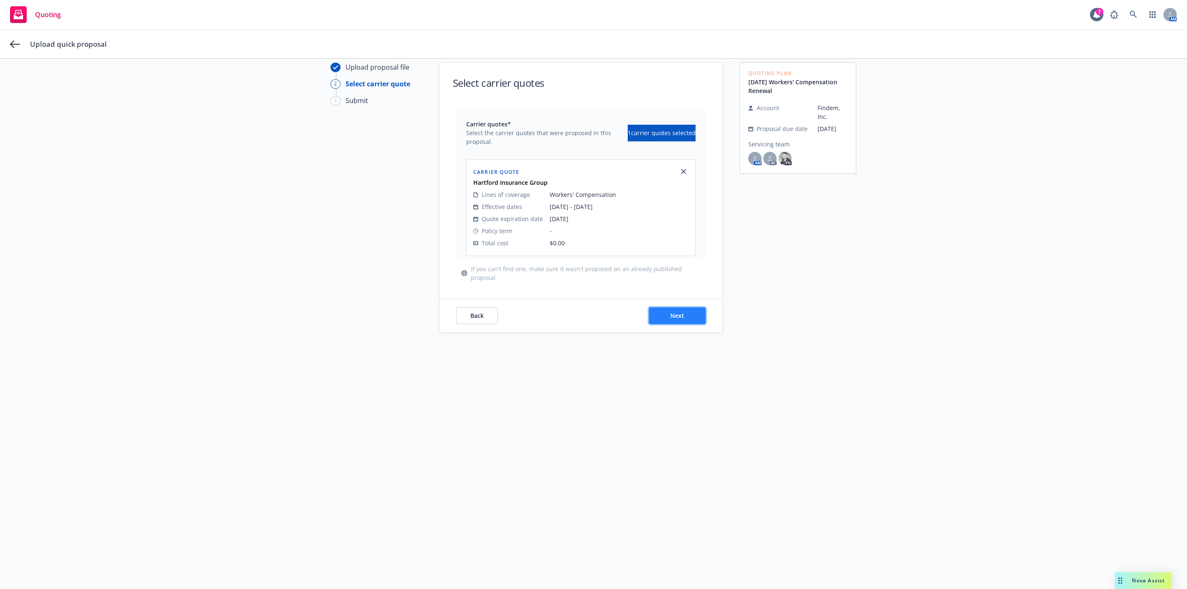
click at [675, 311] on button "Next" at bounding box center [677, 316] width 57 height 17
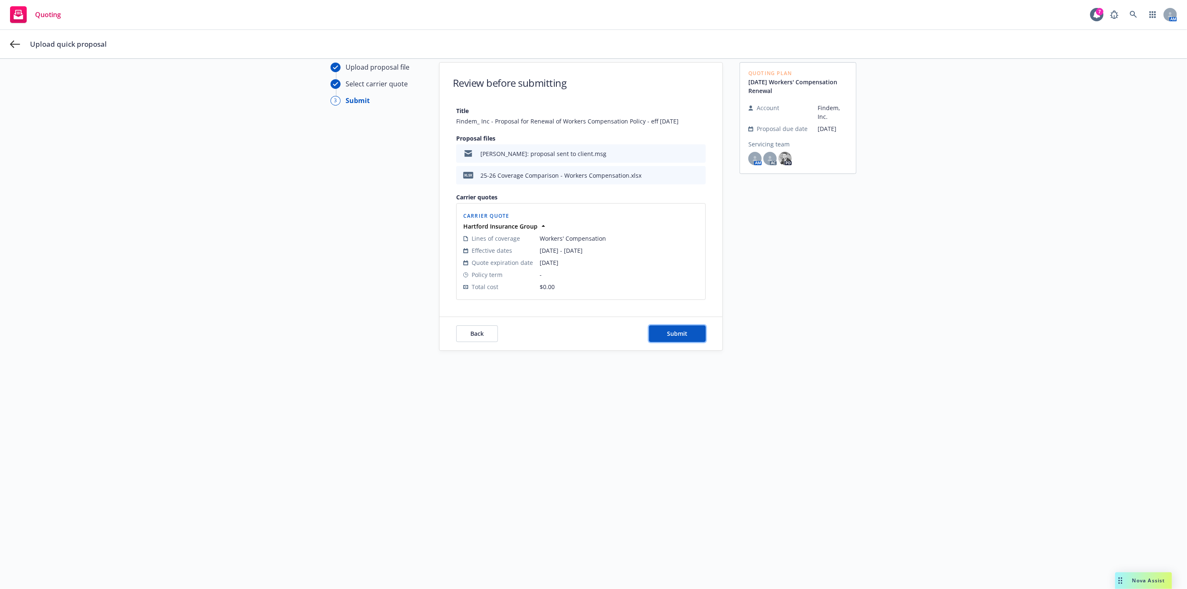
drag, startPoint x: 675, startPoint y: 328, endPoint x: 678, endPoint y: 322, distance: 6.4
click at [675, 327] on button "Submit" at bounding box center [677, 334] width 57 height 17
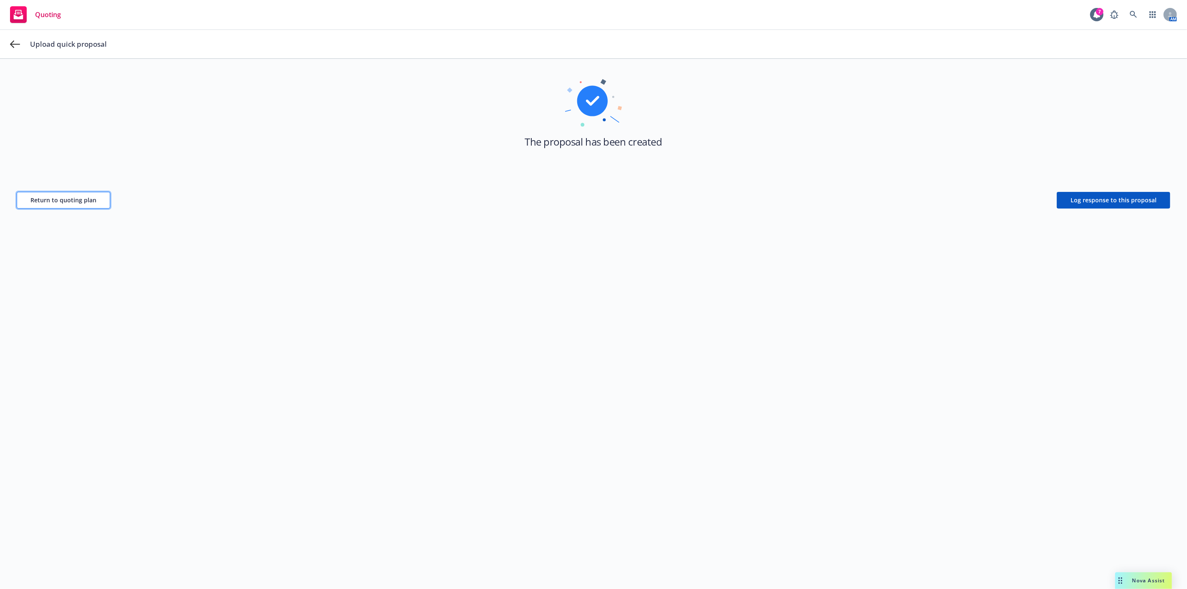
click at [51, 205] on button "Return to quoting plan" at bounding box center [64, 200] width 94 height 17
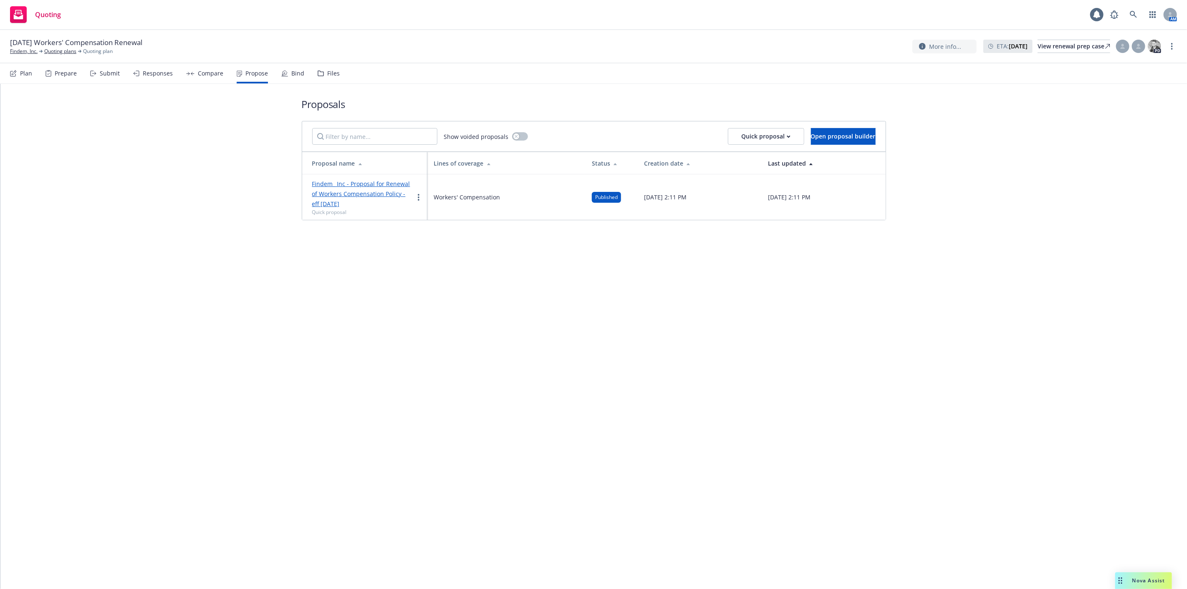
click at [458, 273] on div "Proposals Show voided proposals Quick proposal Open proposal builder Proposal n…" at bounding box center [593, 337] width 1187 height 506
click at [1138, 22] on span at bounding box center [1133, 14] width 17 height 17
click at [1136, 21] on link at bounding box center [1133, 14] width 17 height 17
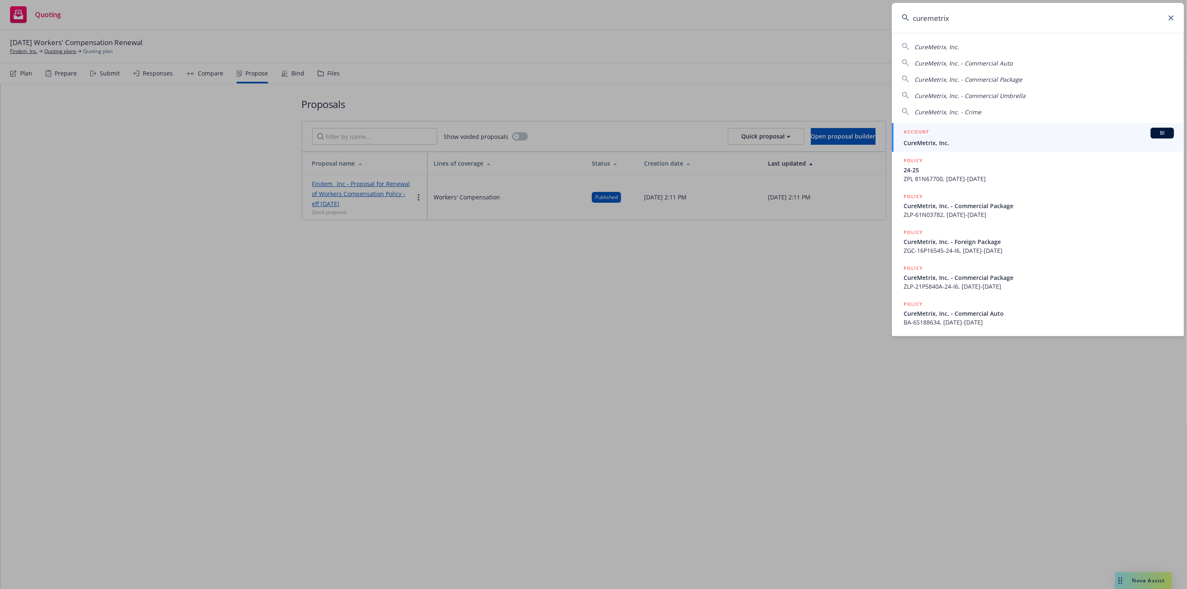
type input "curemetrix"
click at [1094, 135] on div "ACCOUNT BI" at bounding box center [1039, 133] width 271 height 11
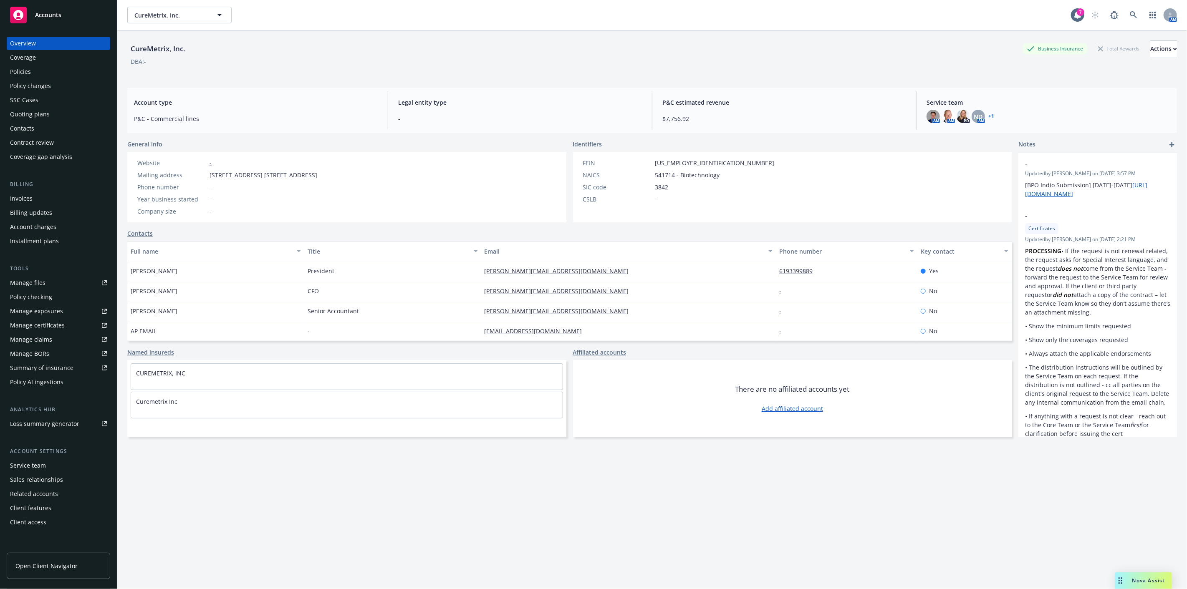
click at [87, 111] on div "Quoting plans" at bounding box center [58, 114] width 97 height 13
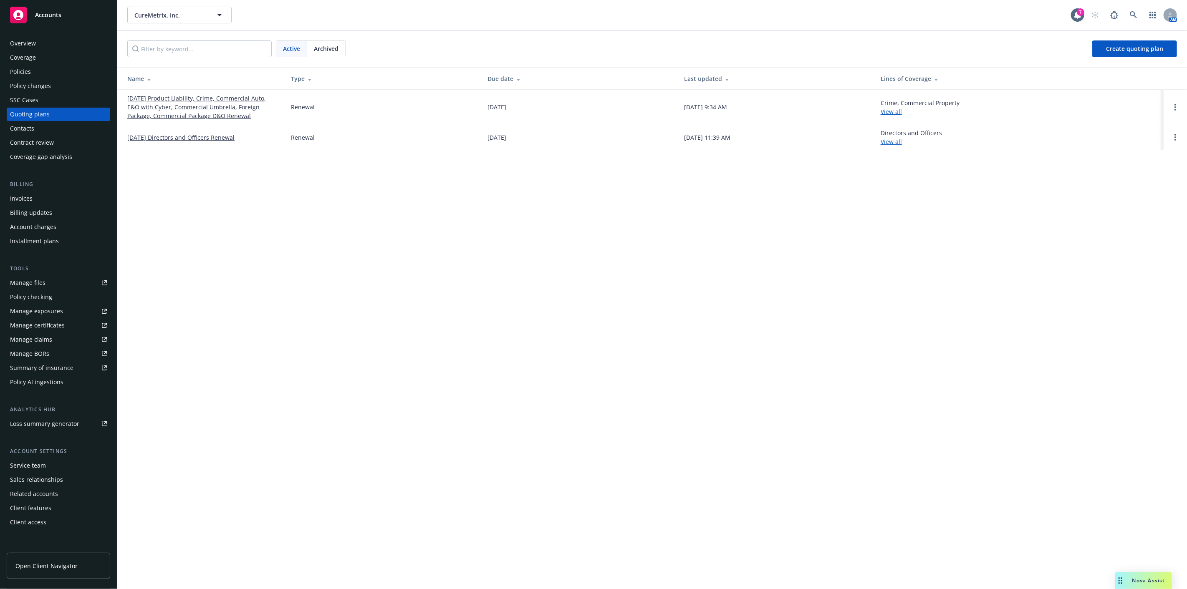
click at [240, 102] on link "[DATE] Product Liability, Crime, Commercial Auto, E&O with Cyber, Commercial Um…" at bounding box center [202, 107] width 150 height 26
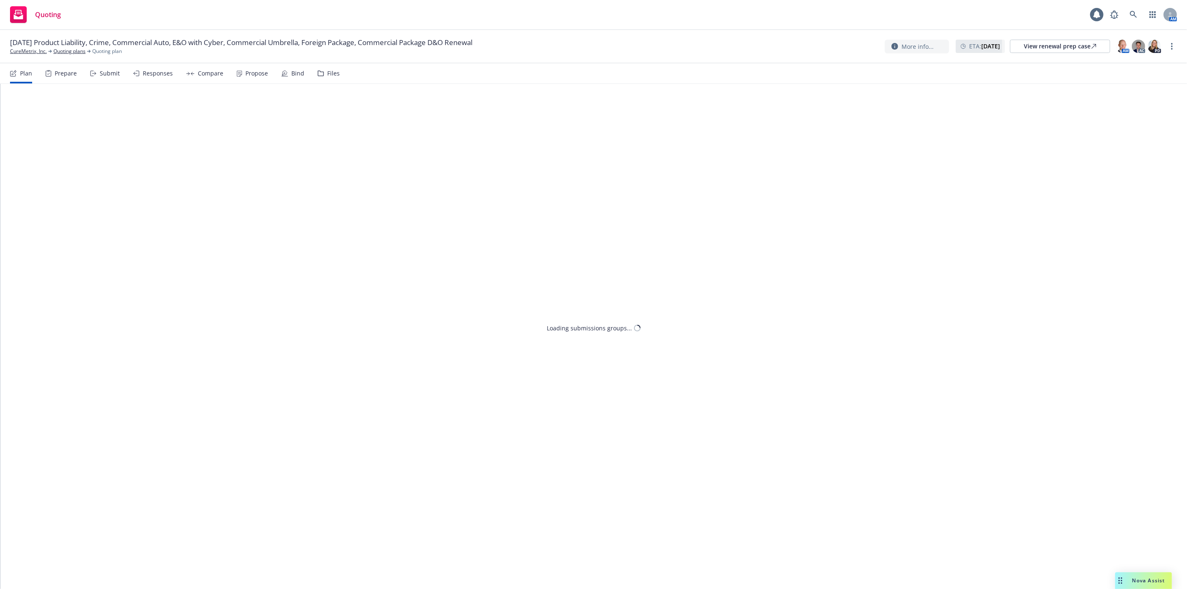
click at [294, 77] on div "Bind" at bounding box center [292, 73] width 23 height 20
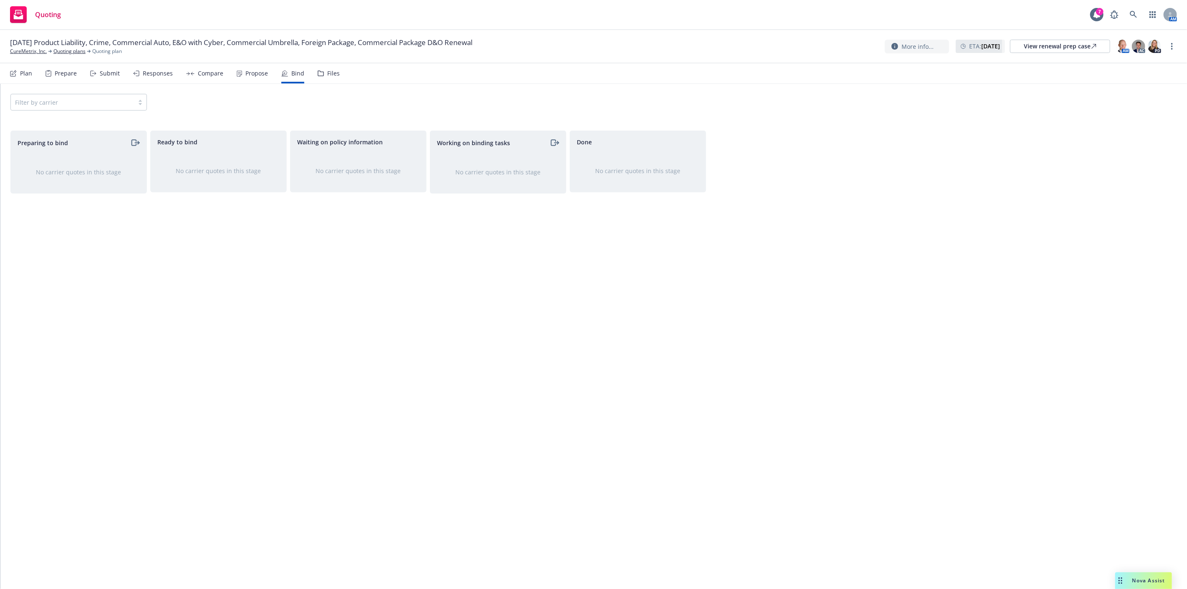
drag, startPoint x: 308, startPoint y: 91, endPoint x: 260, endPoint y: 66, distance: 53.8
click at [260, 66] on div "Propose" at bounding box center [252, 73] width 31 height 20
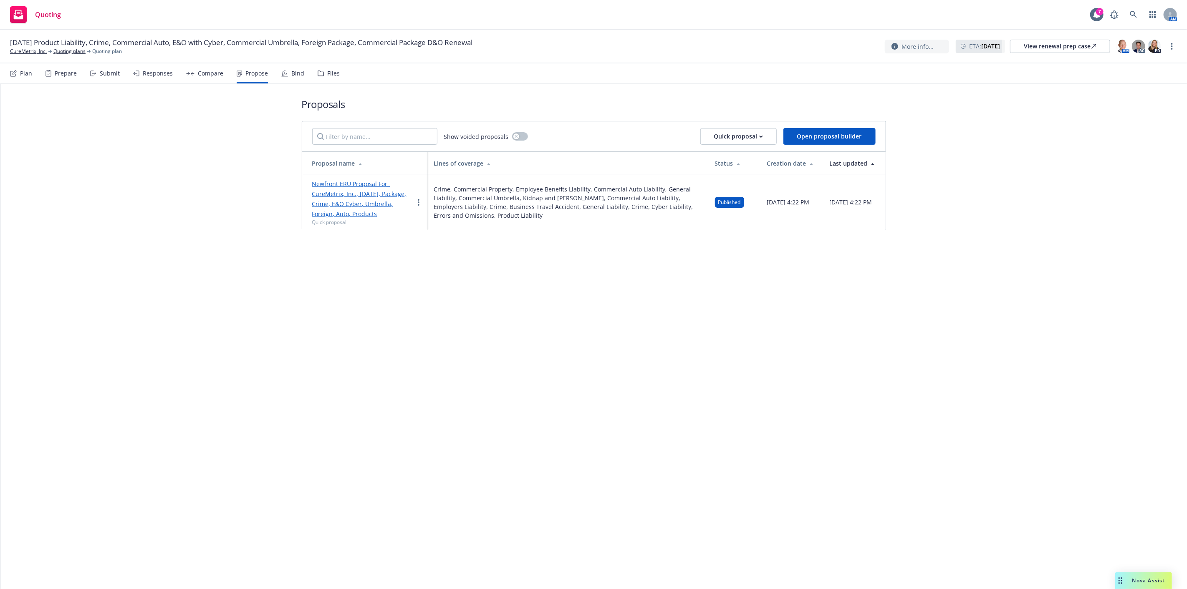
click at [1057, 169] on div "Proposals Show voided proposals Quick proposal Open proposal builder Proposal n…" at bounding box center [593, 164] width 1187 height 160
click at [1128, 16] on link at bounding box center [1133, 14] width 17 height 17
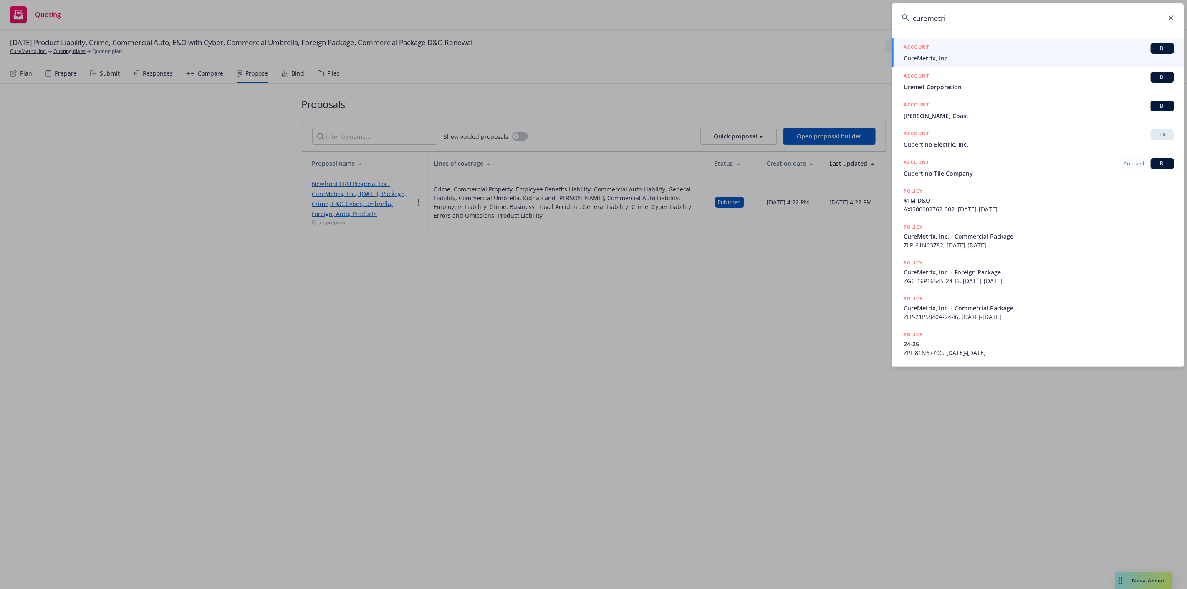
type input "curemetrix"
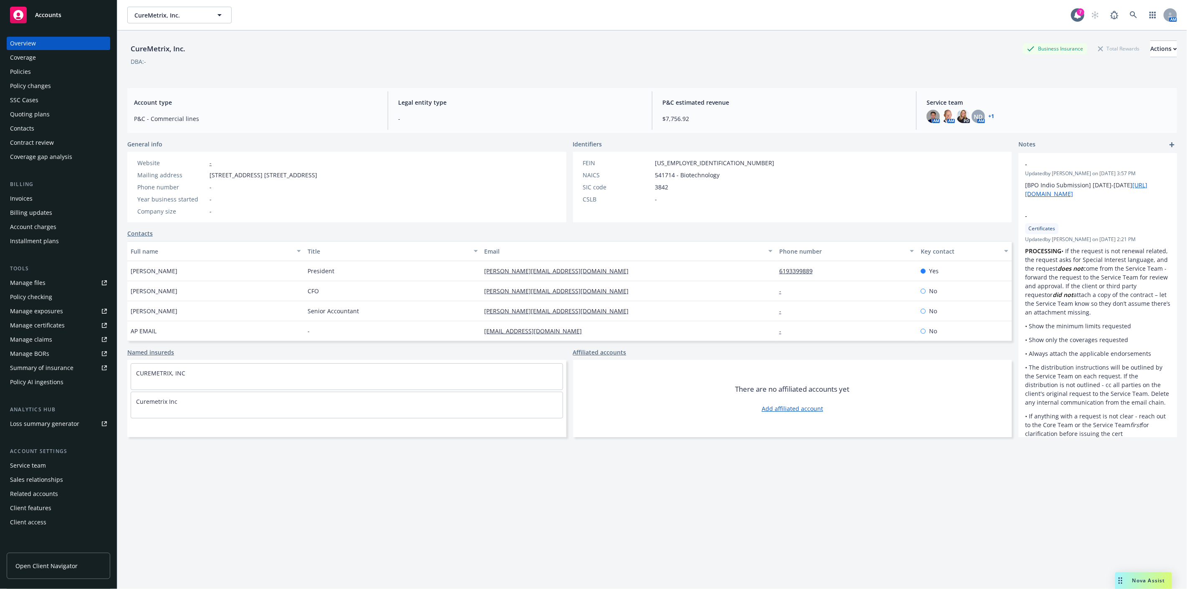
click at [31, 131] on div "Contacts" at bounding box center [22, 128] width 24 height 13
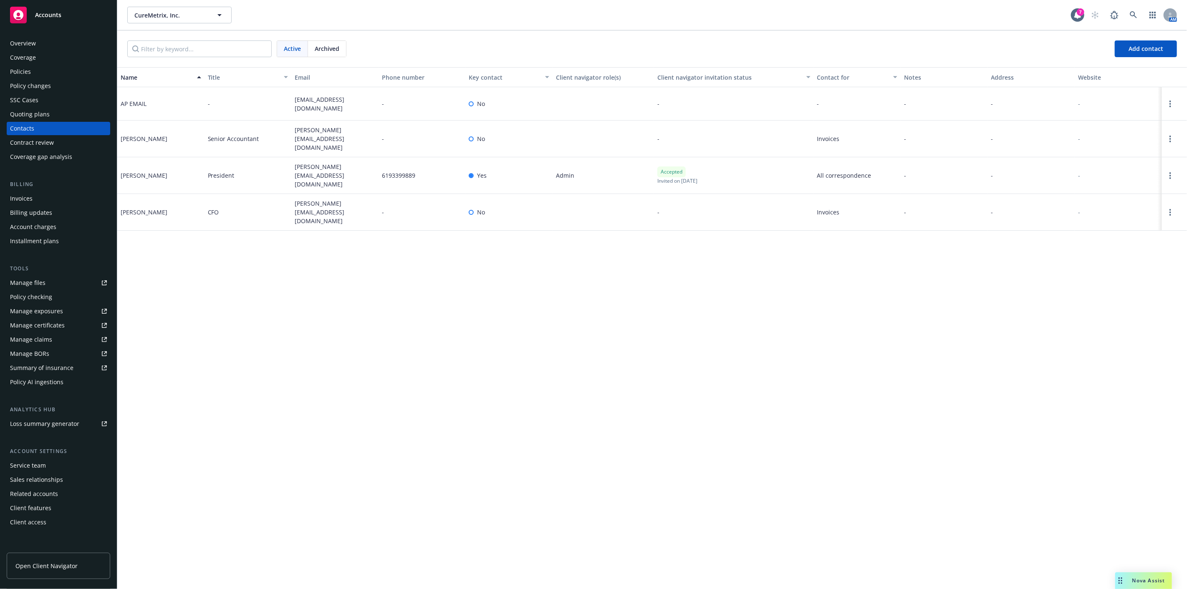
click at [220, 171] on span "President" at bounding box center [221, 175] width 27 height 9
click at [55, 68] on div "Policies" at bounding box center [58, 71] width 97 height 13
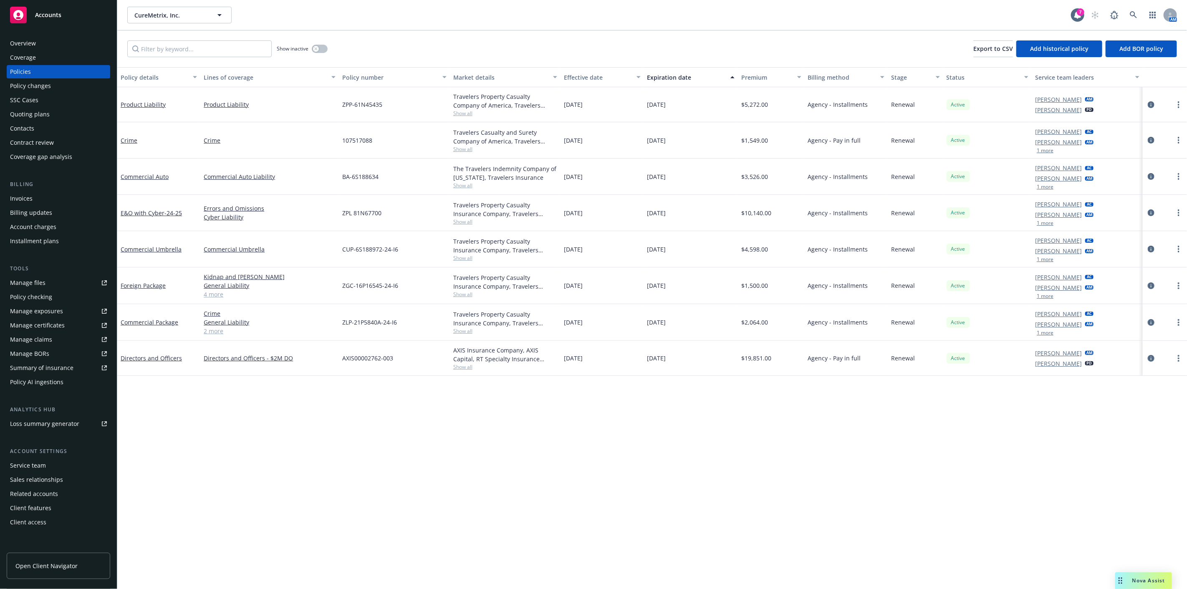
drag, startPoint x: 565, startPoint y: 475, endPoint x: 652, endPoint y: 472, distance: 87.3
click at [565, 475] on div "Policy details Lines of coverage Policy number Market details Effective date Ex…" at bounding box center [652, 328] width 1070 height 522
